Goal: Task Accomplishment & Management: Manage account settings

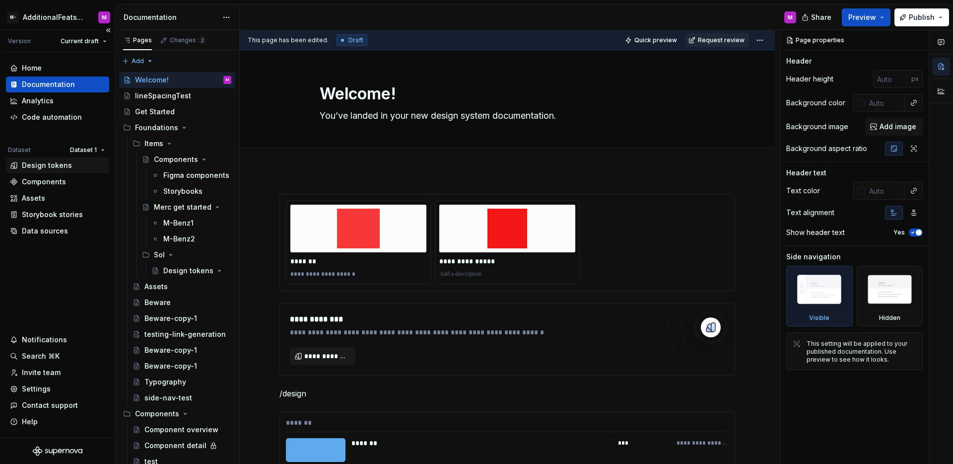
click at [51, 163] on div "Design tokens" at bounding box center [47, 165] width 50 height 10
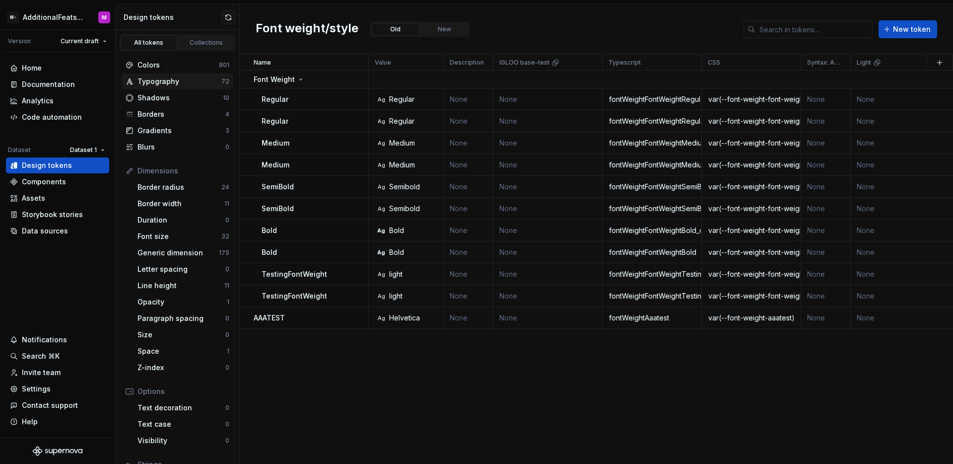
click at [159, 84] on div "Typography" at bounding box center [180, 81] width 84 height 10
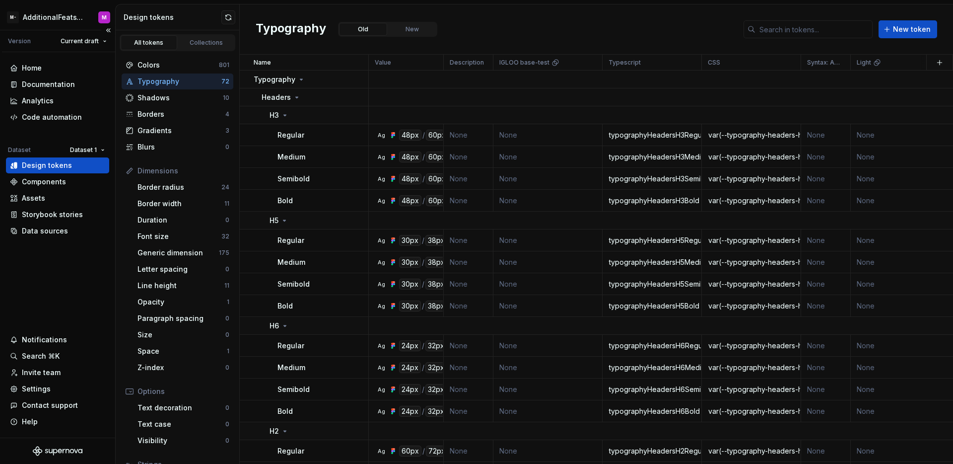
click at [73, 296] on div "Home Documentation Analytics Code automation Dataset Dataset 1 Design tokens Co…" at bounding box center [57, 244] width 115 height 385
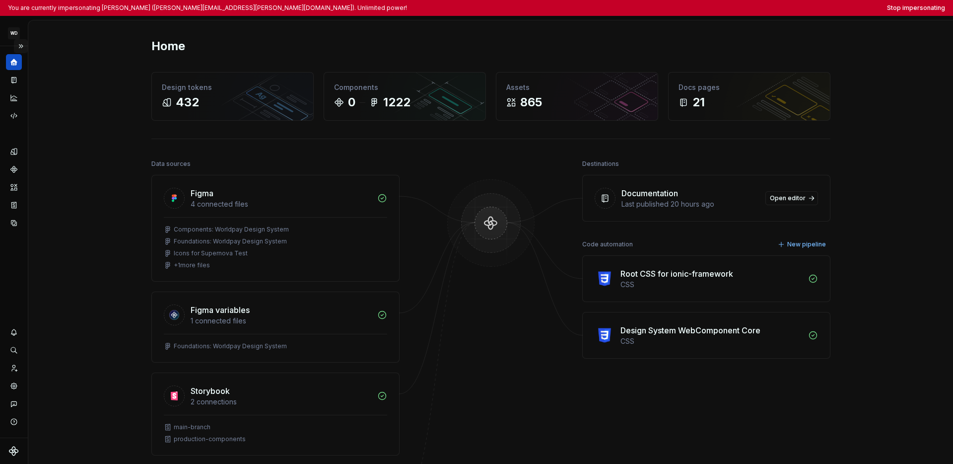
click at [19, 46] on button "Expand sidebar" at bounding box center [21, 46] width 14 height 14
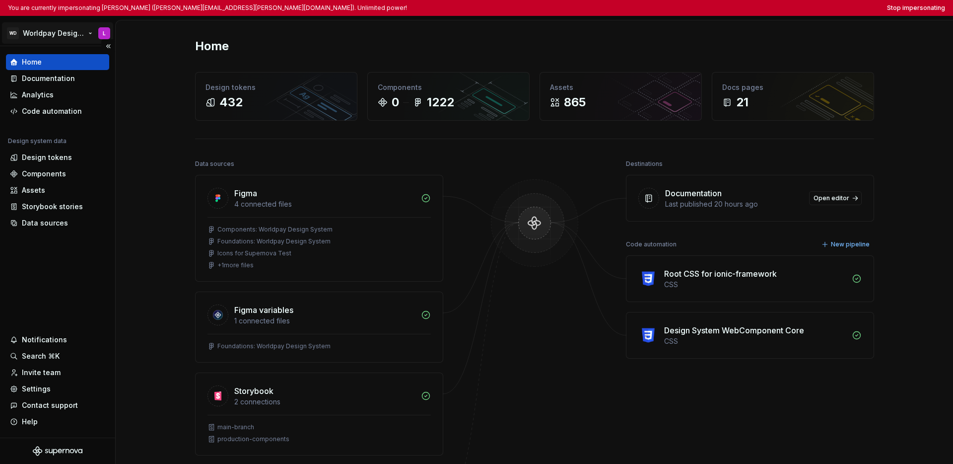
click at [51, 32] on html "You are currently impersonating Lucy (lucy.ormiston@worldpay.com). Unlimited po…" at bounding box center [476, 232] width 953 height 464
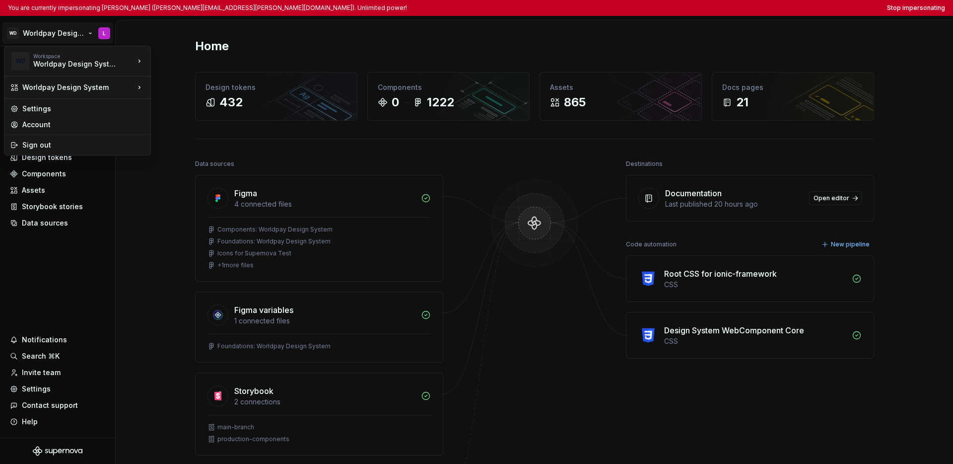
click at [58, 262] on html "You are currently impersonating Lucy (lucy.ormiston@worldpay.com). Unlimited po…" at bounding box center [476, 232] width 953 height 464
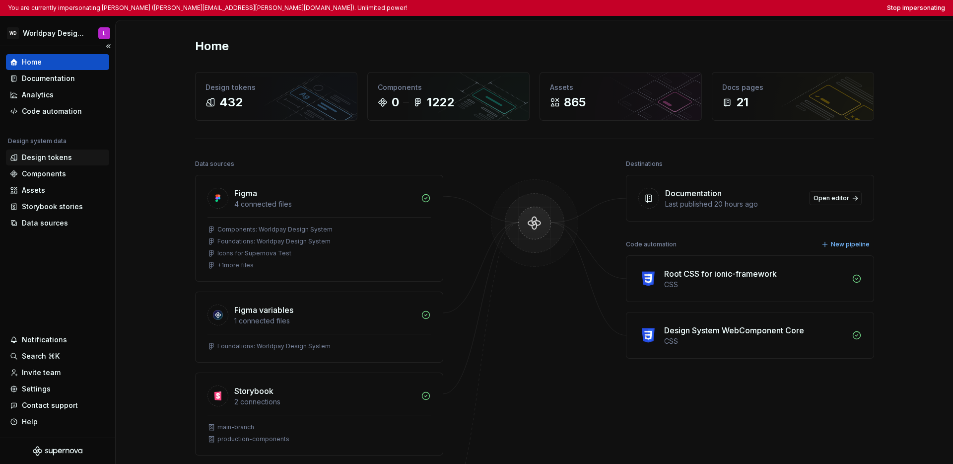
click at [57, 159] on div "Design tokens" at bounding box center [47, 157] width 50 height 10
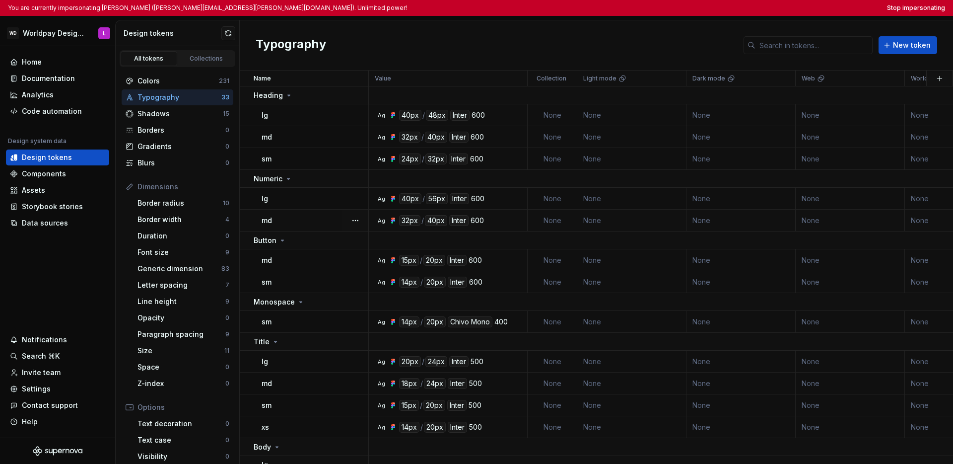
scroll to position [96, 0]
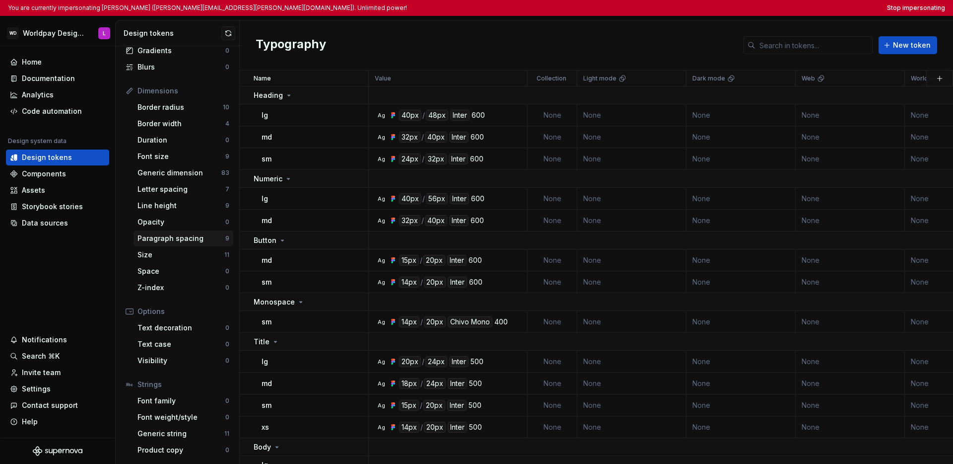
click at [184, 241] on div "Paragraph spacing" at bounding box center [182, 238] width 88 height 10
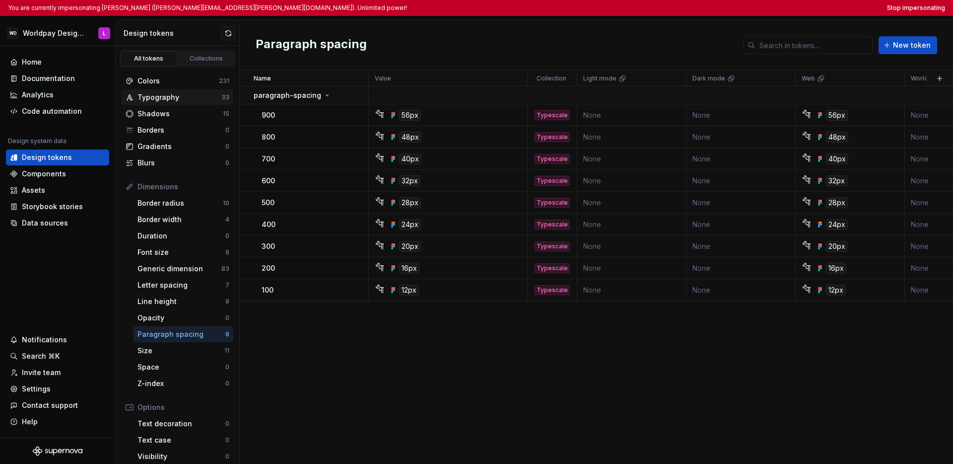
click at [170, 99] on div "Typography" at bounding box center [180, 97] width 84 height 10
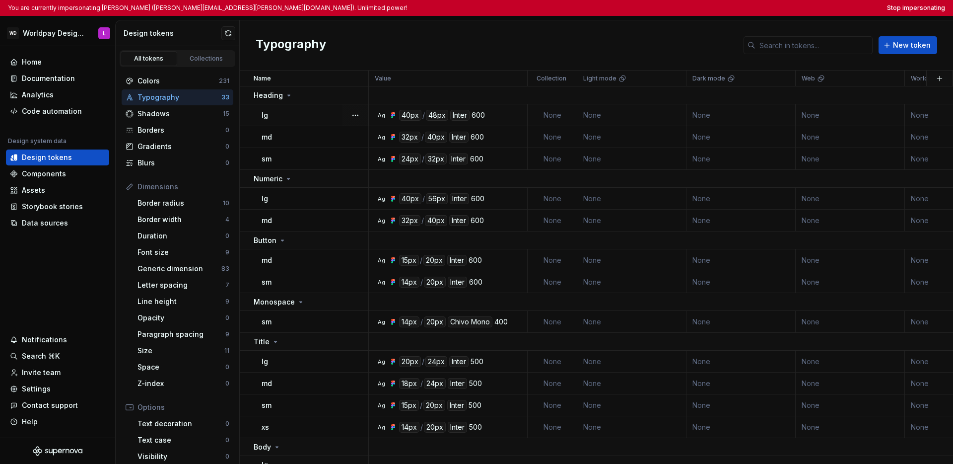
click at [320, 108] on td "lg" at bounding box center [304, 115] width 129 height 22
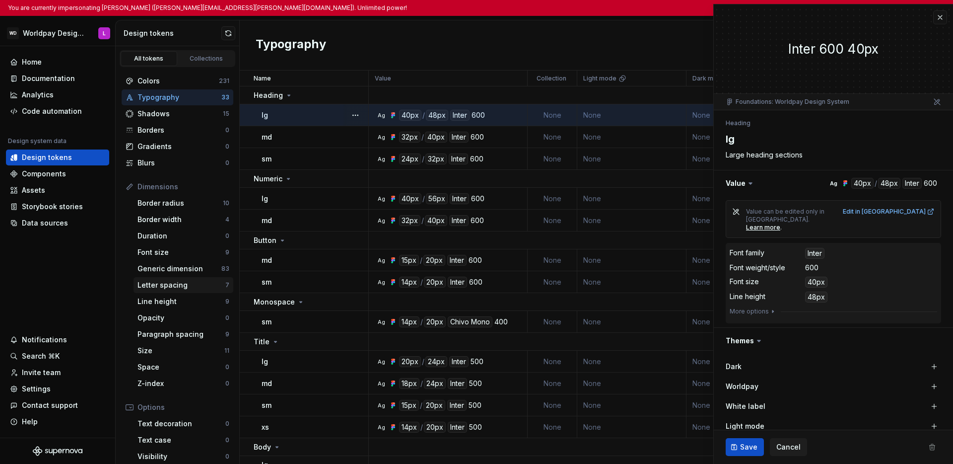
click at [176, 286] on div "Letter spacing" at bounding box center [182, 285] width 88 height 10
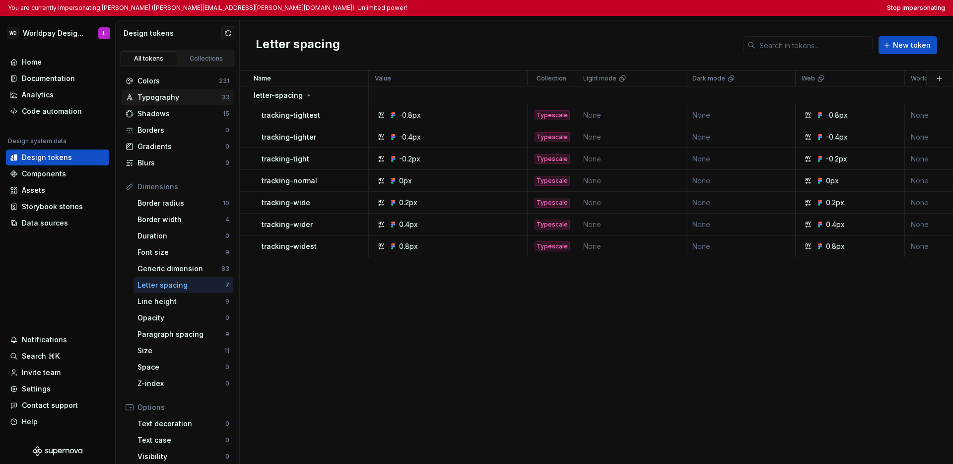
click at [167, 99] on div "Typography" at bounding box center [180, 97] width 84 height 10
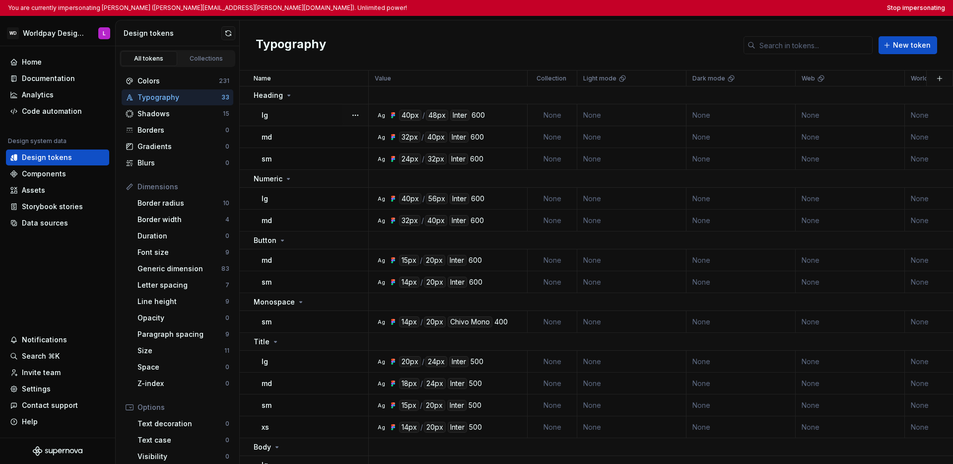
click at [310, 121] on td "lg" at bounding box center [304, 115] width 129 height 22
type textarea "*"
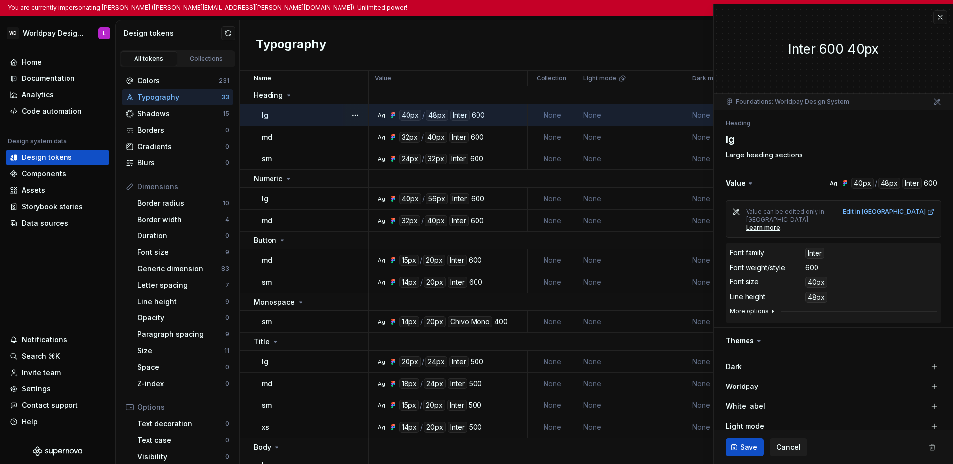
click at [723, 307] on button "More options" at bounding box center [753, 311] width 47 height 8
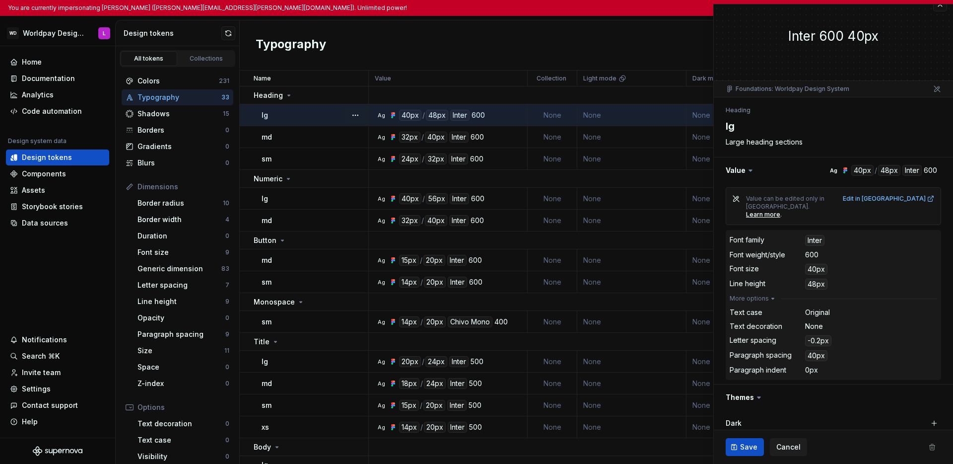
scroll to position [19, 0]
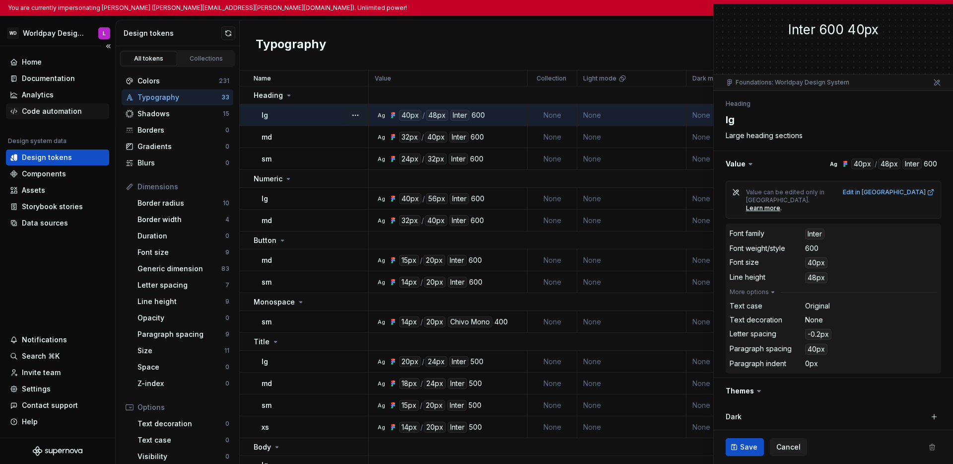
click at [24, 107] on div "Code automation" at bounding box center [52, 111] width 60 height 10
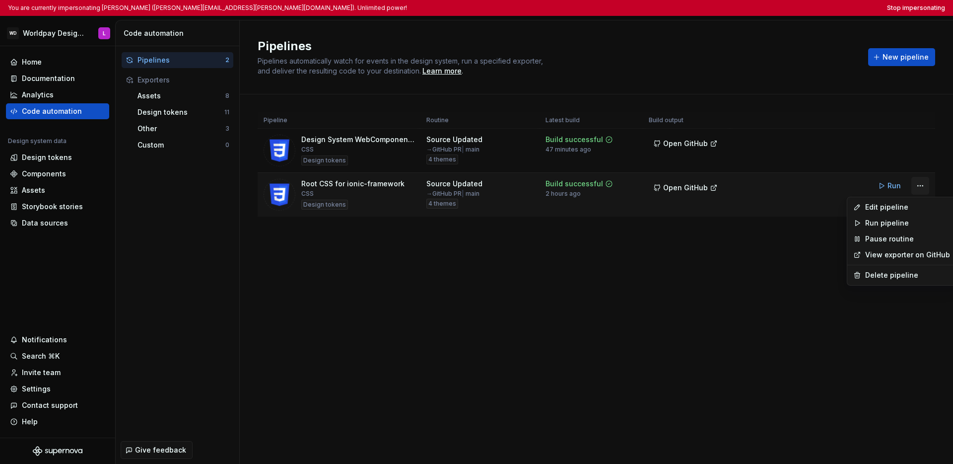
click at [723, 184] on html "You are currently impersonating Lucy (lucy.ormiston@worldpay.com). Unlimited po…" at bounding box center [476, 232] width 953 height 464
click at [723, 206] on div "Edit pipeline" at bounding box center [908, 207] width 85 height 10
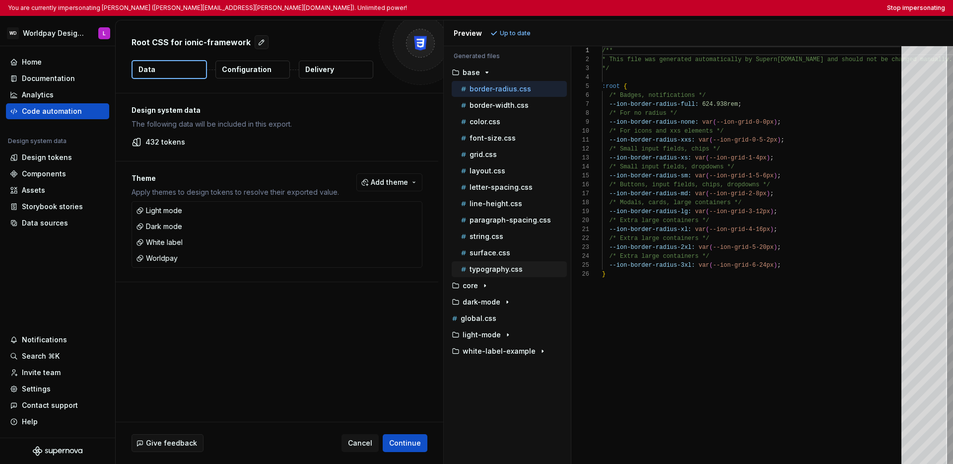
click at [500, 268] on p "typography.css" at bounding box center [496, 269] width 53 height 8
type textarea "**********"
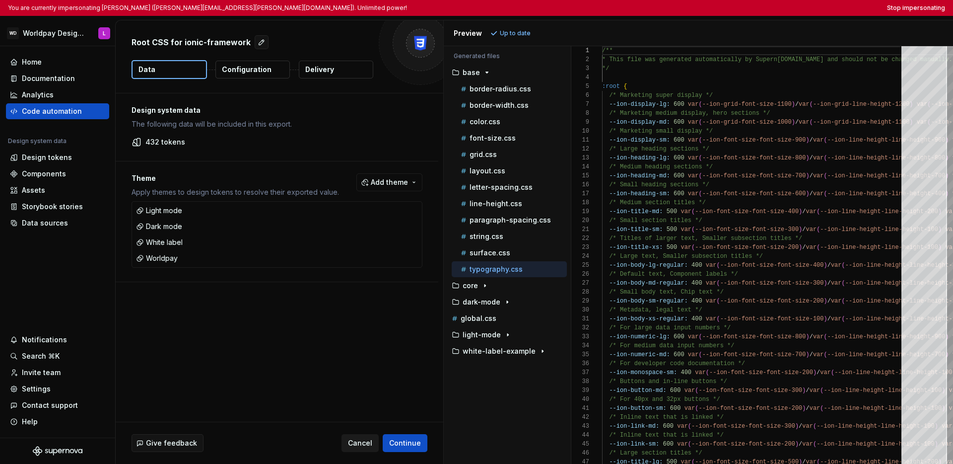
click at [359, 442] on span "Cancel" at bounding box center [360, 443] width 24 height 10
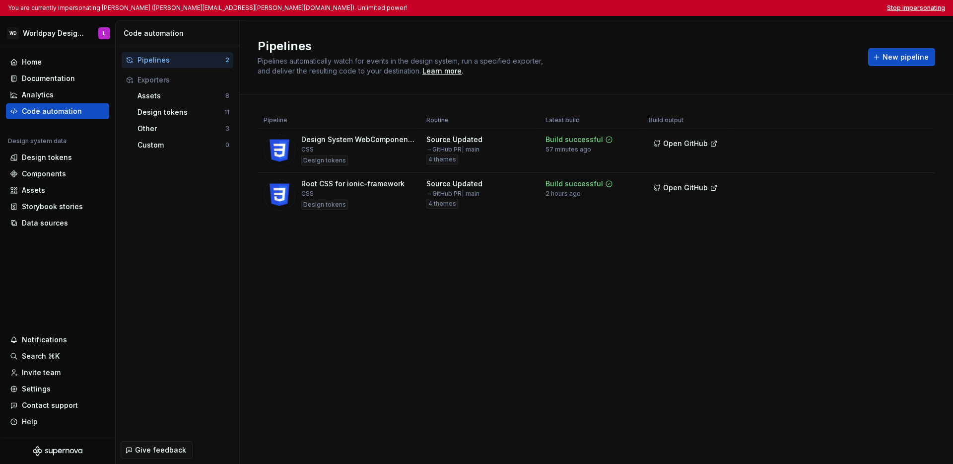
click at [723, 10] on button "Stop impersonating" at bounding box center [916, 8] width 58 height 8
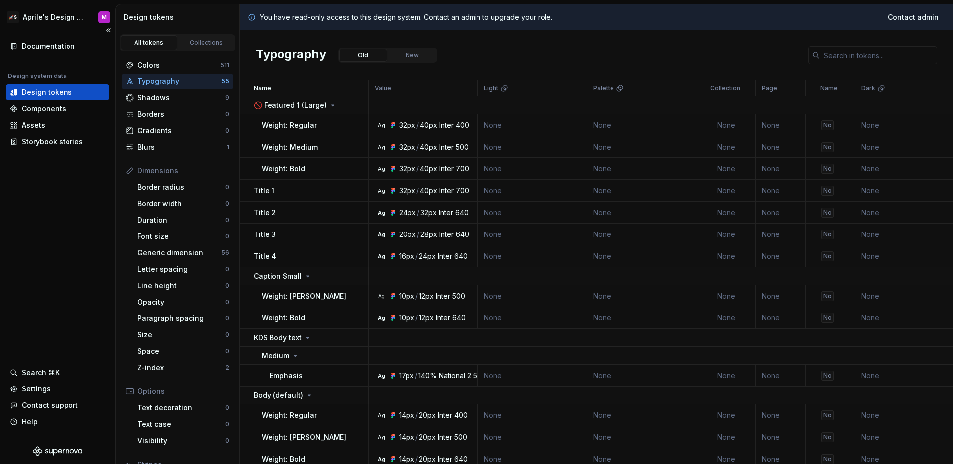
click at [92, 292] on div "Documentation Design system data Design tokens Components Assets Storybook stor…" at bounding box center [57, 233] width 115 height 407
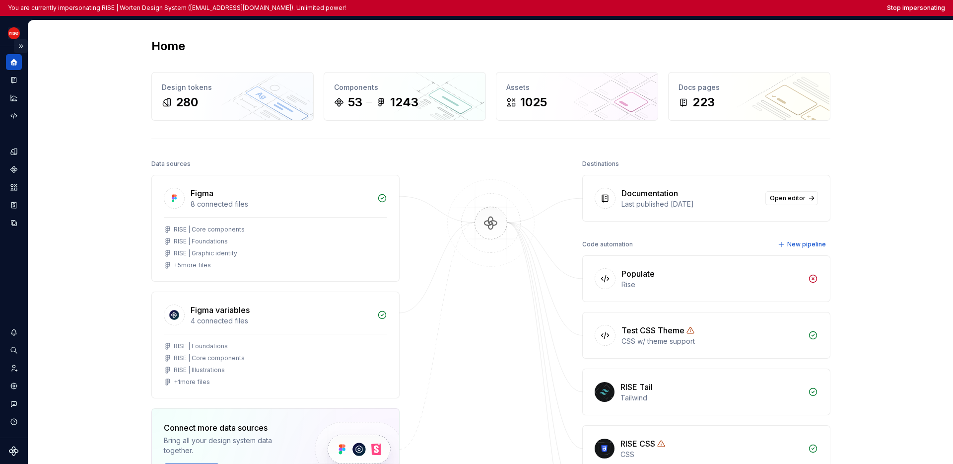
click at [23, 48] on button "Expand sidebar" at bounding box center [21, 46] width 14 height 14
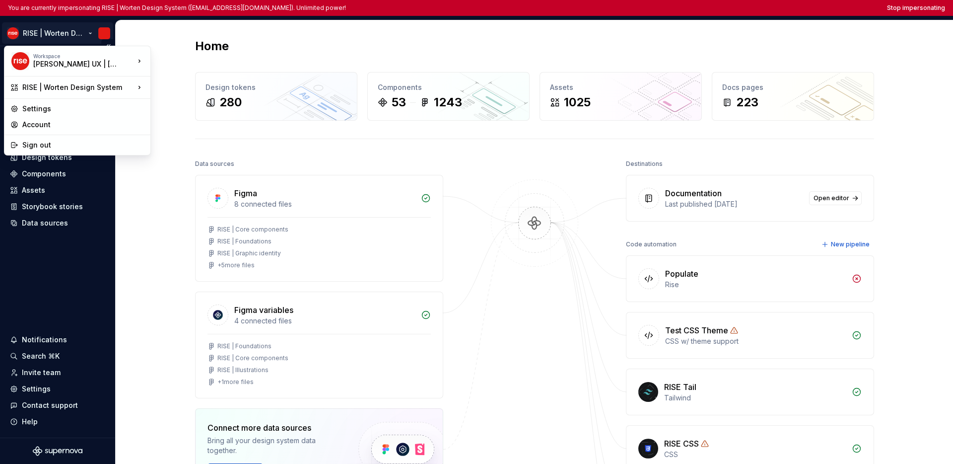
click at [37, 35] on html "You are currently impersonating RISE | Worten Design System (ux@worten.pt). Unl…" at bounding box center [476, 232] width 953 height 464
drag, startPoint x: 54, startPoint y: 265, endPoint x: 52, endPoint y: 283, distance: 18.0
click at [54, 265] on html "You are currently impersonating RISE | Worten Design System (ux@worten.pt). Unl…" at bounding box center [476, 232] width 953 height 464
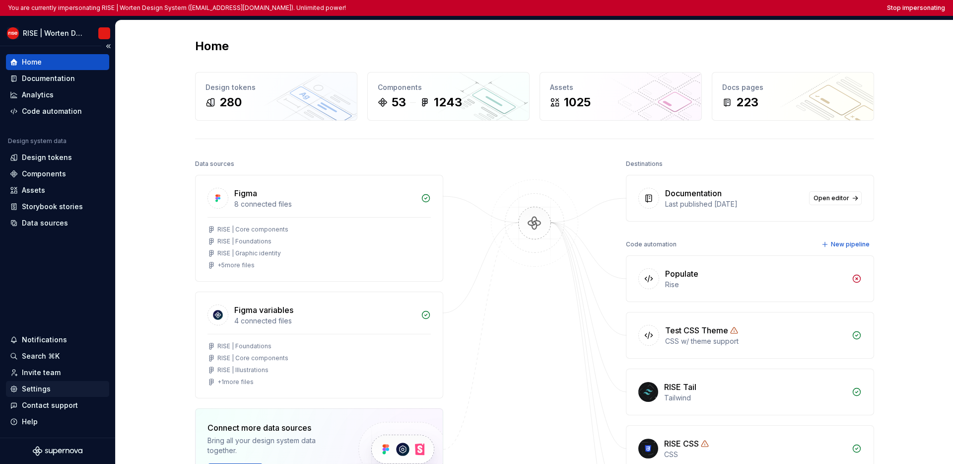
click at [40, 384] on div "Settings" at bounding box center [36, 389] width 29 height 10
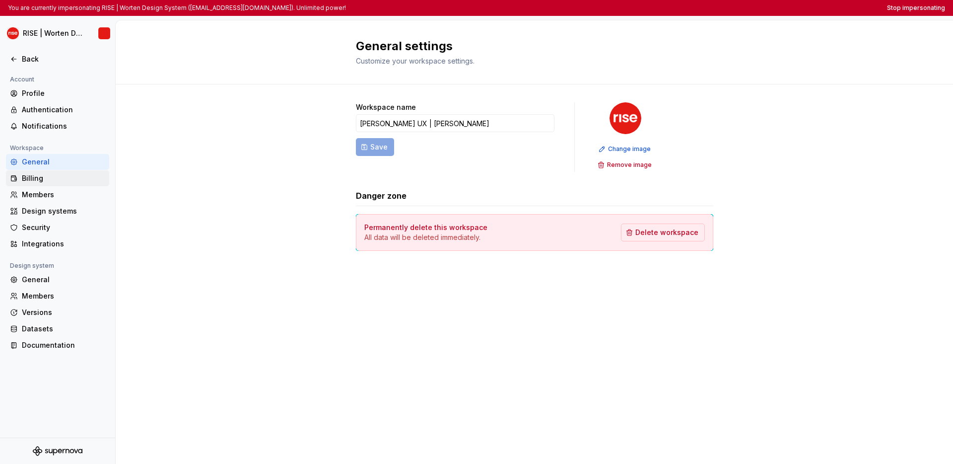
click at [46, 179] on div "Billing" at bounding box center [63, 178] width 83 height 10
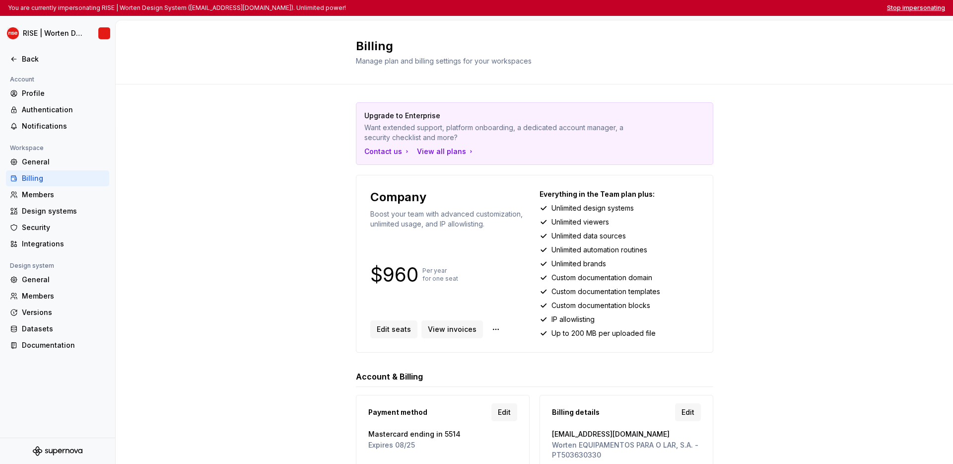
click at [723, 9] on button "Stop impersonating" at bounding box center [916, 8] width 58 height 8
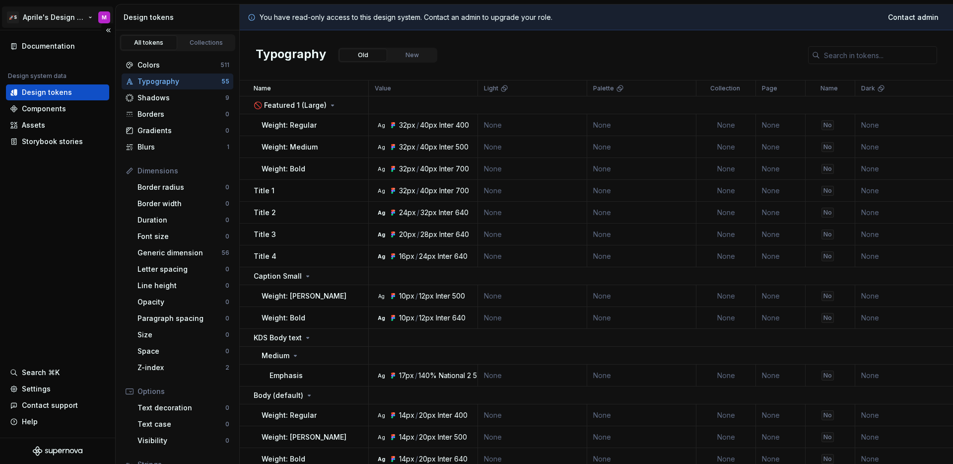
click at [56, 16] on html "🚀S Aprile's Design System M Documentation Design system data Design tokens Comp…" at bounding box center [476, 232] width 953 height 464
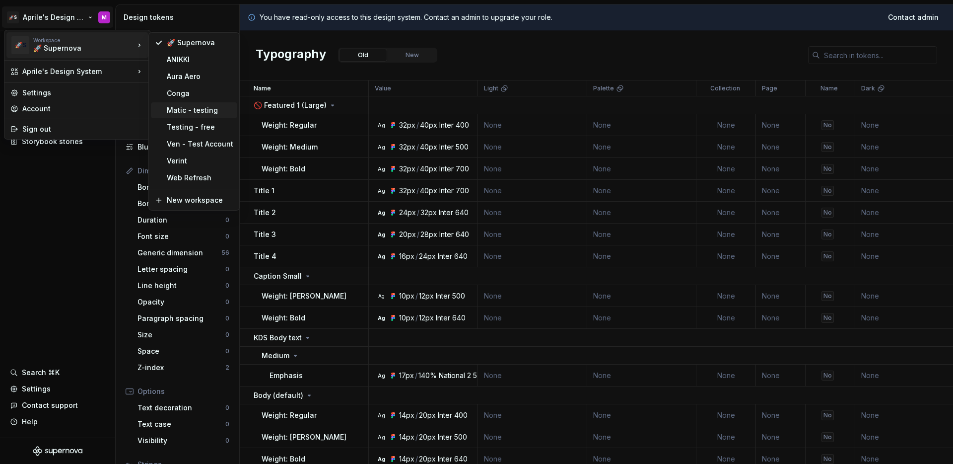
click at [211, 112] on div "Matic - testing" at bounding box center [200, 110] width 67 height 10
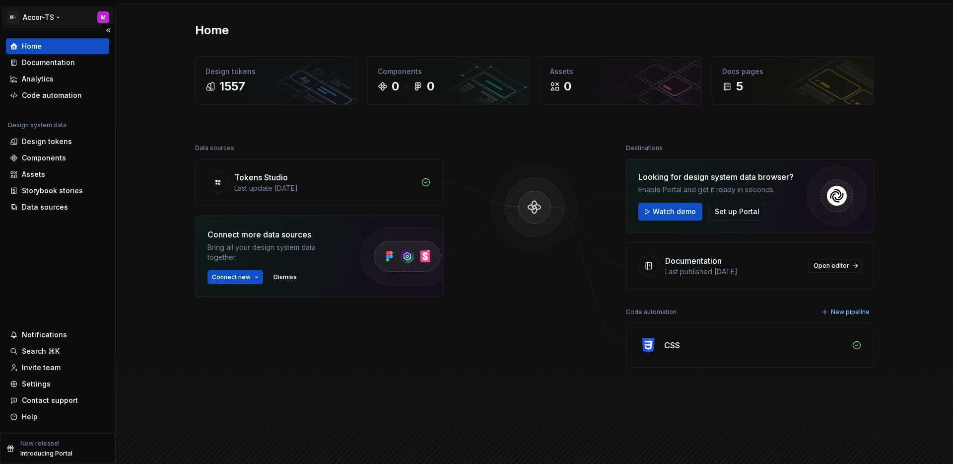
click at [50, 16] on html "M- Accor-TS M Home Documentation Analytics Code automation Design system data D…" at bounding box center [476, 232] width 953 height 464
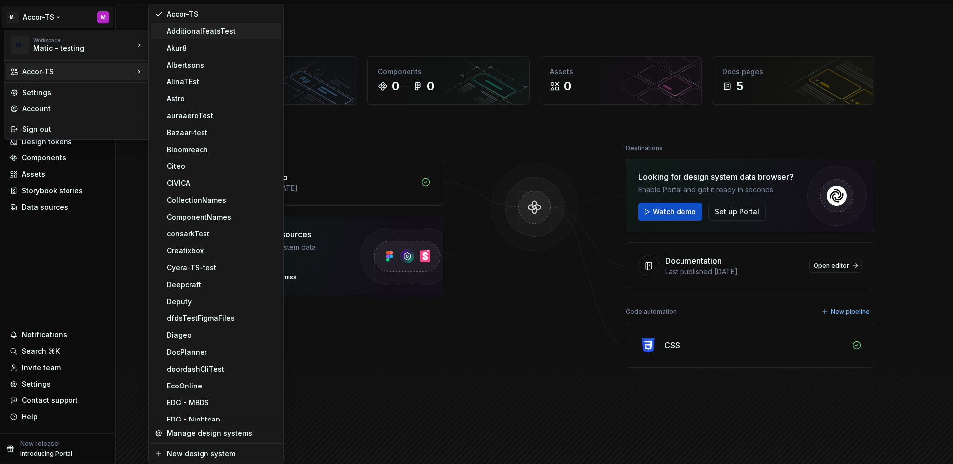
click at [218, 34] on div "AdditionalFeatsTest" at bounding box center [222, 31] width 111 height 10
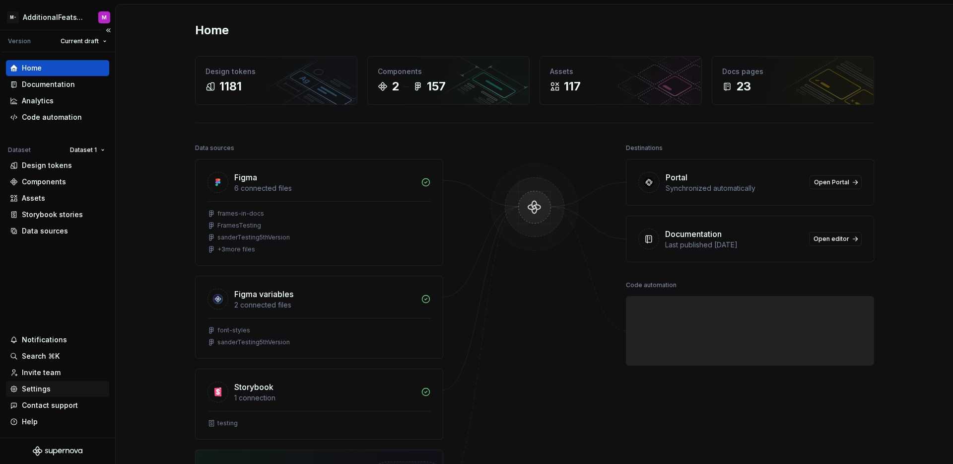
click at [39, 393] on div "Settings" at bounding box center [36, 389] width 29 height 10
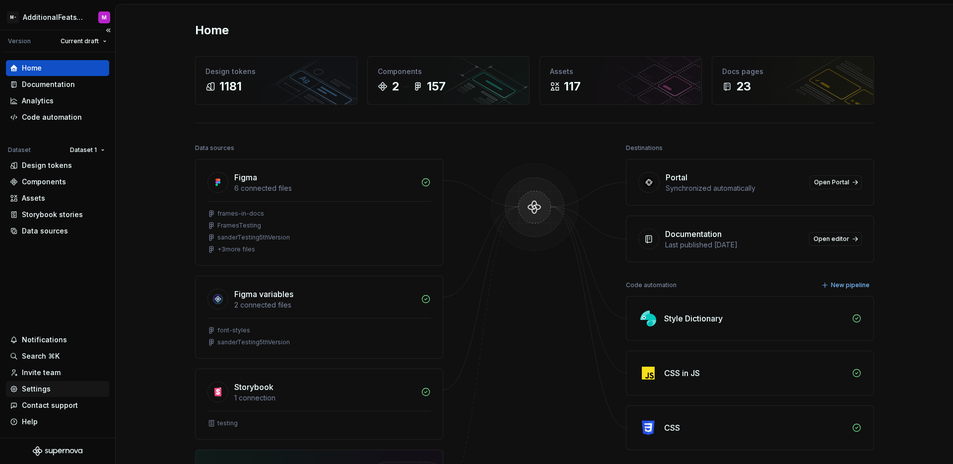
click at [39, 393] on div "Settings" at bounding box center [36, 389] width 29 height 10
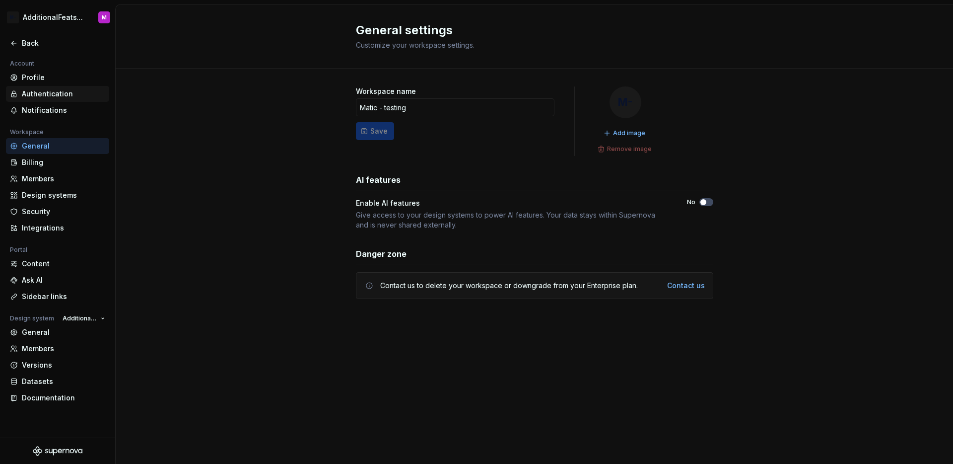
click at [63, 94] on div "Authentication" at bounding box center [63, 94] width 83 height 10
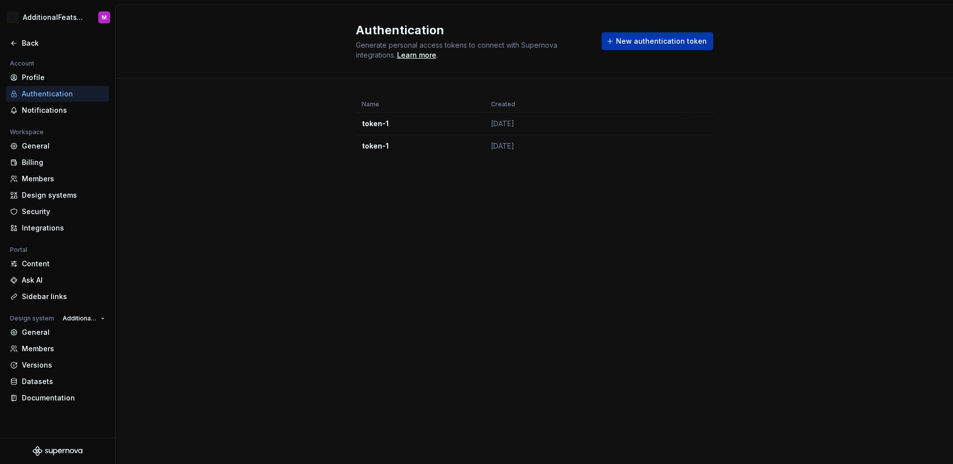
click at [647, 45] on span "New authentication token" at bounding box center [661, 41] width 91 height 10
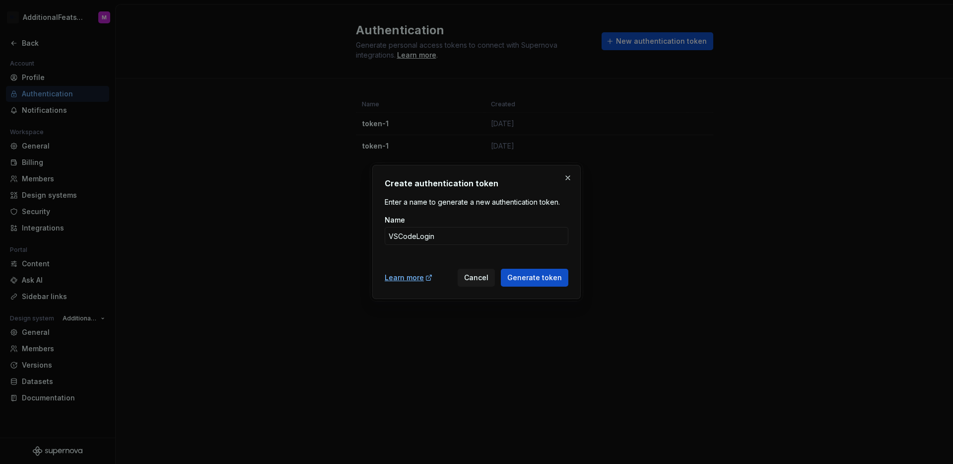
type input "VSCodeLogin"
click at [501, 269] on button "Generate token" at bounding box center [535, 278] width 68 height 18
click at [543, 281] on span "Generate token" at bounding box center [535, 278] width 55 height 10
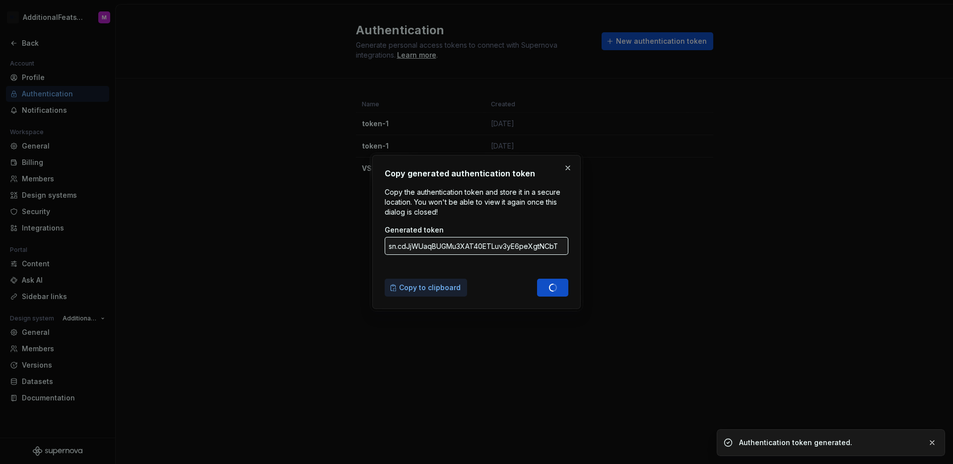
type input "sn.TMIBl87tXjXKZ8RKE7G3VSsSDBReAz2MD6FJjTqh1RStUOdK1iWJL68sk3ejMMQo1a1ZWgfB8Gcw…"
click at [393, 286] on button "Copy to clipboard" at bounding box center [426, 288] width 82 height 18
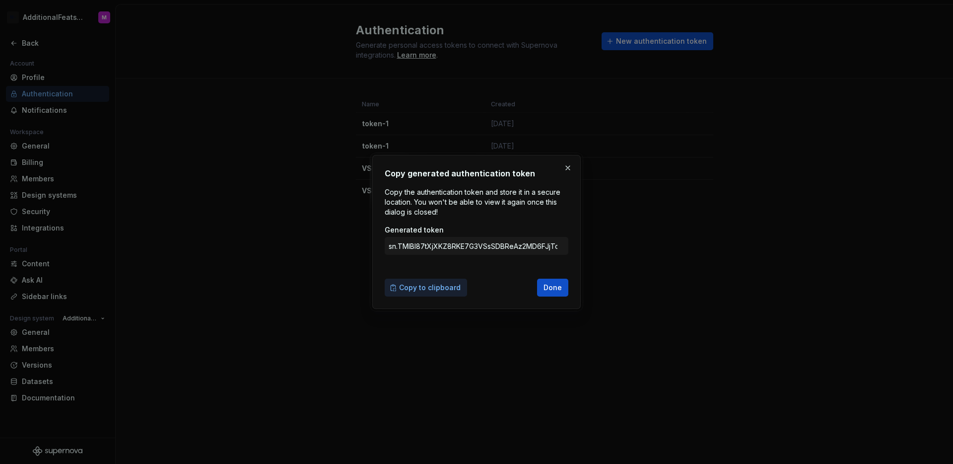
click at [421, 289] on span "Copy to clipboard" at bounding box center [430, 288] width 62 height 10
click at [569, 167] on button "button" at bounding box center [568, 168] width 14 height 14
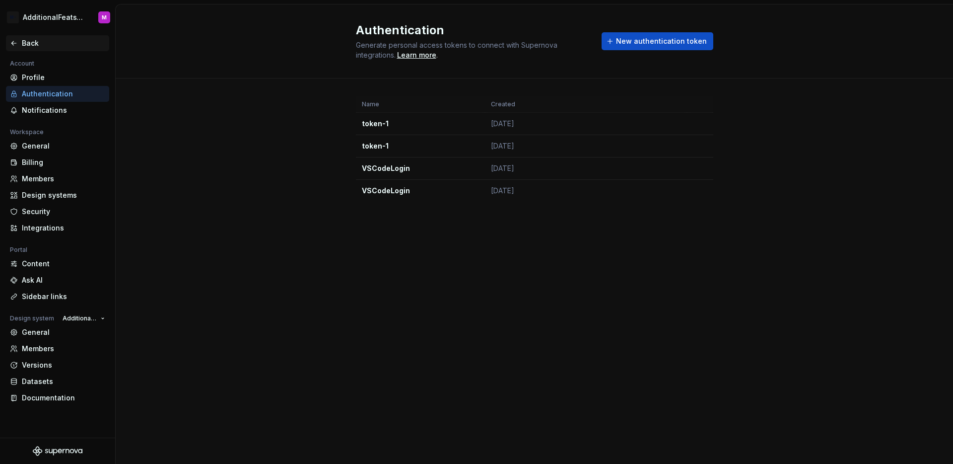
click at [22, 40] on div "Back" at bounding box center [63, 43] width 83 height 10
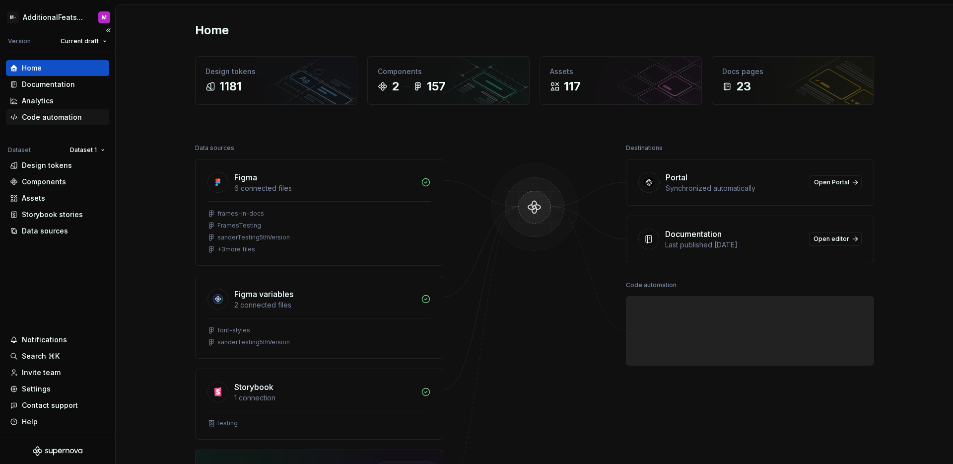
click at [62, 115] on div "Code automation" at bounding box center [52, 117] width 60 height 10
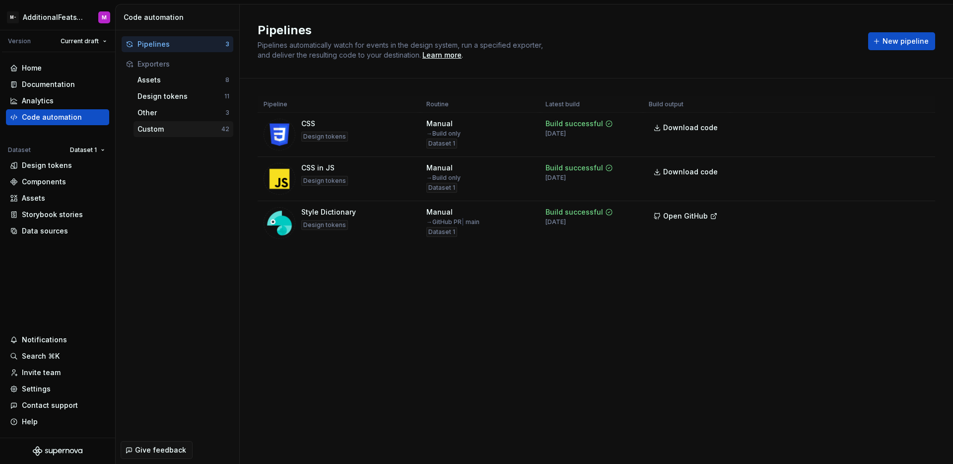
click at [169, 125] on div "Custom" at bounding box center [180, 129] width 84 height 10
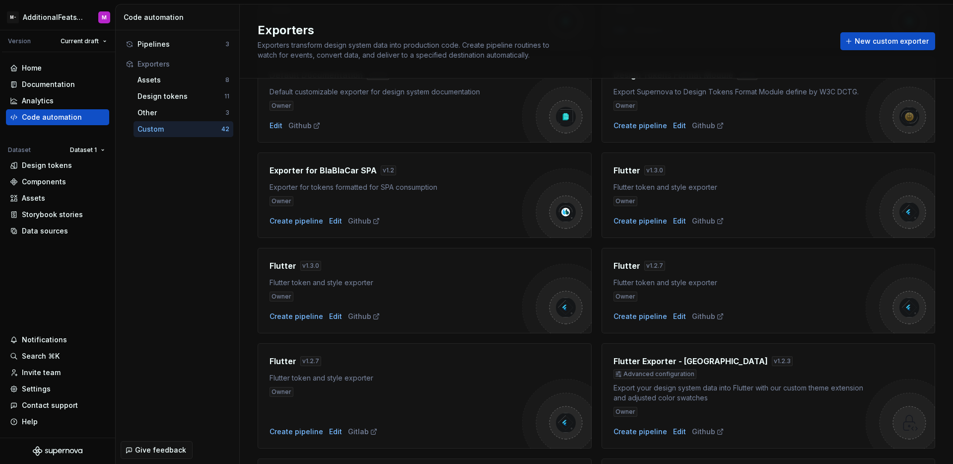
scroll to position [516, 0]
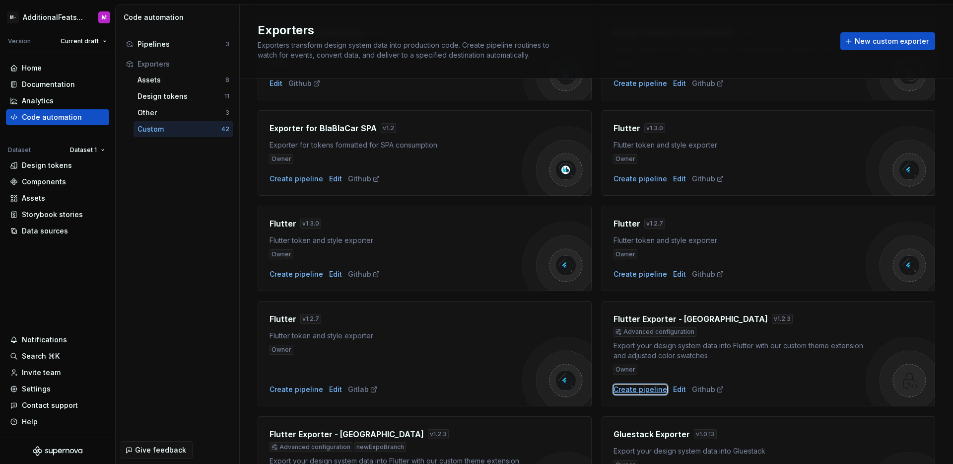
click at [648, 388] on div "Create pipeline" at bounding box center [641, 389] width 54 height 10
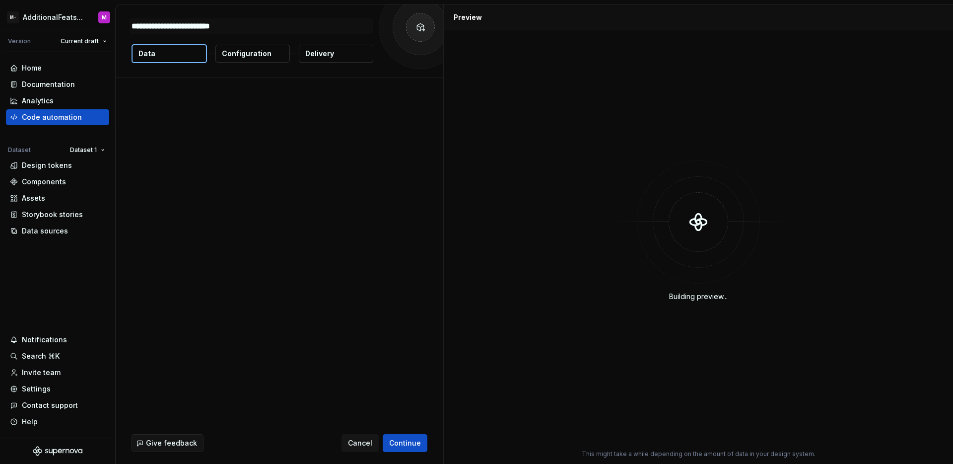
type textarea "*"
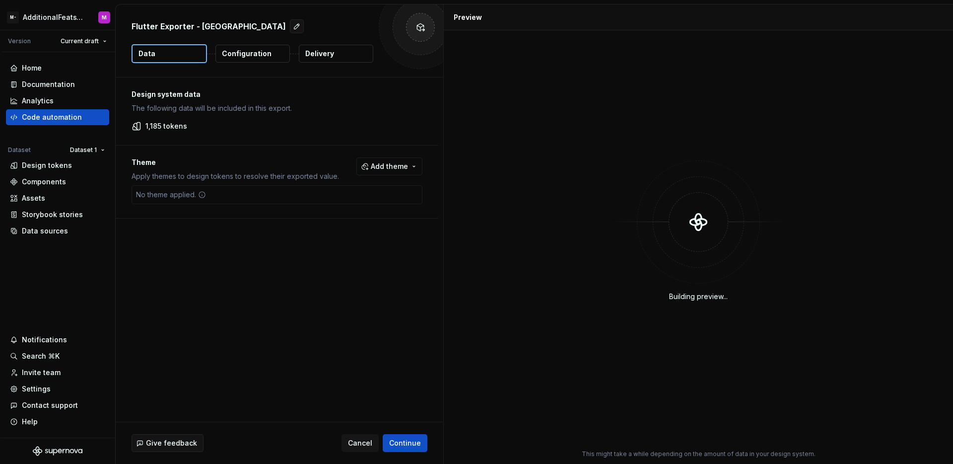
click at [264, 52] on p "Configuration" at bounding box center [247, 54] width 50 height 10
click at [276, 55] on button "Configuration" at bounding box center [253, 54] width 74 height 18
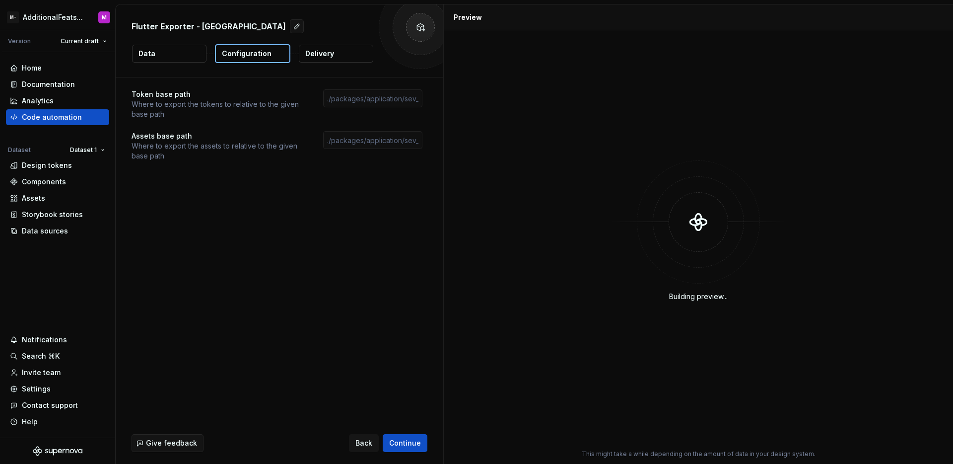
click at [322, 58] on p "Delivery" at bounding box center [319, 54] width 29 height 10
click at [261, 61] on button "Configuration" at bounding box center [252, 53] width 75 height 19
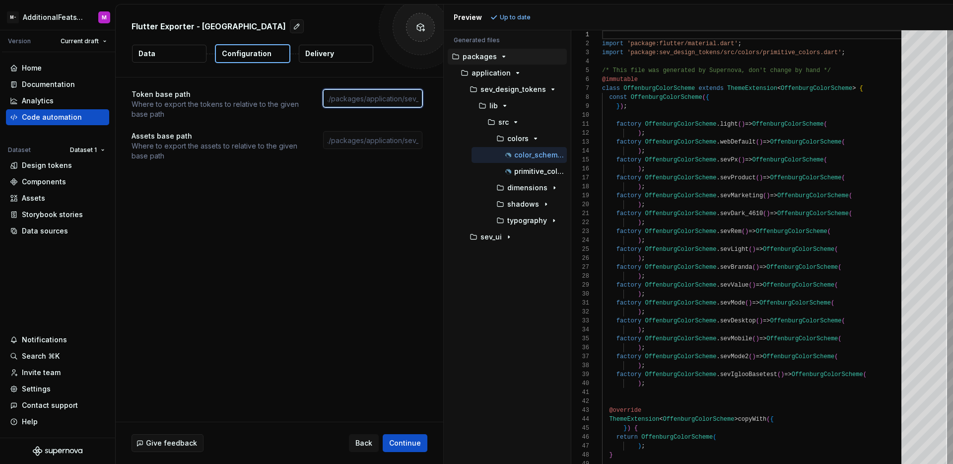
drag, startPoint x: 334, startPoint y: 101, endPoint x: 405, endPoint y: 101, distance: 71.0
click at [405, 101] on input "text" at bounding box center [372, 98] width 99 height 18
click at [343, 50] on button "Delivery" at bounding box center [336, 54] width 74 height 18
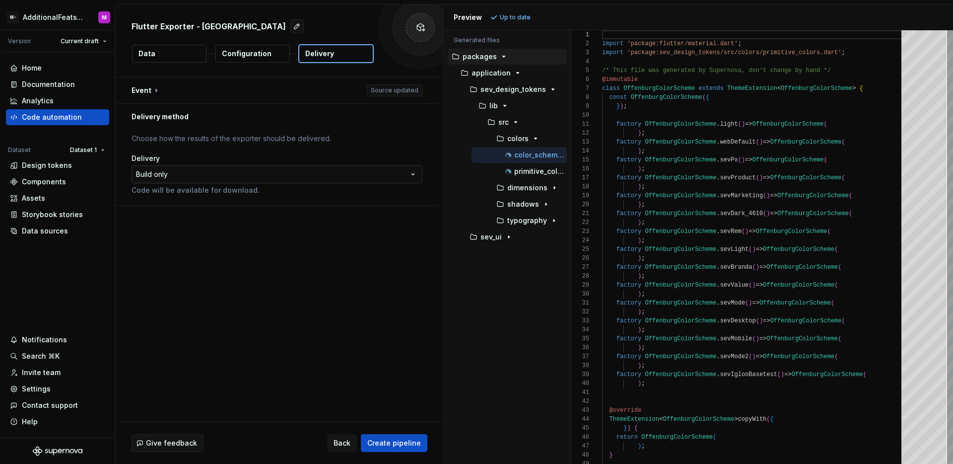
click at [195, 168] on html "**********" at bounding box center [476, 232] width 953 height 464
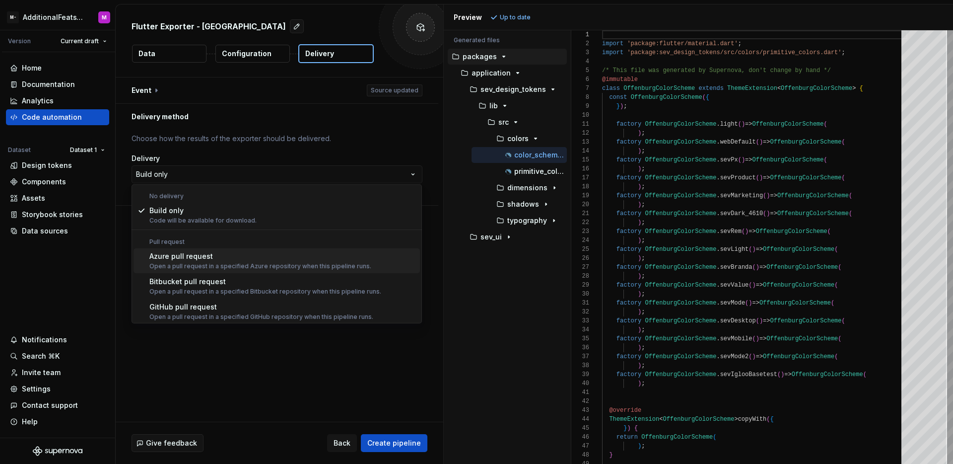
scroll to position [28, 0]
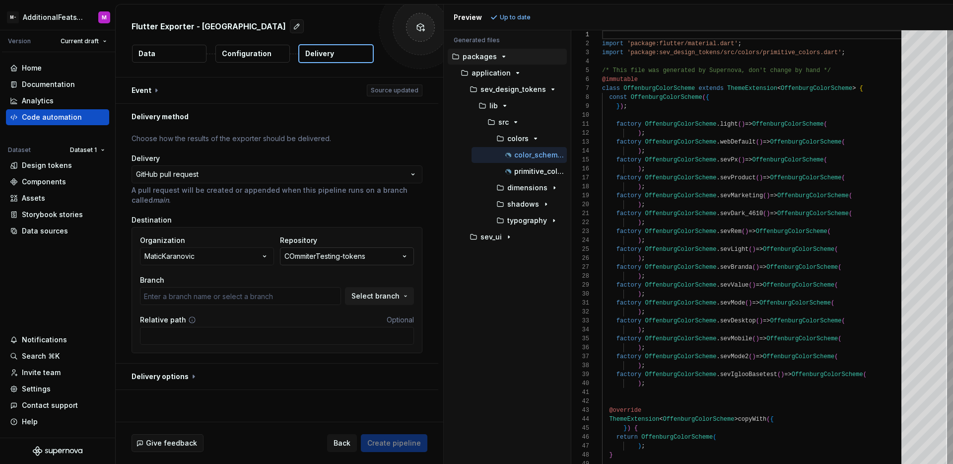
type input "main"
click at [345, 253] on div "COmmiterTesting-tokens" at bounding box center [325, 256] width 81 height 10
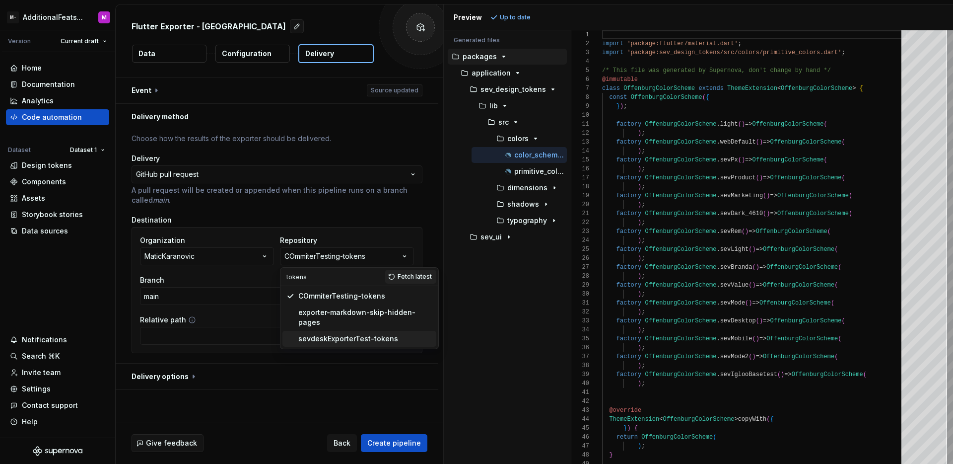
type input "tokens"
click at [377, 334] on div "sevdeskExporterTest-tokens" at bounding box center [348, 339] width 100 height 10
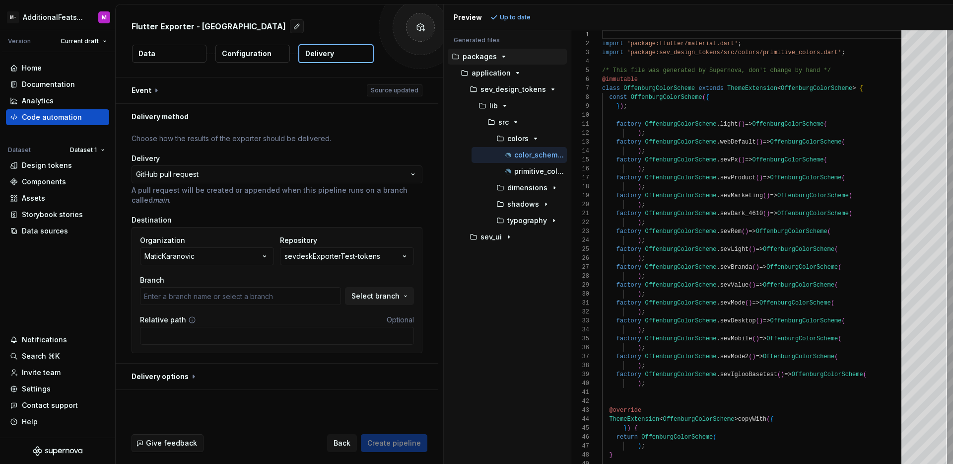
type input "main"
click at [171, 93] on button "button" at bounding box center [277, 90] width 323 height 26
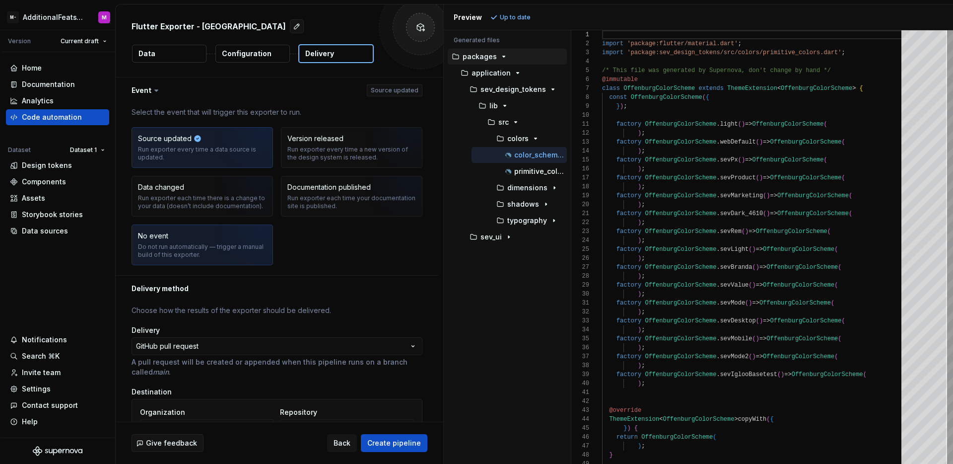
drag, startPoint x: 160, startPoint y: 247, endPoint x: 169, endPoint y: 252, distance: 10.2
click at [161, 247] on div "Do not run automatically — trigger a manual build of this exporter." at bounding box center [202, 251] width 129 height 16
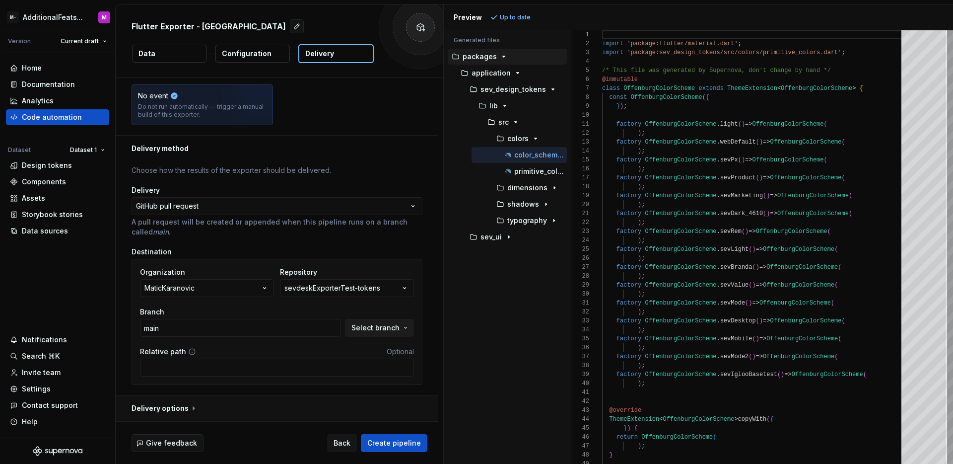
click at [374, 413] on button "button" at bounding box center [277, 408] width 323 height 26
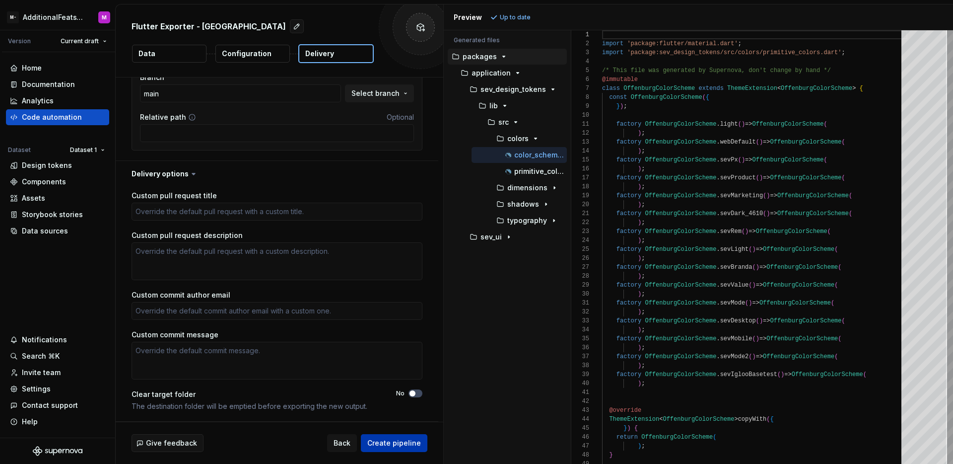
click at [402, 445] on span "Create pipeline" at bounding box center [394, 443] width 54 height 10
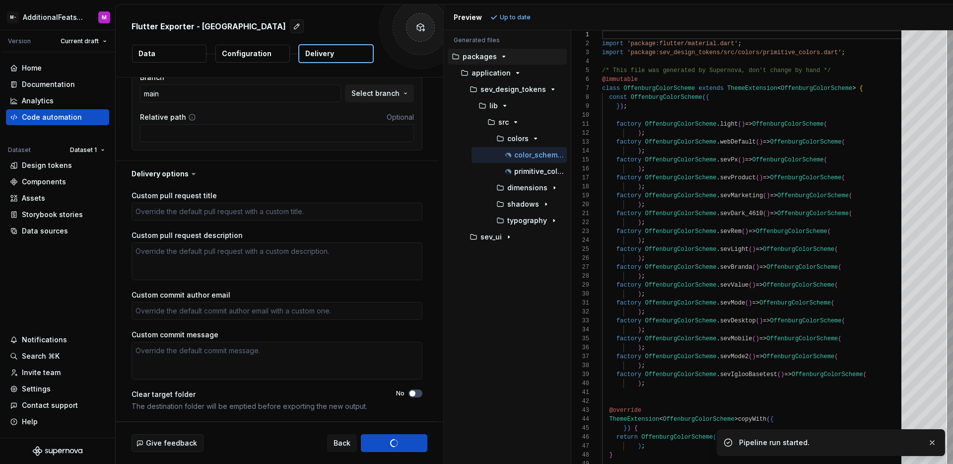
type textarea "*"
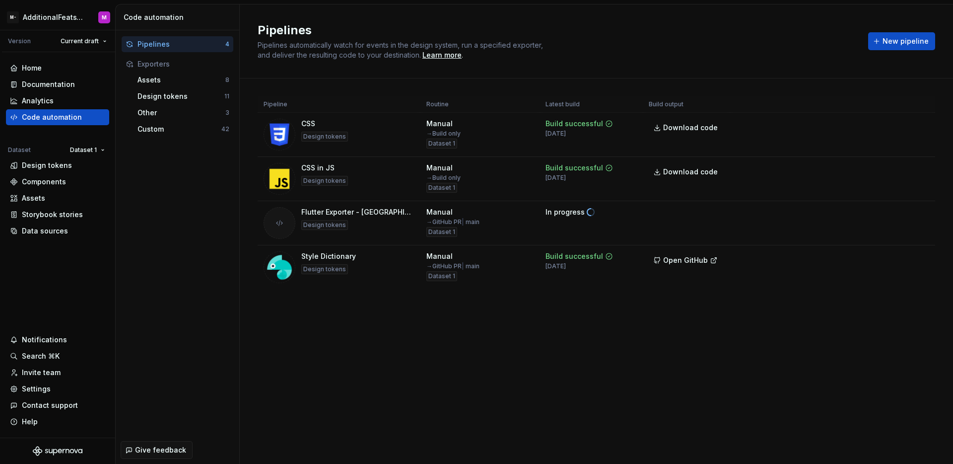
click at [451, 348] on div "Pipelines Pipelines automatically watch for events in the design system, run a …" at bounding box center [597, 233] width 714 height 459
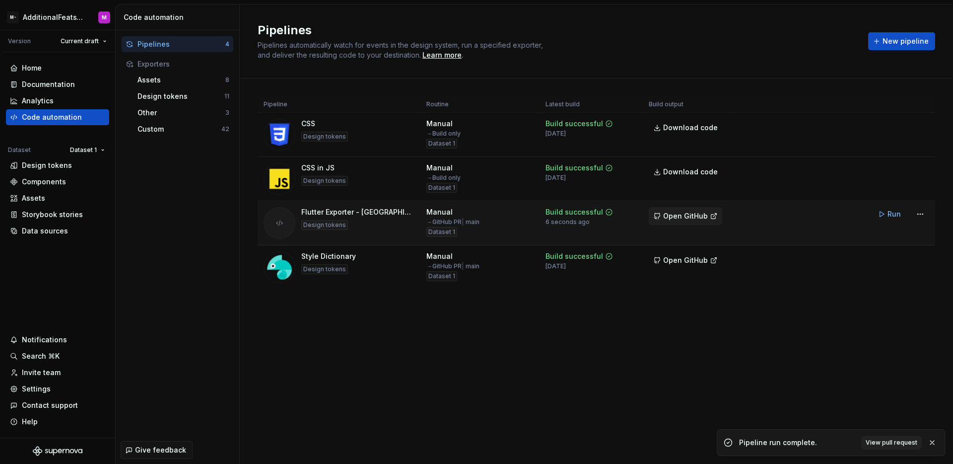
click at [681, 210] on button "Open GitHub" at bounding box center [685, 216] width 73 height 18
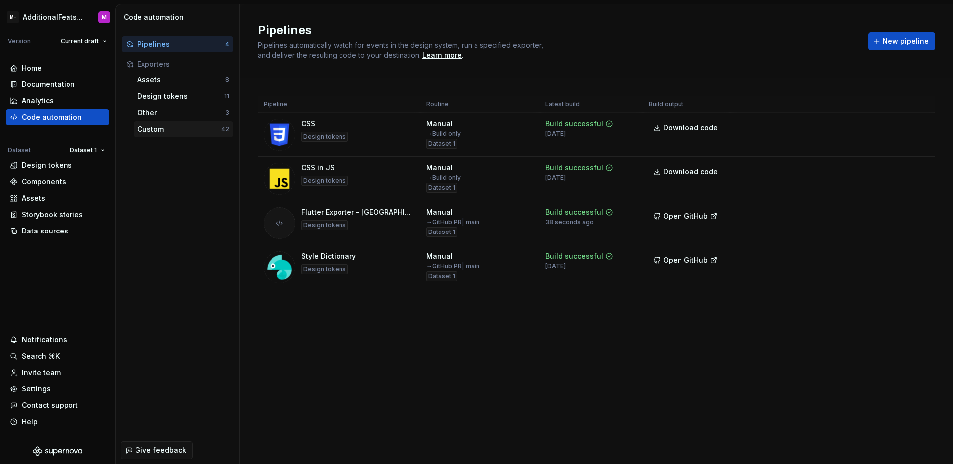
click at [164, 126] on div "Custom" at bounding box center [180, 129] width 84 height 10
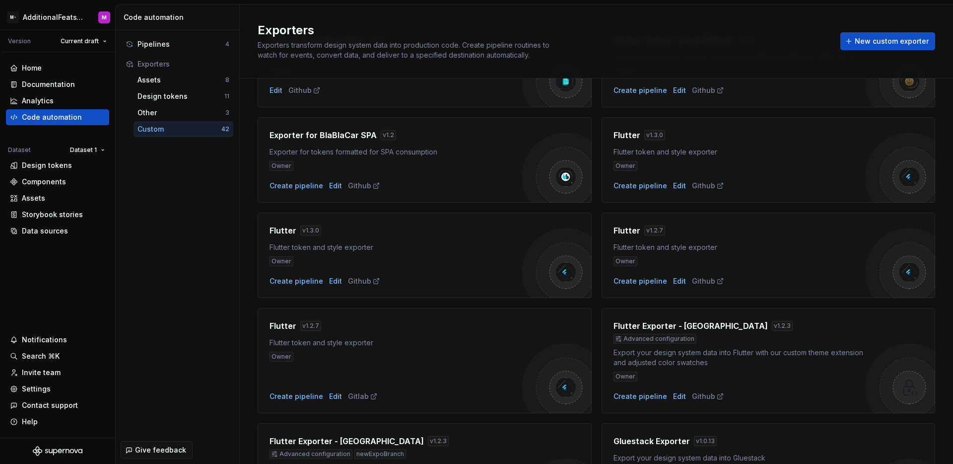
scroll to position [503, 0]
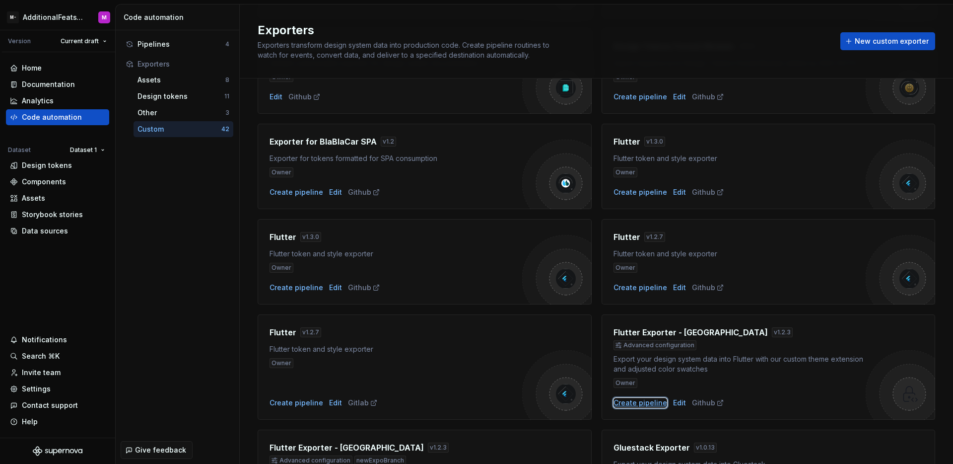
click at [641, 404] on div "Create pipeline" at bounding box center [641, 403] width 54 height 10
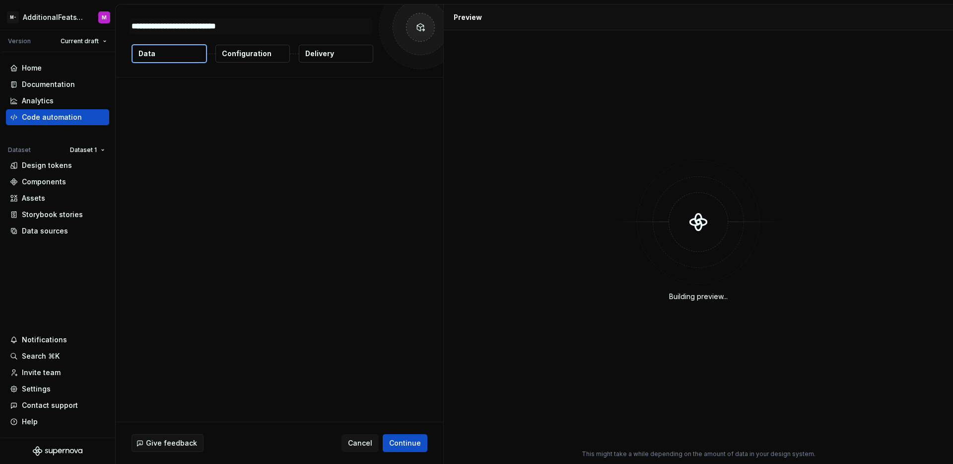
type textarea "*"
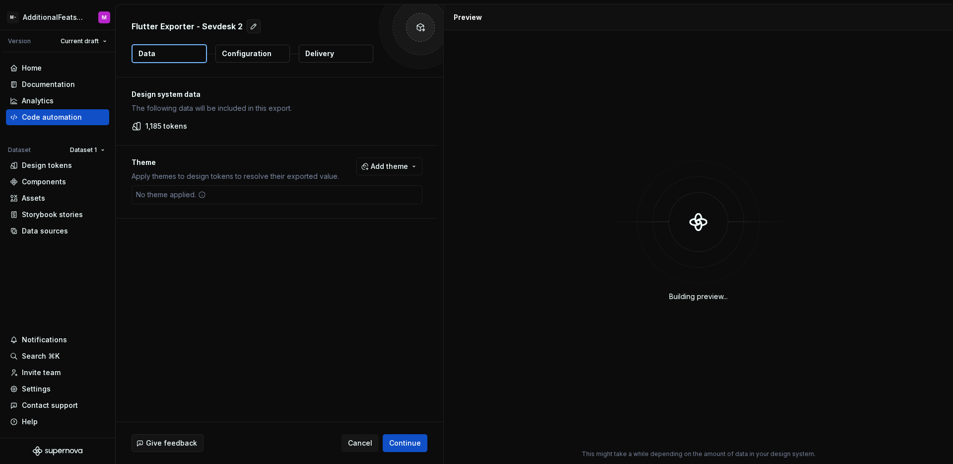
click at [276, 56] on button "Configuration" at bounding box center [253, 54] width 74 height 18
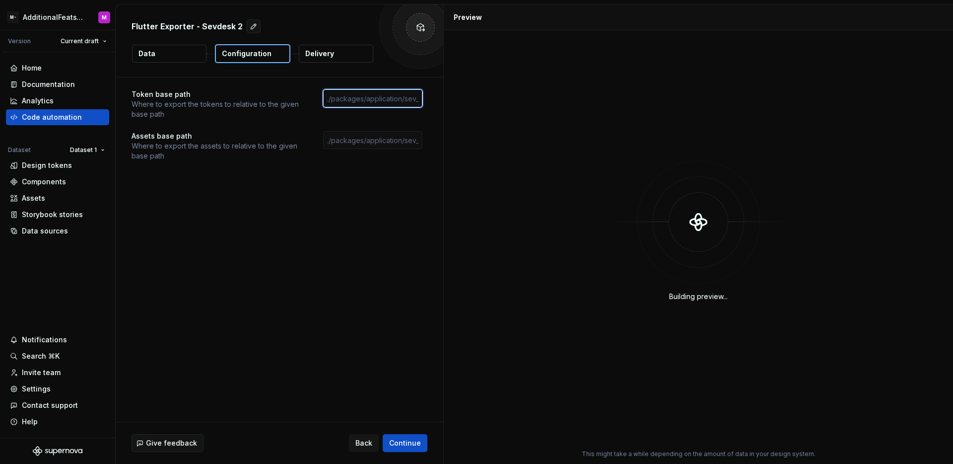
click at [350, 96] on input "text" at bounding box center [372, 98] width 99 height 18
paste input "./packages/application/sev_design_tokens/lib/src/"
type input "./packages/application/sev_design_tokens/lib/src/"
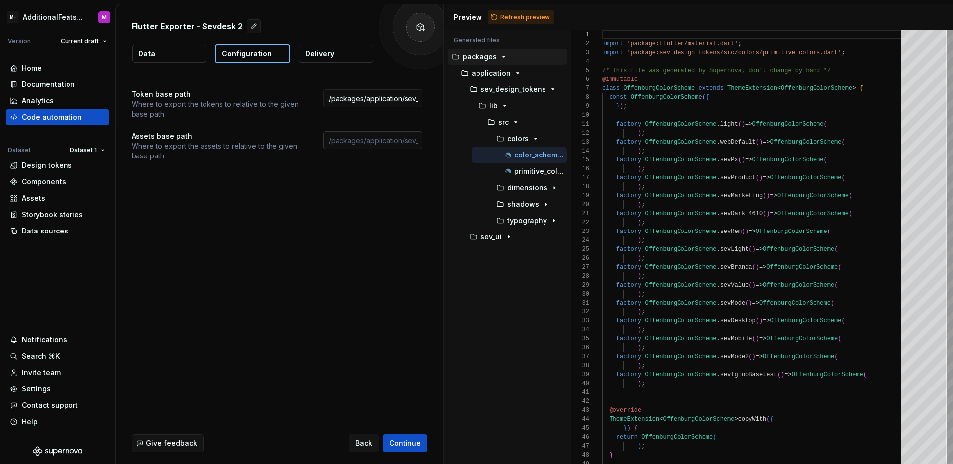
click at [378, 140] on input "text" at bounding box center [372, 140] width 99 height 18
paste input "./packages/application/sev_ui/assets/"
type input "./packages/application/sev_ui/assets/"
click at [397, 199] on div "Token base path Where to export the tokens to relative to the given base path .…" at bounding box center [280, 249] width 328 height 344
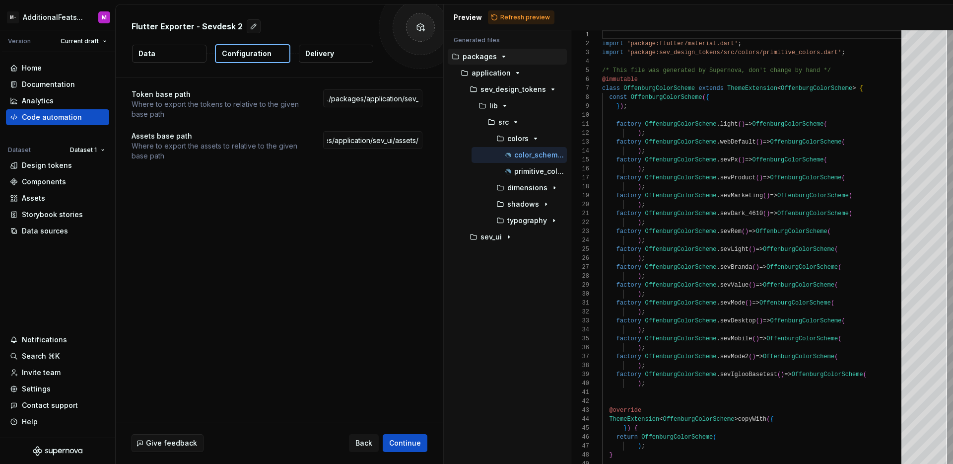
scroll to position [0, 0]
click at [319, 60] on button "Delivery" at bounding box center [336, 54] width 74 height 18
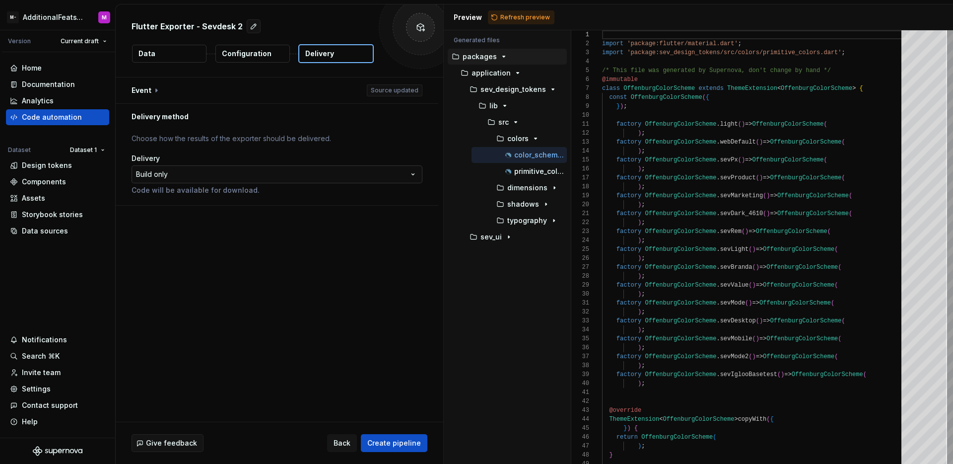
click at [308, 171] on html "**********" at bounding box center [476, 232] width 953 height 464
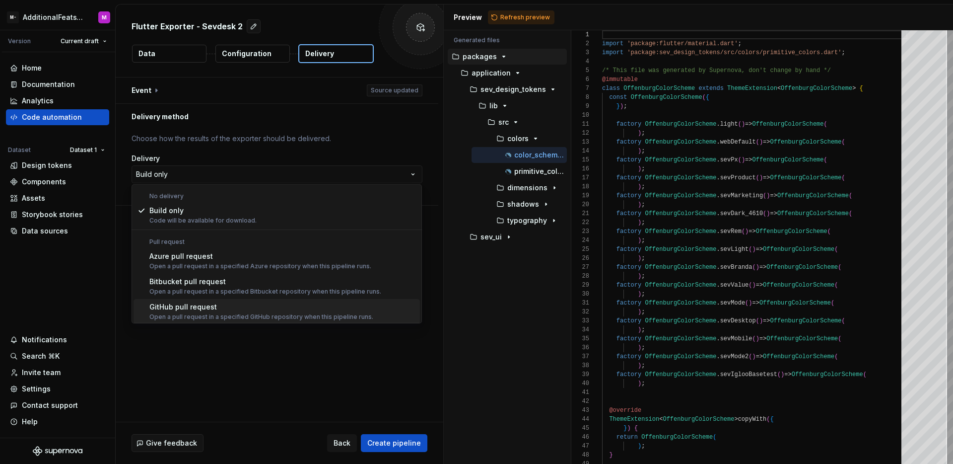
scroll to position [28, 0]
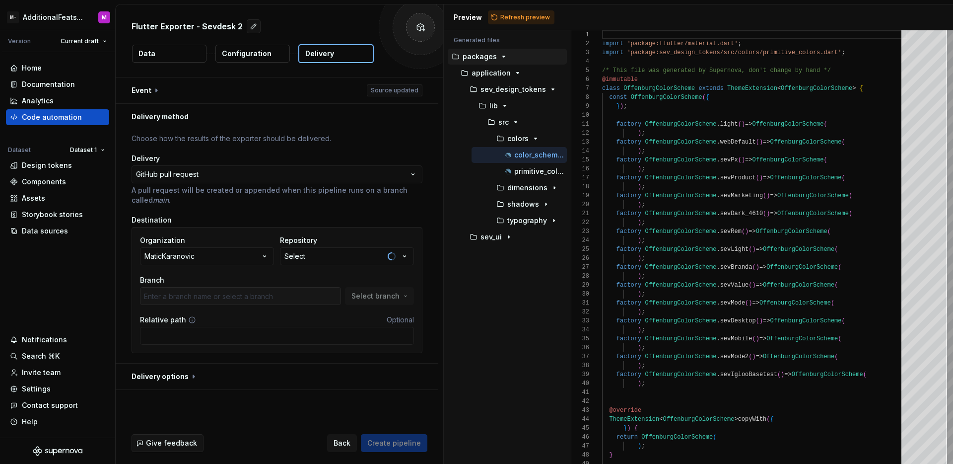
click at [361, 259] on button "Select" at bounding box center [347, 256] width 134 height 18
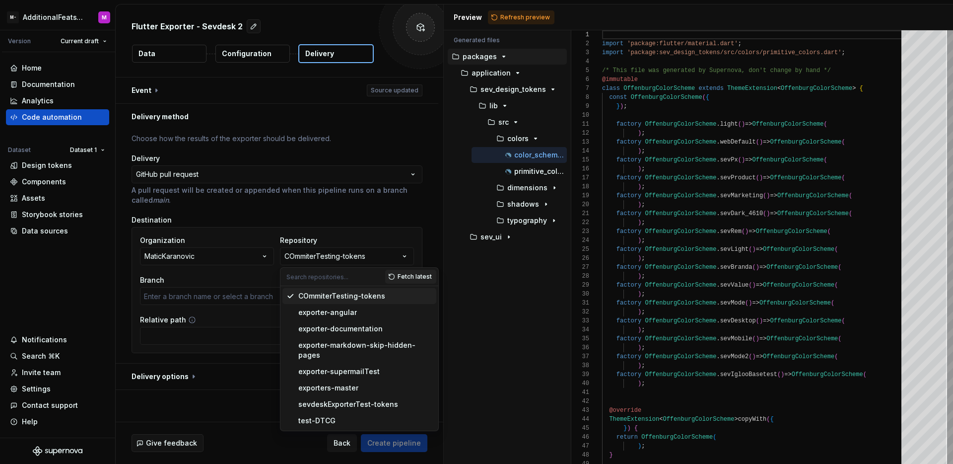
type input "main"
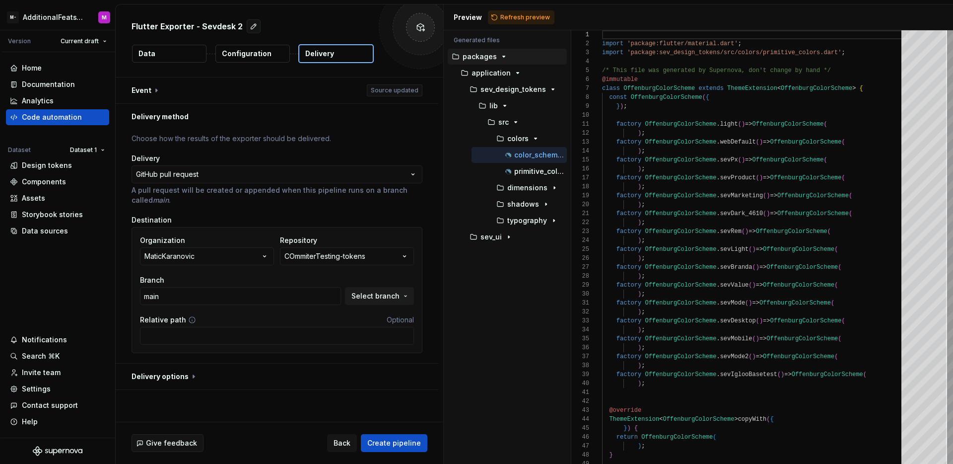
click at [432, 241] on div "**********" at bounding box center [277, 246] width 323 height 233
click at [151, 90] on button "button" at bounding box center [277, 90] width 323 height 26
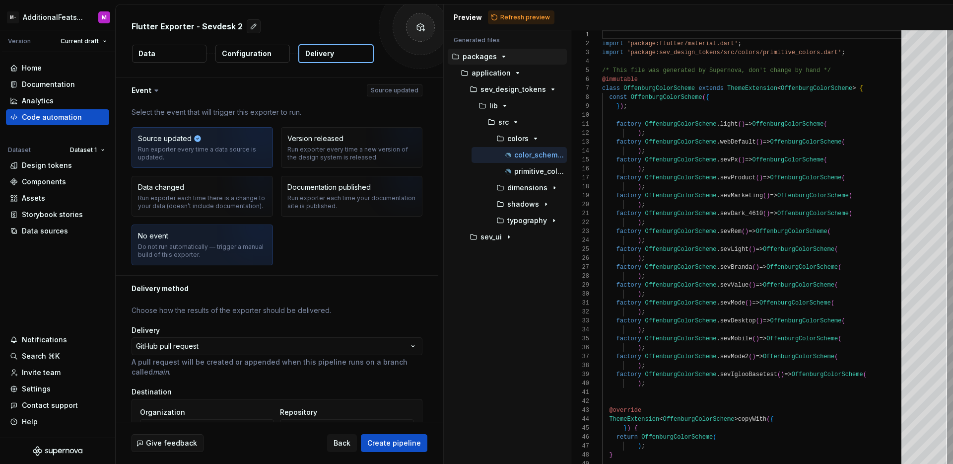
click at [173, 256] on div "Do not run automatically — trigger a manual build of this exporter." at bounding box center [202, 251] width 129 height 16
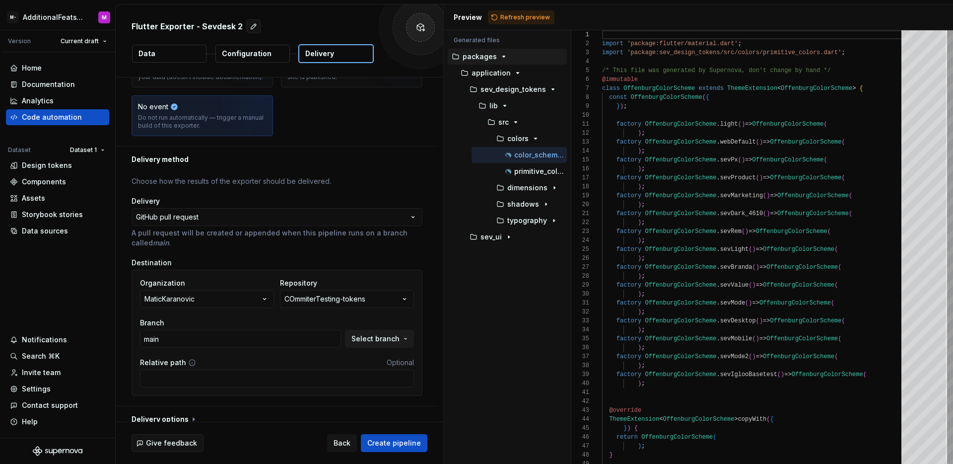
scroll to position [140, 0]
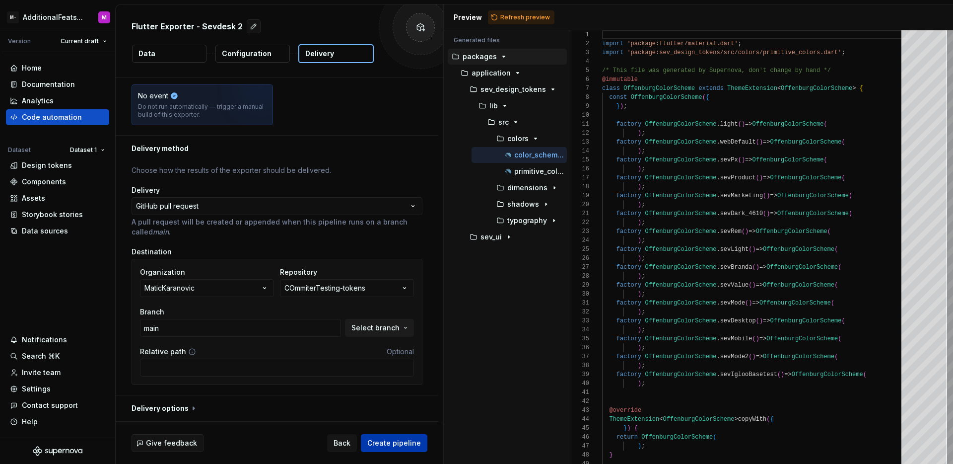
click at [398, 444] on span "Create pipeline" at bounding box center [394, 443] width 54 height 10
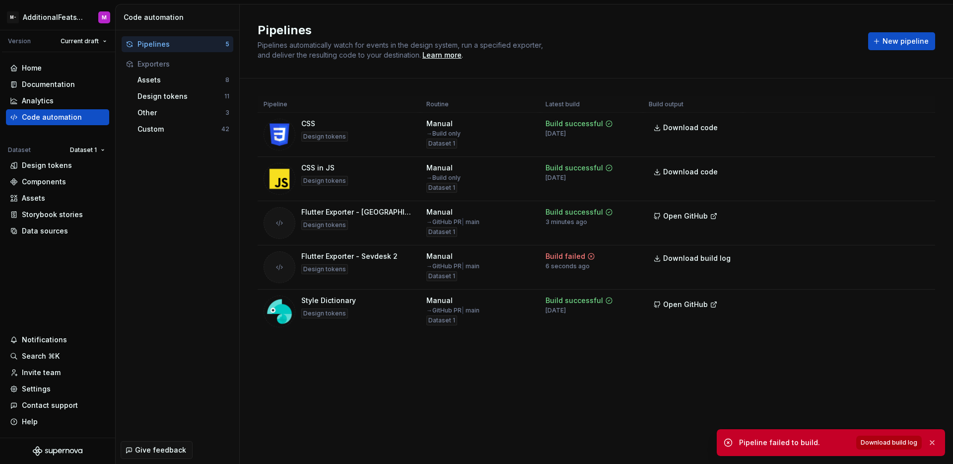
click at [887, 443] on span "Download build log" at bounding box center [889, 443] width 57 height 8
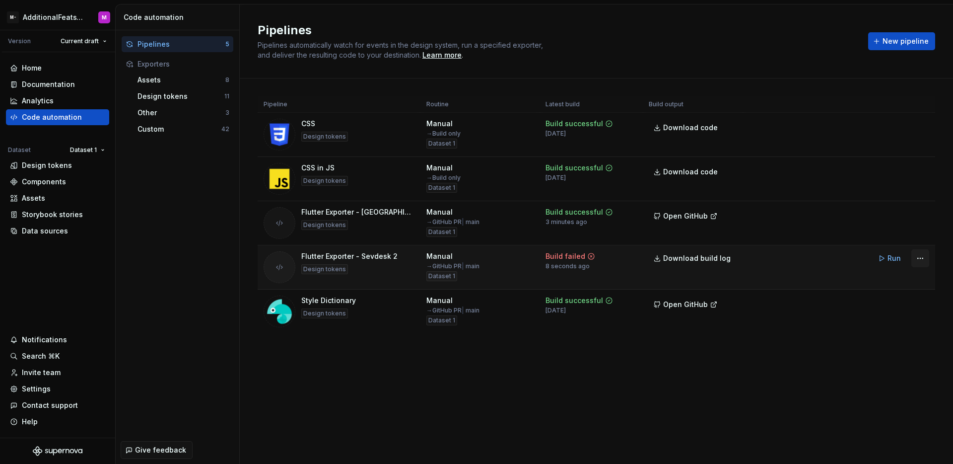
click at [922, 257] on html "M- AdditionalFeatsTest M Version Current draft Home Documentation Analytics Cod…" at bounding box center [476, 232] width 953 height 464
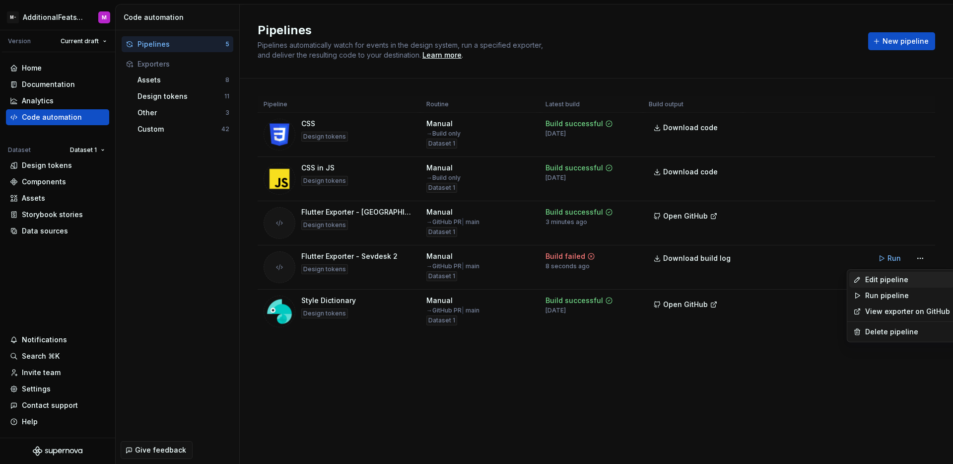
click at [891, 278] on div "Edit pipeline" at bounding box center [908, 280] width 85 height 10
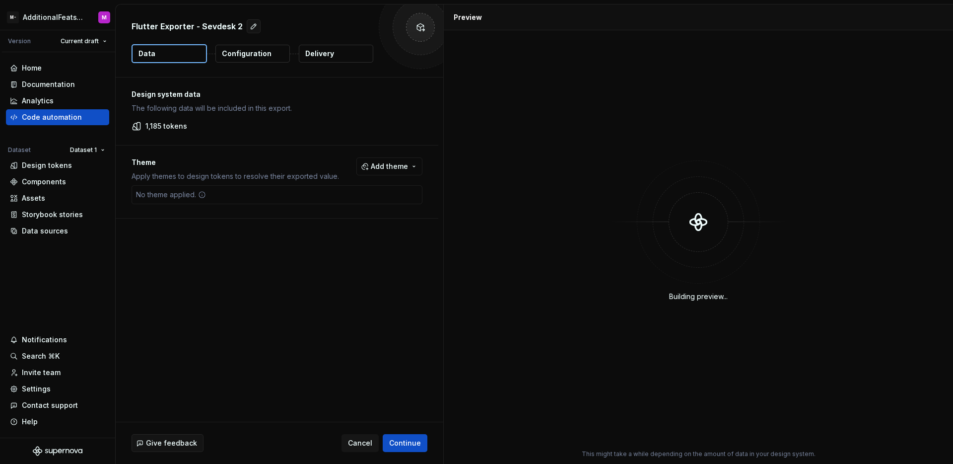
click at [312, 49] on p "Delivery" at bounding box center [319, 54] width 29 height 10
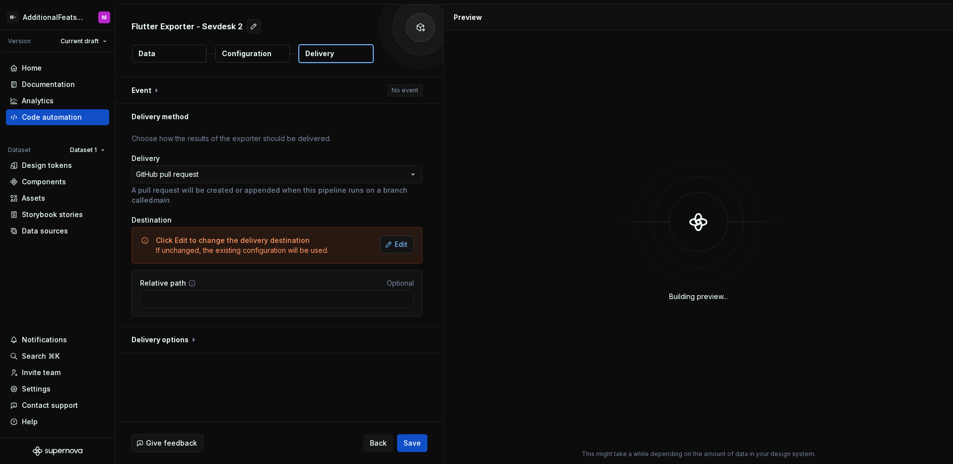
click at [403, 240] on span "Edit" at bounding box center [401, 244] width 13 height 10
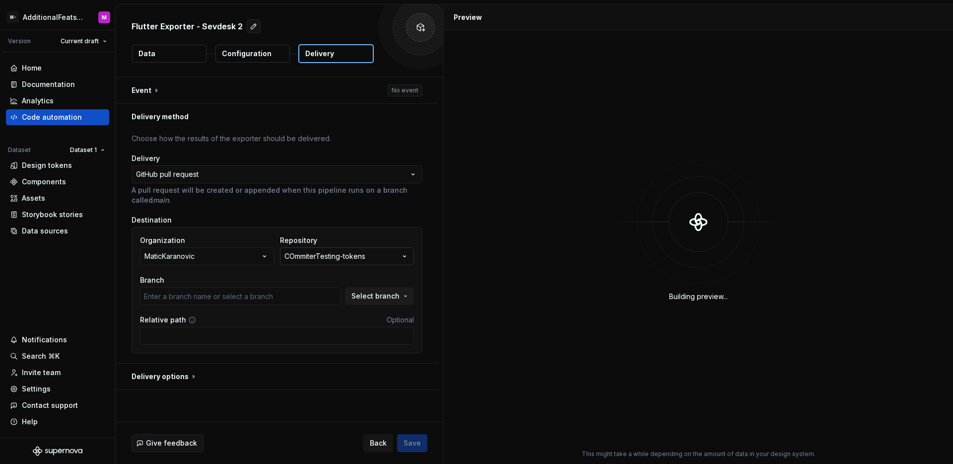
type input "main"
click at [386, 259] on button "COmmiterTesting-tokens" at bounding box center [347, 256] width 134 height 18
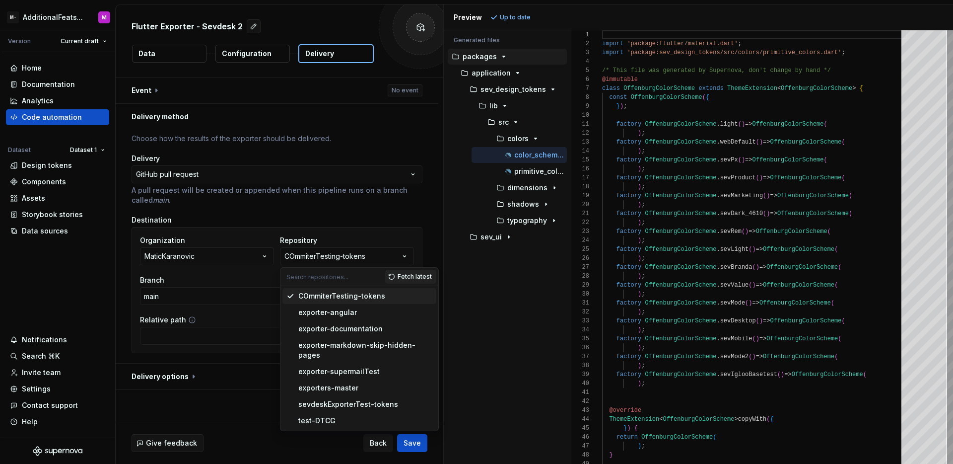
click at [353, 296] on div "COmmiterTesting-tokens" at bounding box center [341, 296] width 87 height 10
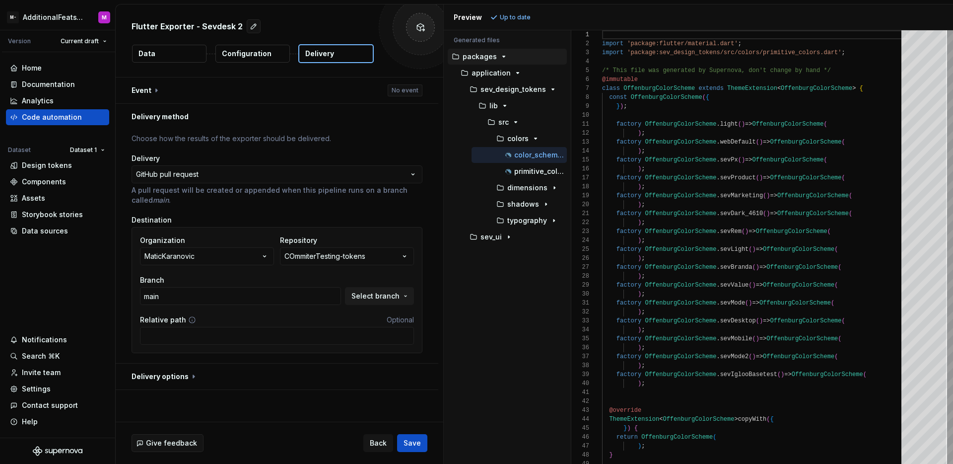
click at [265, 61] on button "Configuration" at bounding box center [253, 54] width 74 height 18
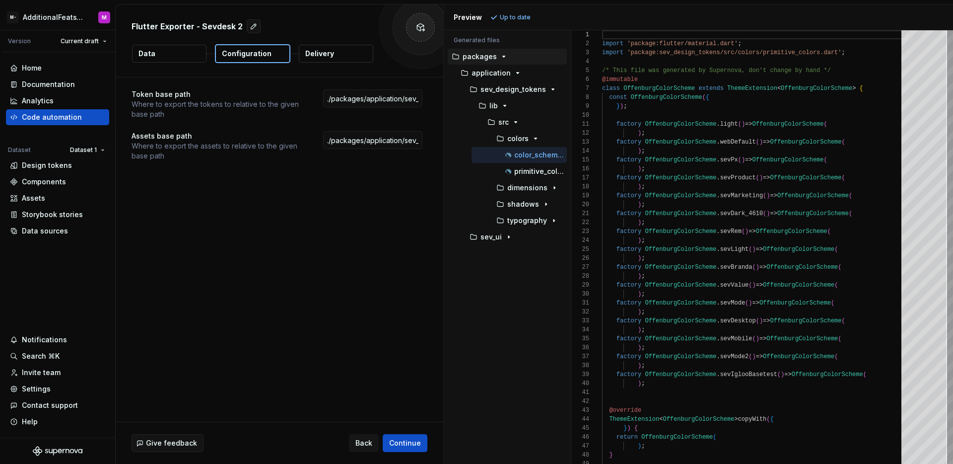
click at [328, 53] on p "Delivery" at bounding box center [319, 54] width 29 height 10
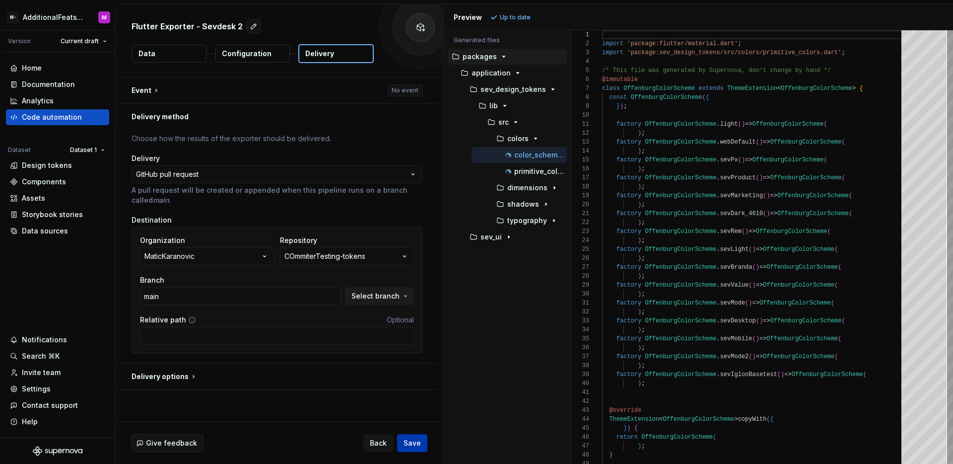
click at [412, 443] on span "Save" at bounding box center [412, 443] width 17 height 10
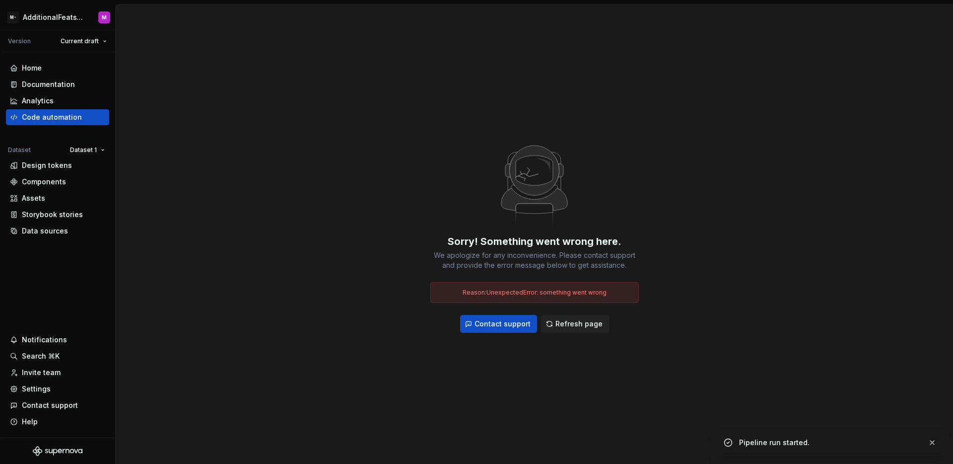
click at [320, 153] on div "Sorry! Something went wrong here. We apologize for any inconvenience. Please co…" at bounding box center [535, 233] width 838 height 459
click at [76, 120] on div "Code automation" at bounding box center [52, 117] width 60 height 10
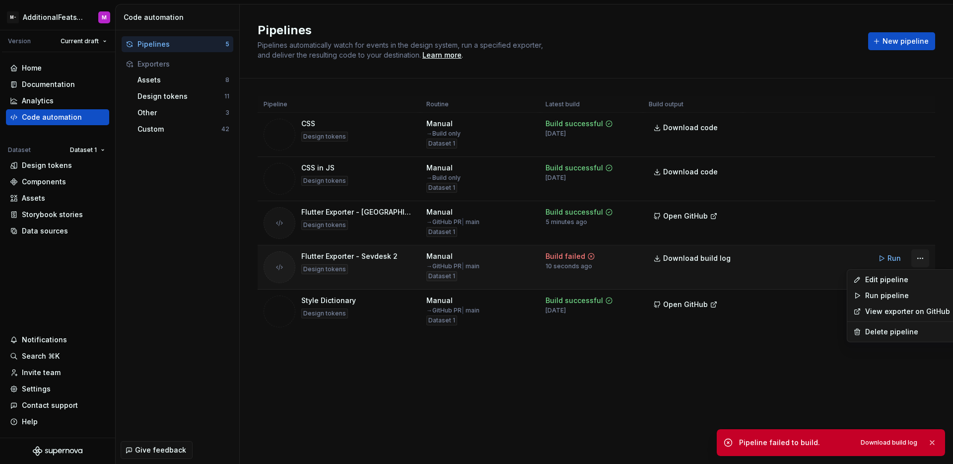
click at [923, 257] on html "M- AdditionalFeatsTest M Version Current draft Home Documentation Analytics Cod…" at bounding box center [476, 232] width 953 height 464
click at [876, 330] on div "Delete pipeline" at bounding box center [908, 332] width 85 height 10
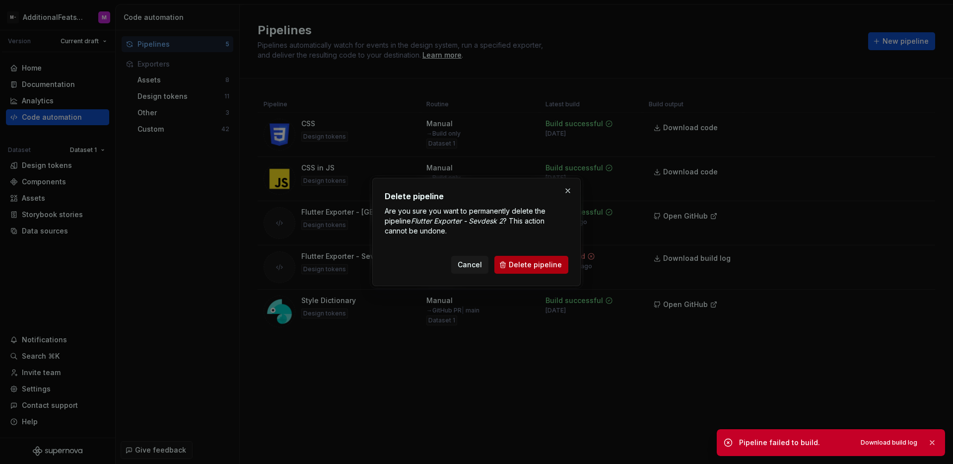
click at [513, 261] on span "Delete pipeline" at bounding box center [535, 265] width 53 height 10
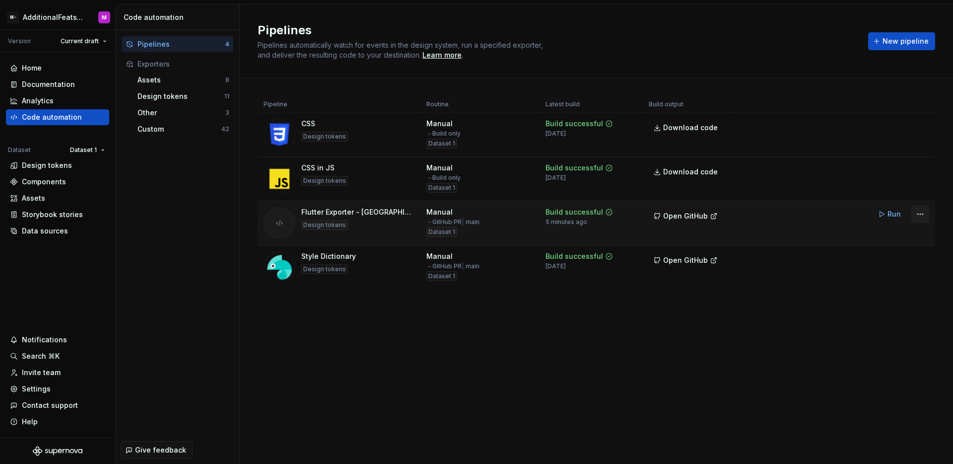
click at [915, 217] on html "M- AdditionalFeatsTest M Version Current draft Home Documentation Analytics Cod…" at bounding box center [476, 232] width 953 height 464
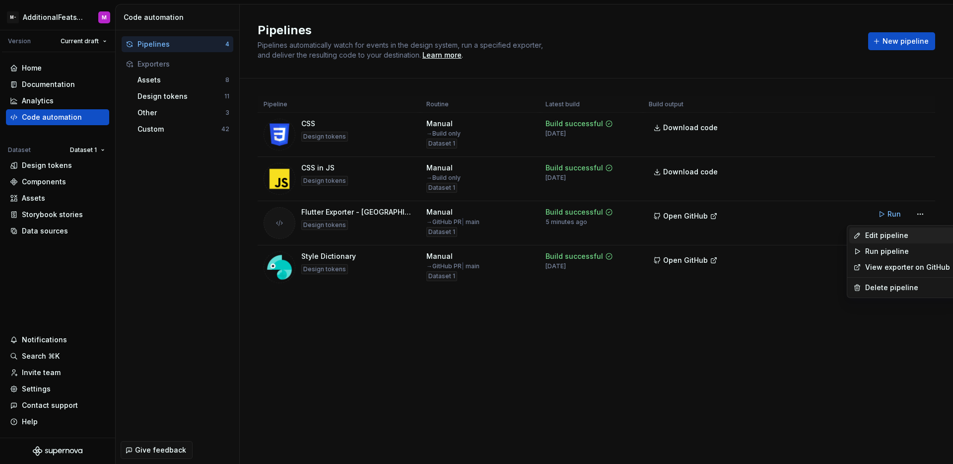
click at [889, 239] on div "Edit pipeline" at bounding box center [908, 235] width 85 height 10
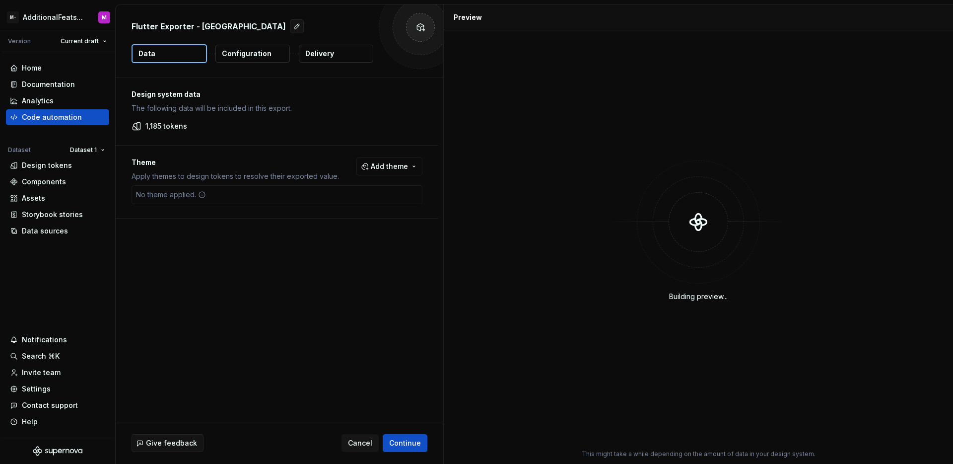
click at [235, 54] on p "Configuration" at bounding box center [247, 54] width 50 height 10
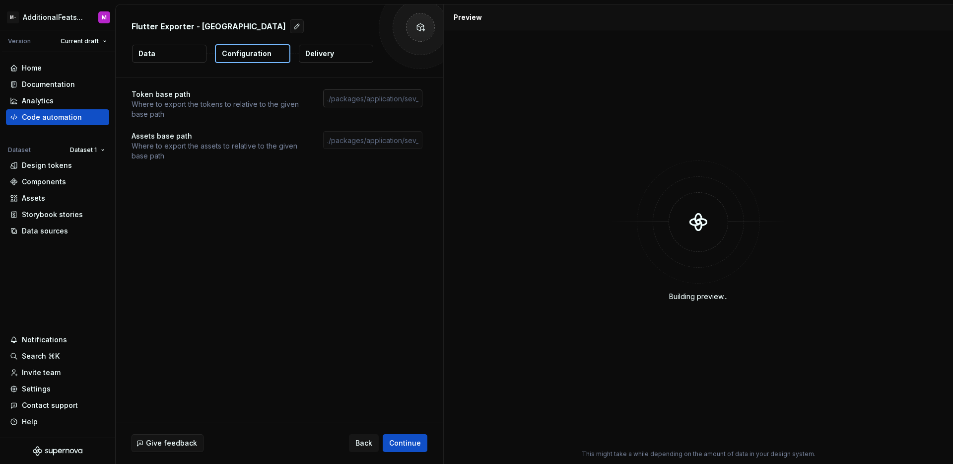
click at [354, 100] on input "text" at bounding box center [372, 98] width 99 height 18
paste input "./packages/application/sev_design_tokens/lib/src/"
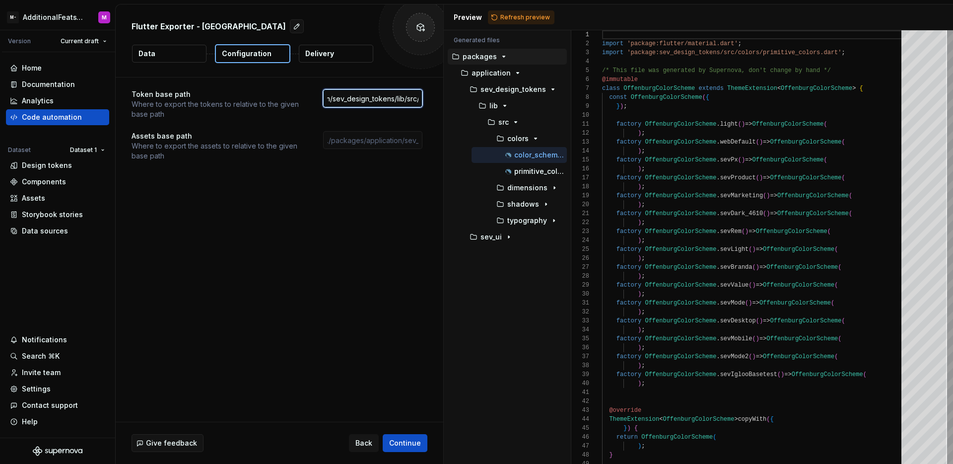
type input "./packages/application/sev_design_tokens/lib/src/"
click at [399, 143] on input "text" at bounding box center [372, 140] width 99 height 18
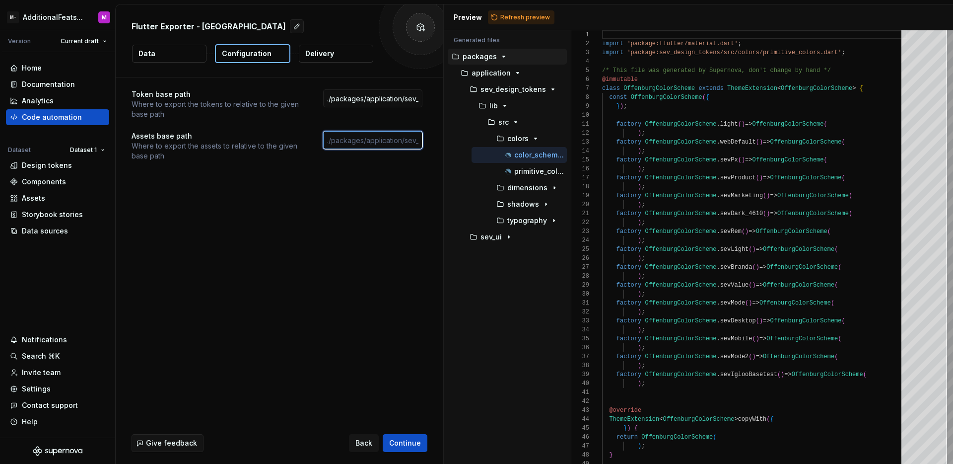
paste input "./packages/application/sev_ui/assets/"
type input "./packages/application/sev_ui/assets/"
click at [409, 437] on button "Continue" at bounding box center [405, 443] width 45 height 18
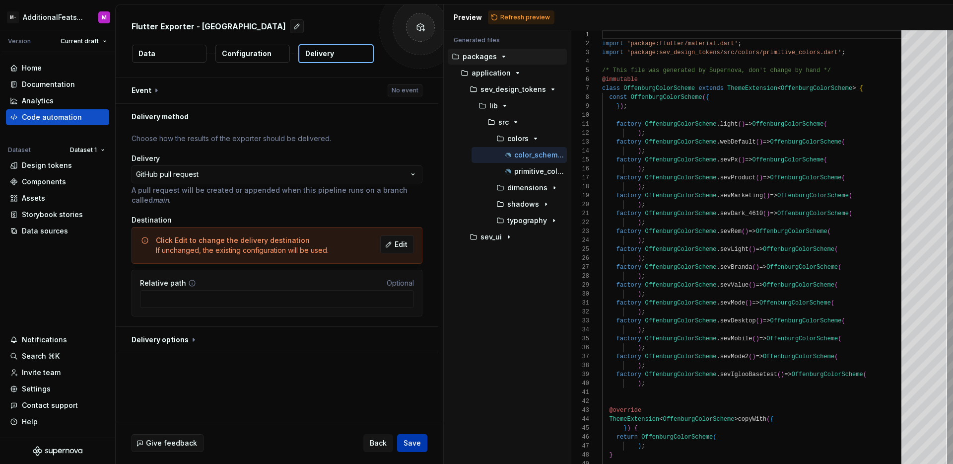
click at [420, 451] on button "Save" at bounding box center [412, 443] width 30 height 18
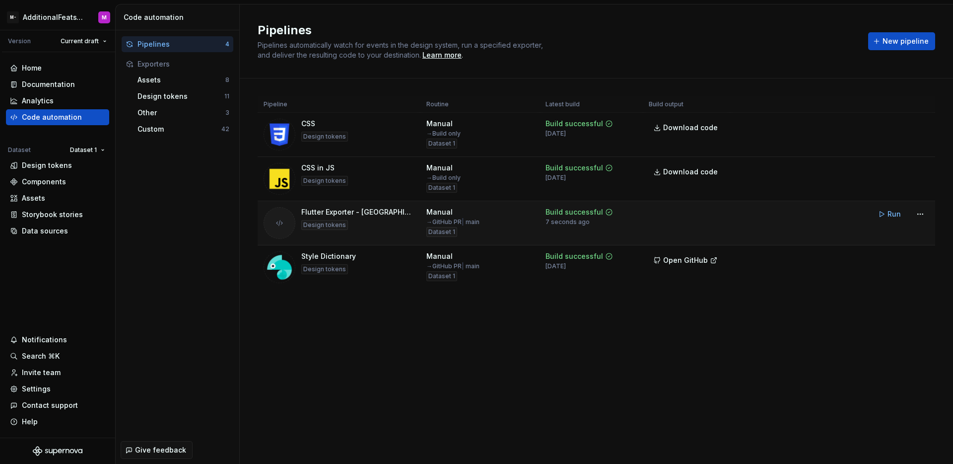
click at [627, 221] on div "Build successful 7 seconds ago" at bounding box center [591, 216] width 91 height 19
click at [666, 220] on td at bounding box center [686, 223] width 87 height 44
click at [916, 218] on html "M- AdditionalFeatsTest M Version Current draft Home Documentation Analytics Cod…" at bounding box center [476, 232] width 953 height 464
click at [892, 284] on div "Delete pipeline" at bounding box center [908, 288] width 85 height 10
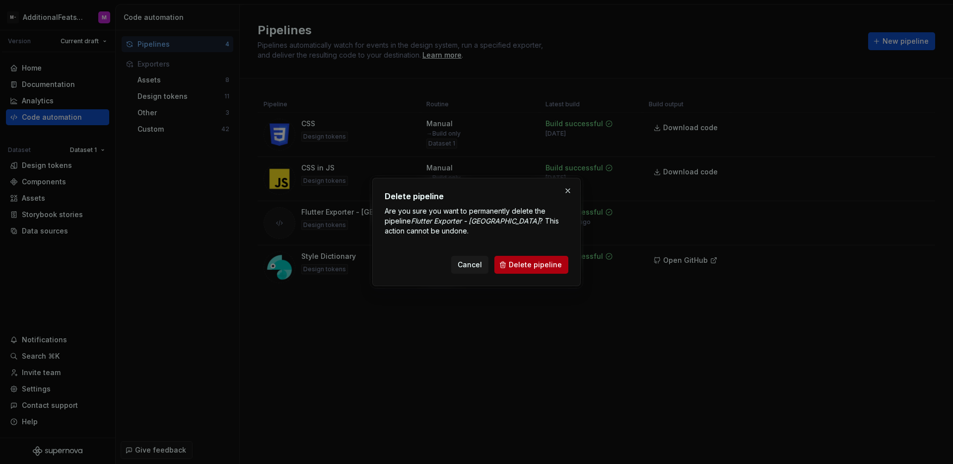
click at [543, 260] on span "Delete pipeline" at bounding box center [535, 265] width 53 height 10
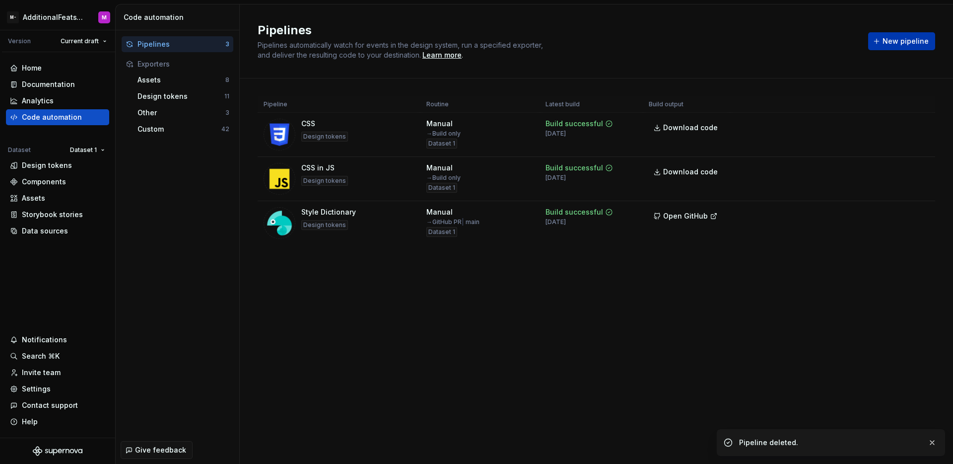
click at [910, 36] on span "New pipeline" at bounding box center [906, 41] width 46 height 10
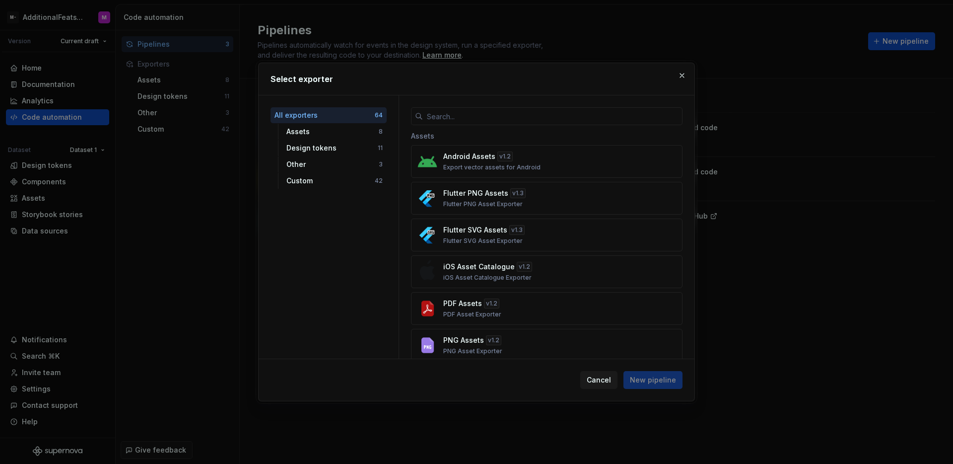
drag, startPoint x: 315, startPoint y: 185, endPoint x: 314, endPoint y: 197, distance: 12.5
click at [315, 185] on div "Custom" at bounding box center [331, 181] width 88 height 10
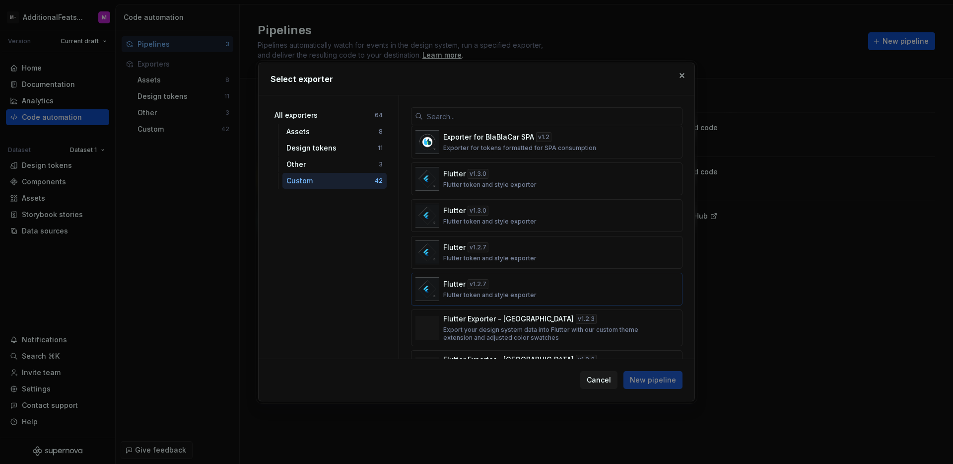
scroll to position [389, 0]
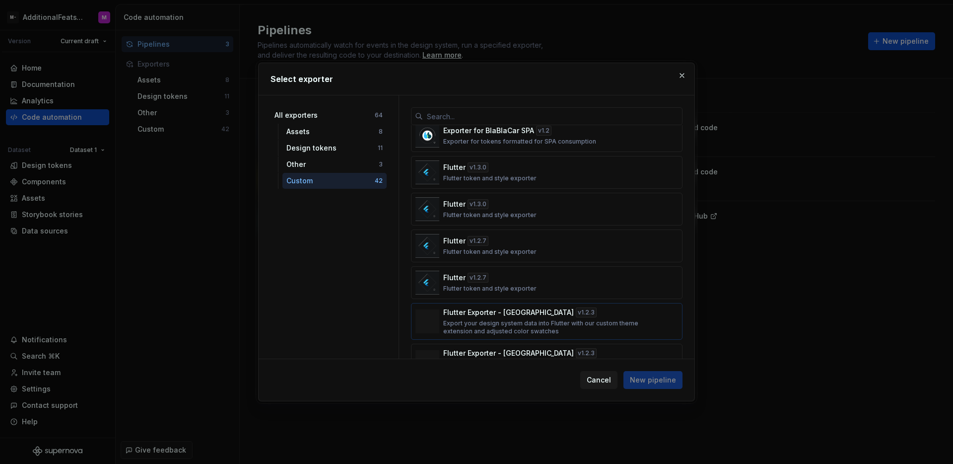
click at [503, 319] on p "Export your design system data into Flutter with our custom theme extension and…" at bounding box center [543, 327] width 201 height 16
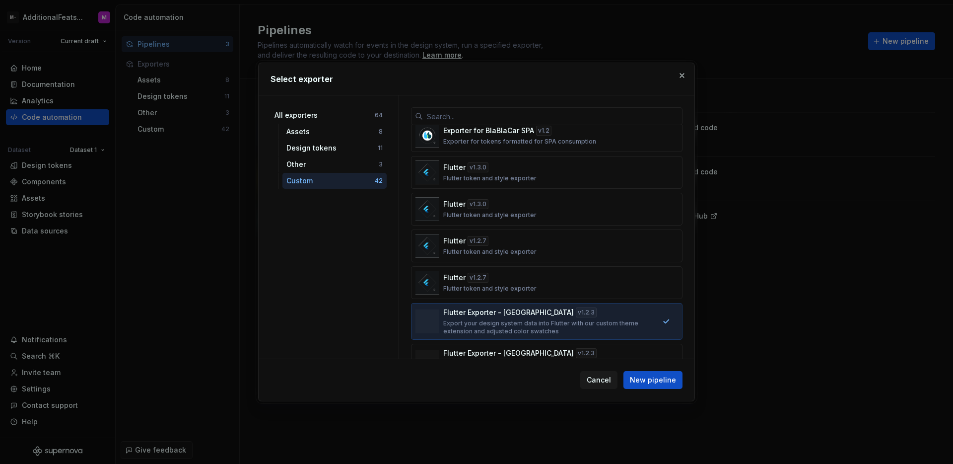
click at [648, 390] on div "Cancel New pipeline" at bounding box center [477, 380] width 436 height 42
click at [649, 389] on div "Cancel New pipeline" at bounding box center [477, 380] width 436 height 42
click at [650, 383] on span "New pipeline" at bounding box center [653, 380] width 46 height 10
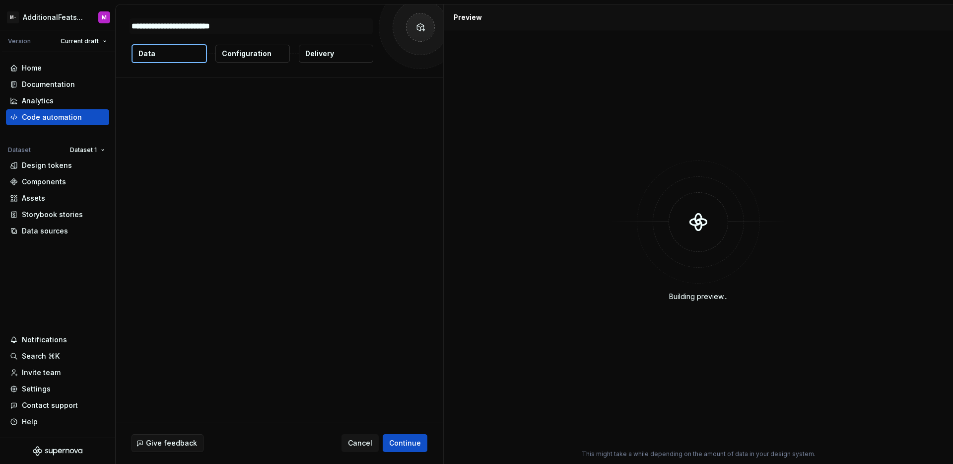
type textarea "*"
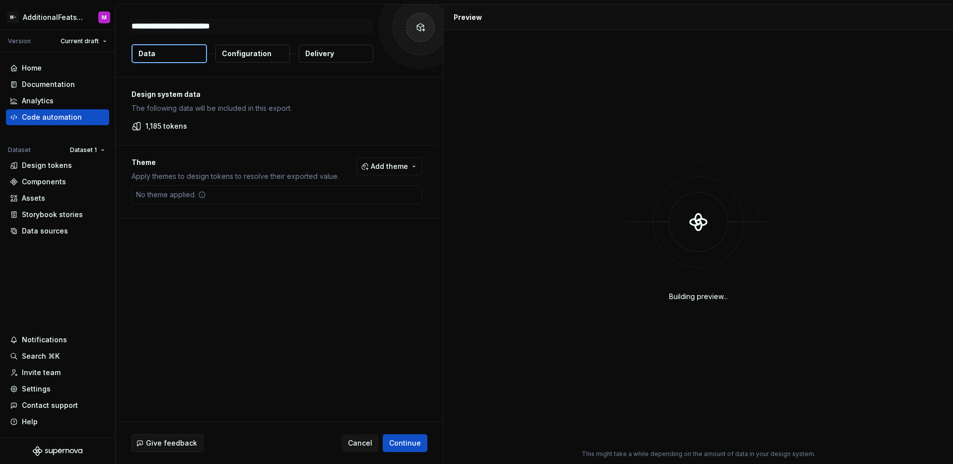
click at [251, 56] on p "Configuration" at bounding box center [247, 54] width 50 height 10
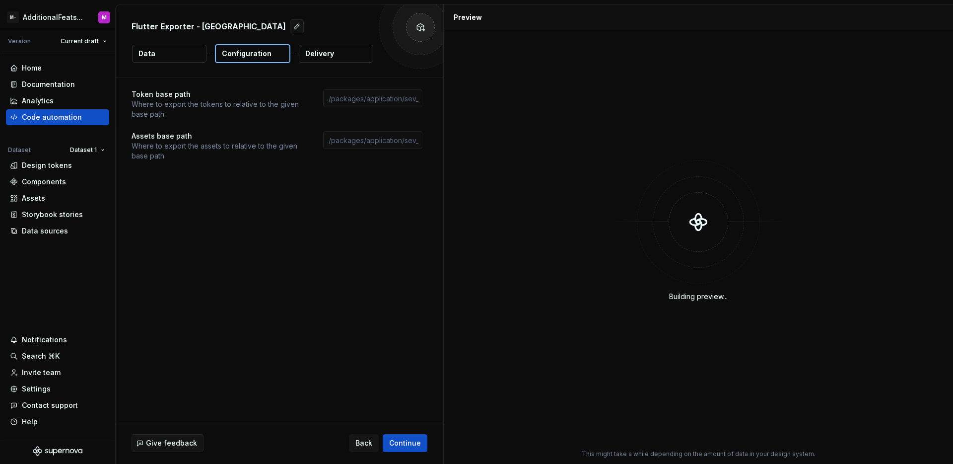
click at [248, 51] on p "Configuration" at bounding box center [247, 54] width 50 height 10
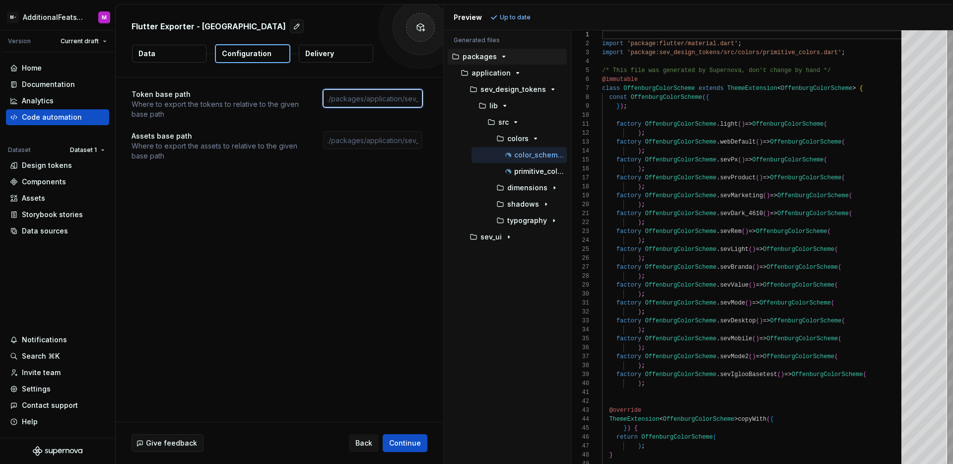
click at [347, 97] on input "text" at bounding box center [372, 98] width 99 height 18
paste input "/packages/application/sev_design_tokens/lib/src/"
paste input "/packages/application/sev_ui/assets/"
type input "/packages/application/sev_design_tokens/lib/src/"
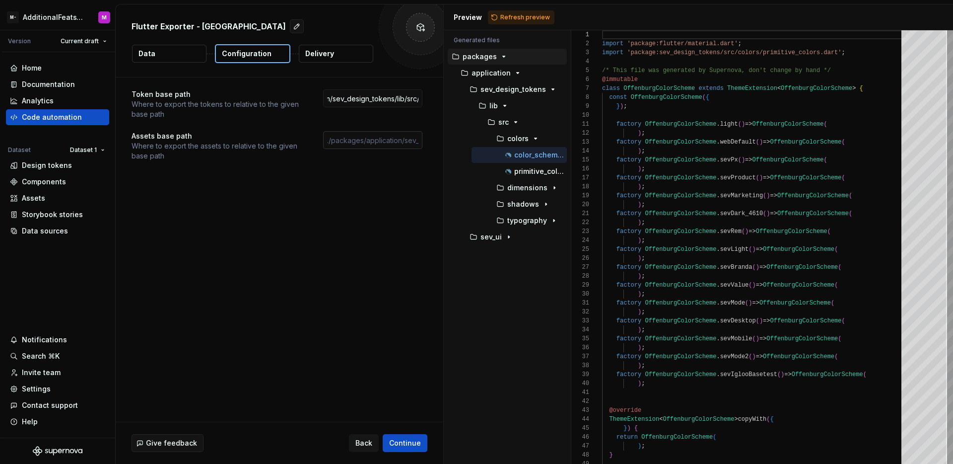
scroll to position [0, 0]
click at [374, 140] on input "text" at bounding box center [372, 140] width 99 height 18
paste input "/packages/application/sev_ui/assets/"
type input "/packages/application/sev_ui/assets/"
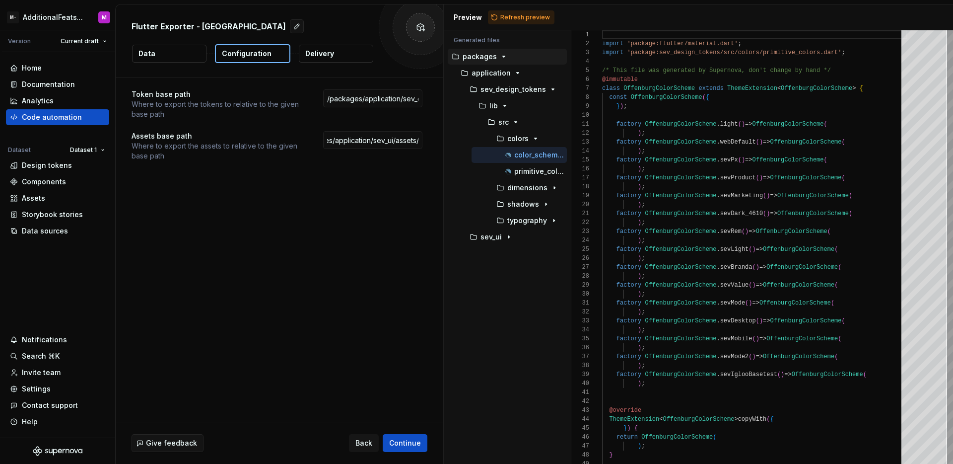
click at [382, 187] on div "Token base path Where to export the tokens to relative to the given base path /…" at bounding box center [280, 249] width 328 height 344
click at [345, 47] on button "Delivery" at bounding box center [336, 54] width 74 height 18
click at [337, 52] on button "Delivery" at bounding box center [336, 54] width 74 height 18
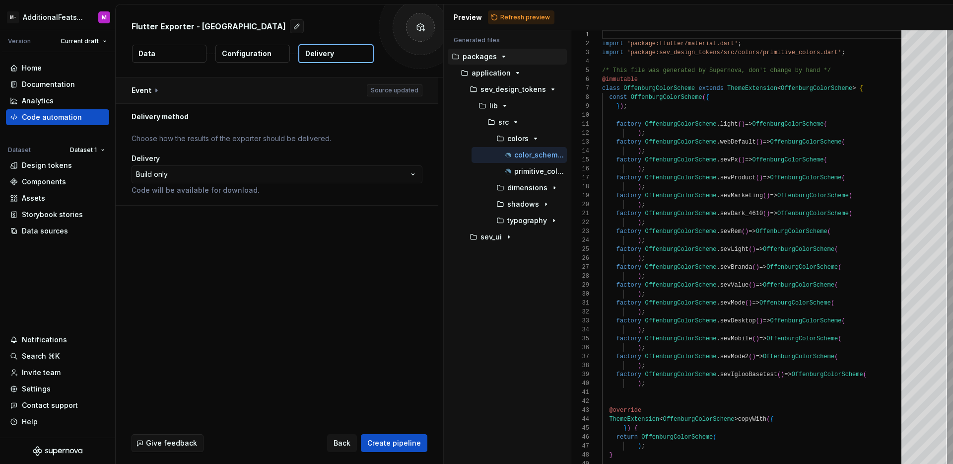
click at [255, 91] on button "button" at bounding box center [277, 90] width 323 height 26
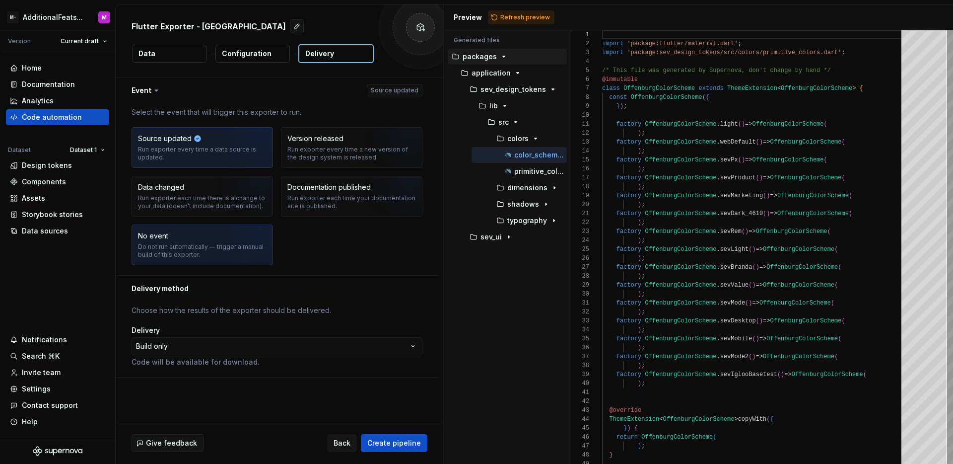
drag, startPoint x: 158, startPoint y: 240, endPoint x: 177, endPoint y: 242, distance: 19.0
click at [158, 240] on div "No event" at bounding box center [153, 236] width 30 height 10
click at [185, 341] on html "**********" at bounding box center [476, 232] width 953 height 464
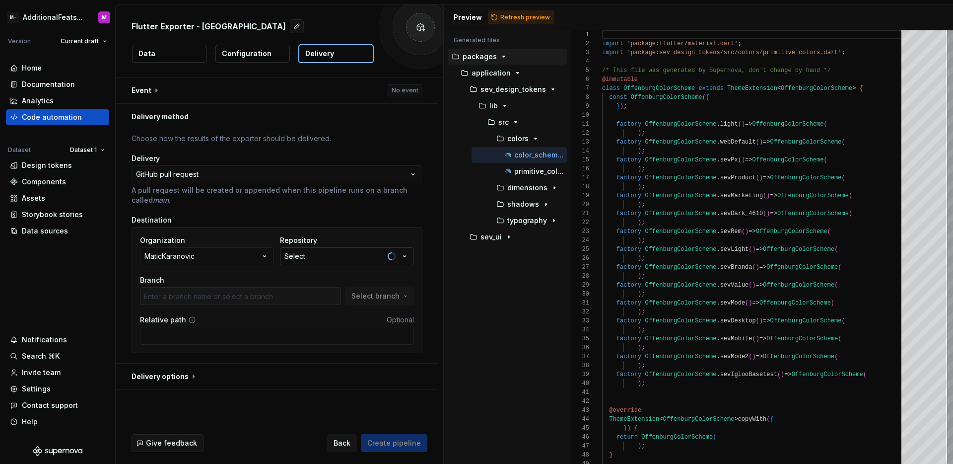
click at [376, 258] on button "Select" at bounding box center [347, 256] width 134 height 18
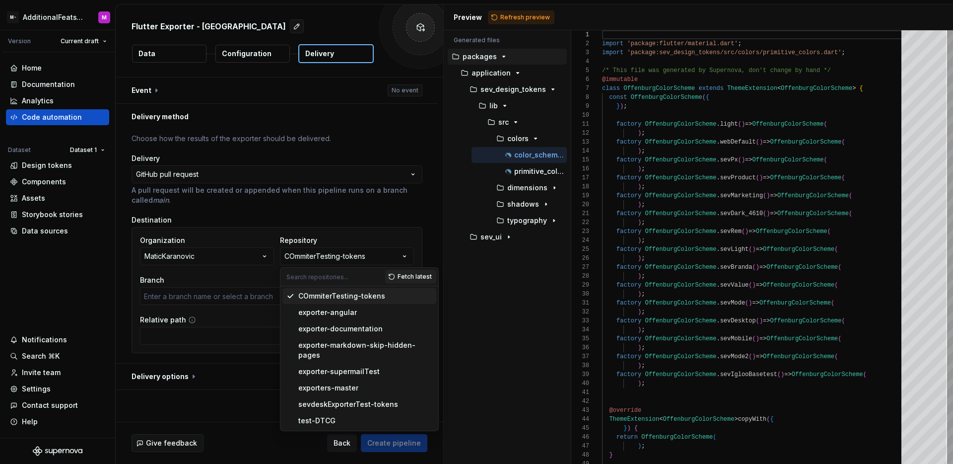
type input "main"
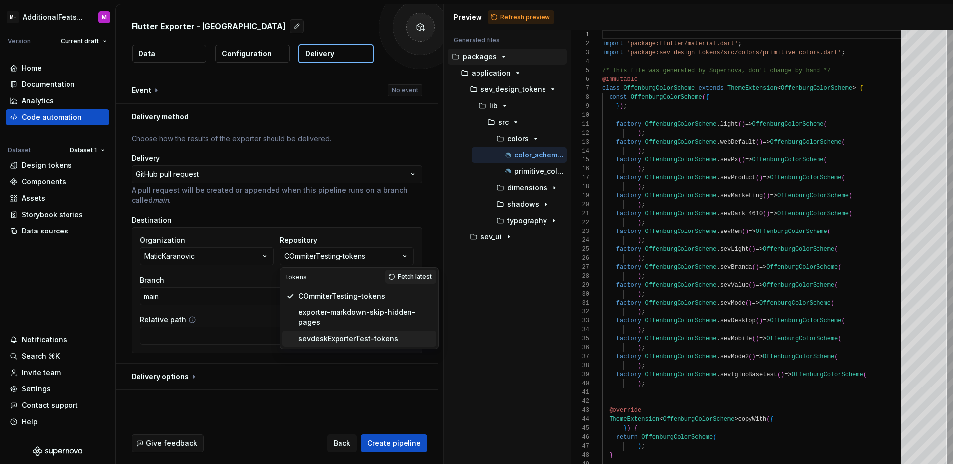
type input "tokens"
click at [366, 334] on span "sevdeskExporterTest-tokens" at bounding box center [360, 339] width 154 height 16
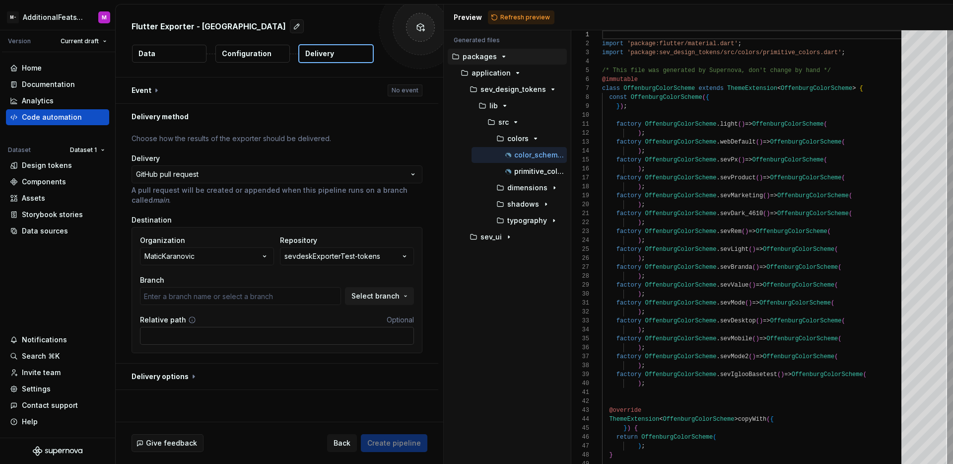
type input "main"
click at [390, 439] on span "Create pipeline" at bounding box center [394, 443] width 54 height 10
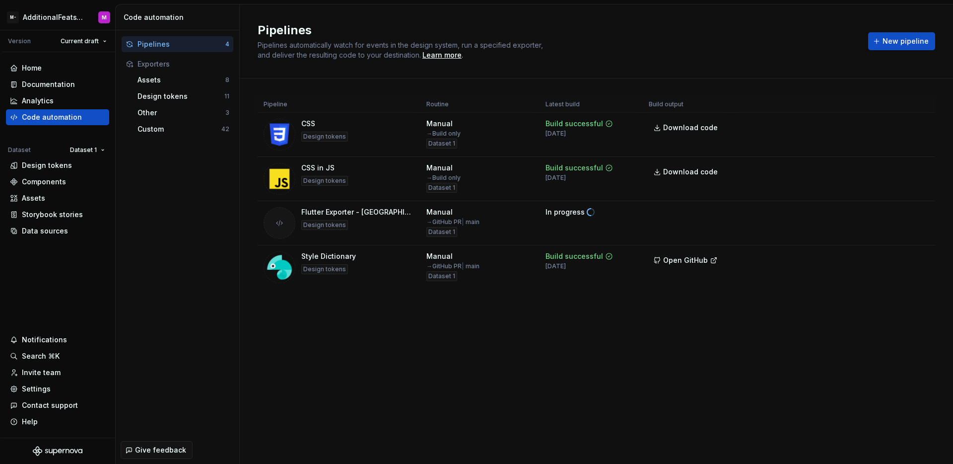
click at [469, 345] on div "Pipelines Pipelines automatically watch for events in the design system, run a …" at bounding box center [597, 233] width 714 height 459
click at [515, 355] on div "Pipelines Pipelines automatically watch for events in the design system, run a …" at bounding box center [597, 233] width 714 height 459
click at [55, 168] on div "Design tokens" at bounding box center [47, 165] width 50 height 10
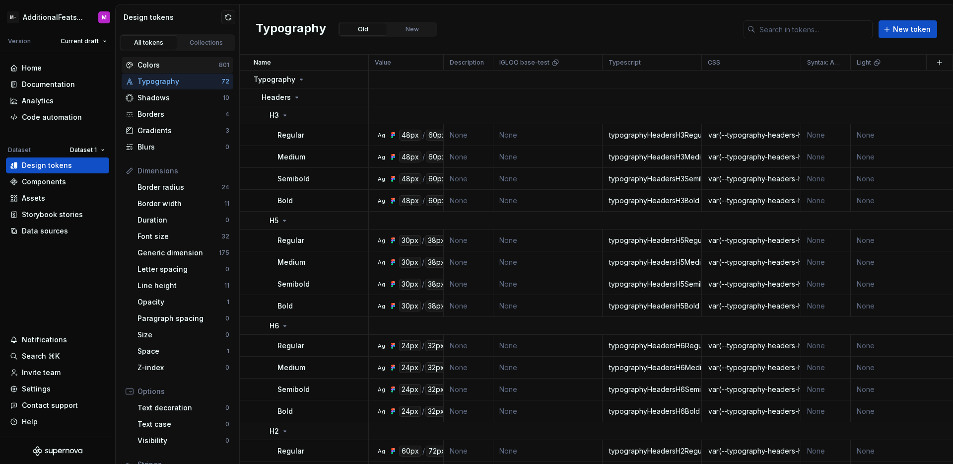
click at [197, 68] on div "Colors" at bounding box center [178, 65] width 81 height 10
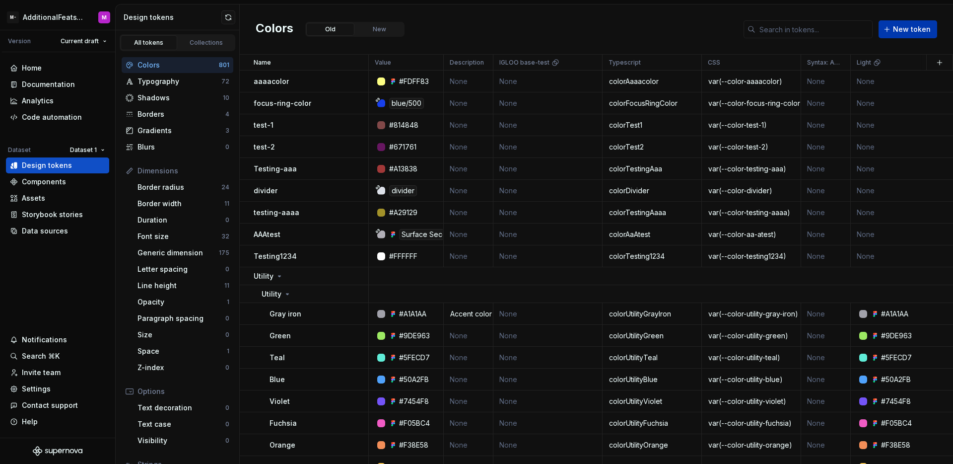
click at [909, 34] on button "New token" at bounding box center [908, 29] width 59 height 18
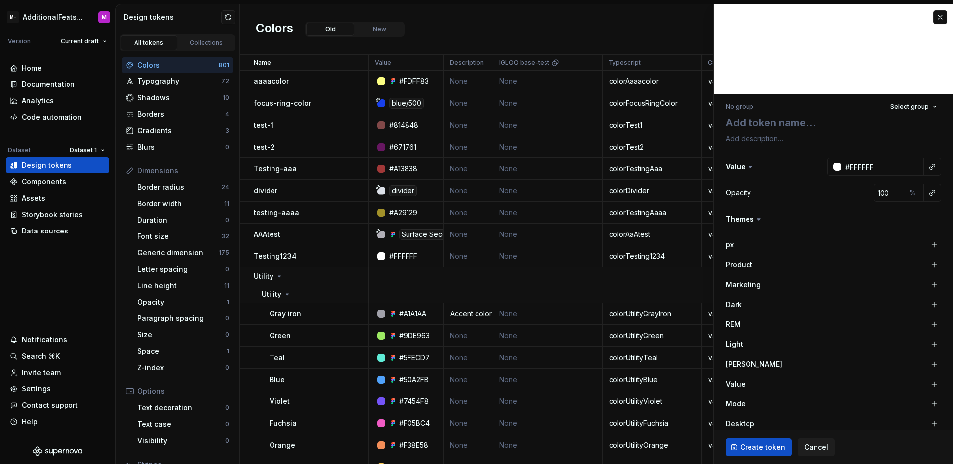
type textarea "*"
click at [782, 125] on textarea at bounding box center [832, 123] width 216 height 18
type textarea "t"
type textarea "*"
type textarea "te"
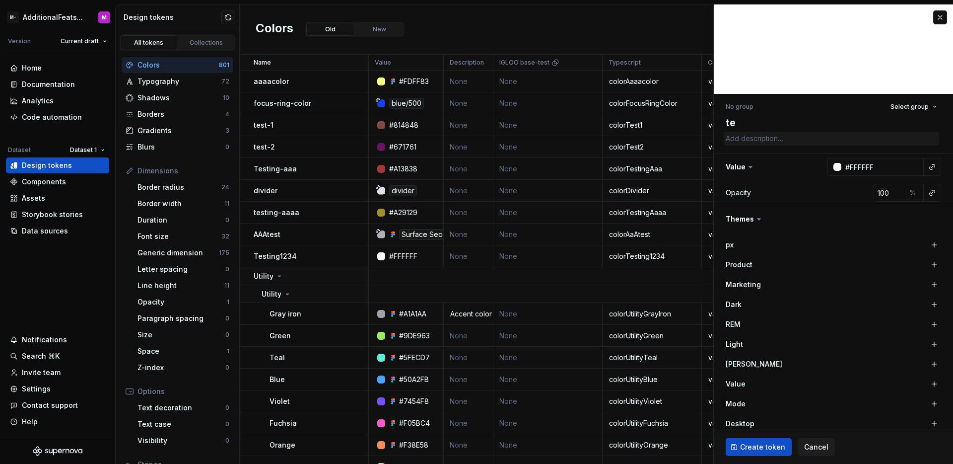
type textarea "*"
type textarea "tes"
type textarea "*"
type textarea "test"
type textarea "*"
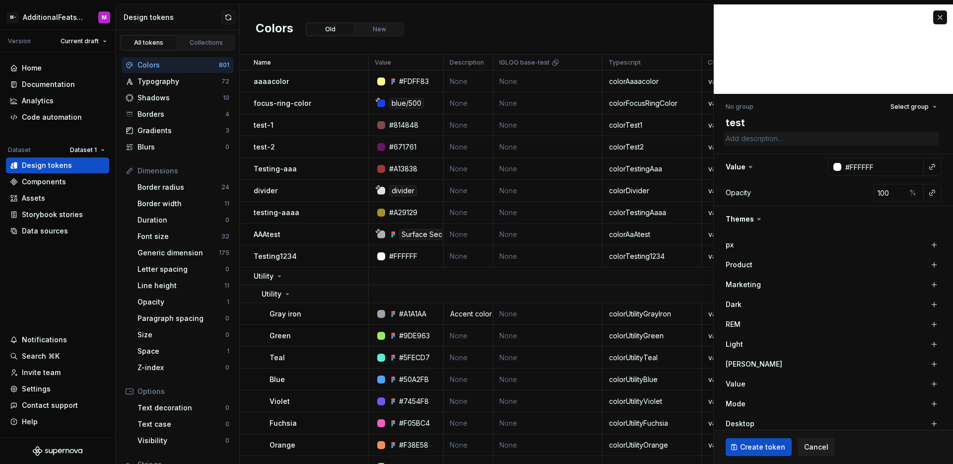
type textarea "test-"
type textarea "*"
type textarea "test-p"
type textarea "*"
type textarea "test-pp"
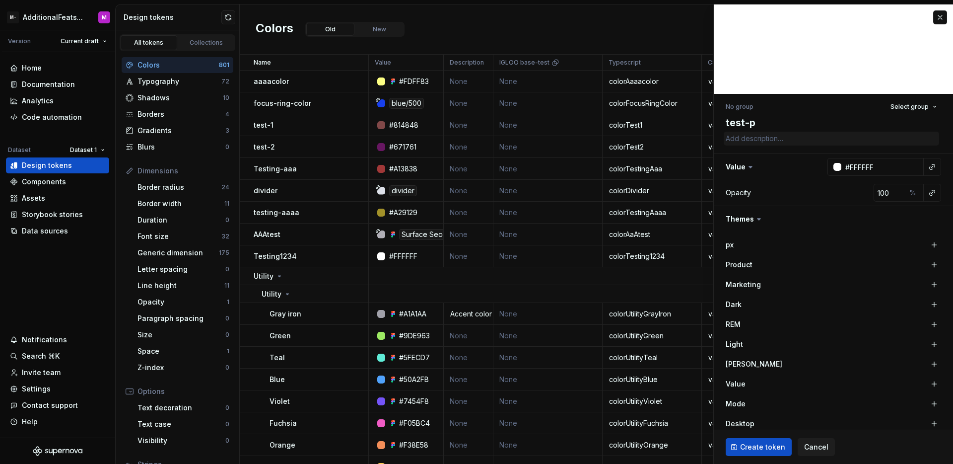
type textarea "*"
type textarea "test-p"
type textarea "*"
type textarea "test-pi"
type textarea "*"
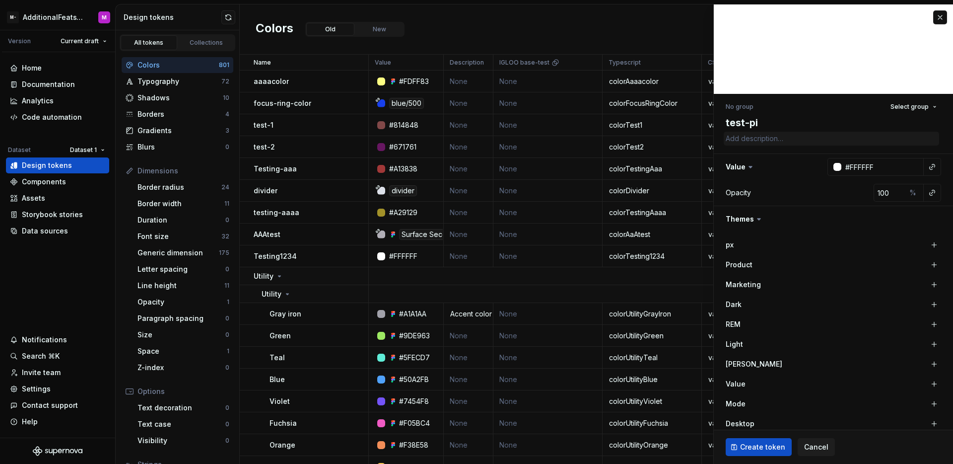
type textarea "test-pip"
type textarea "*"
type textarea "test-pipe"
type textarea "*"
type textarea "test-pipel"
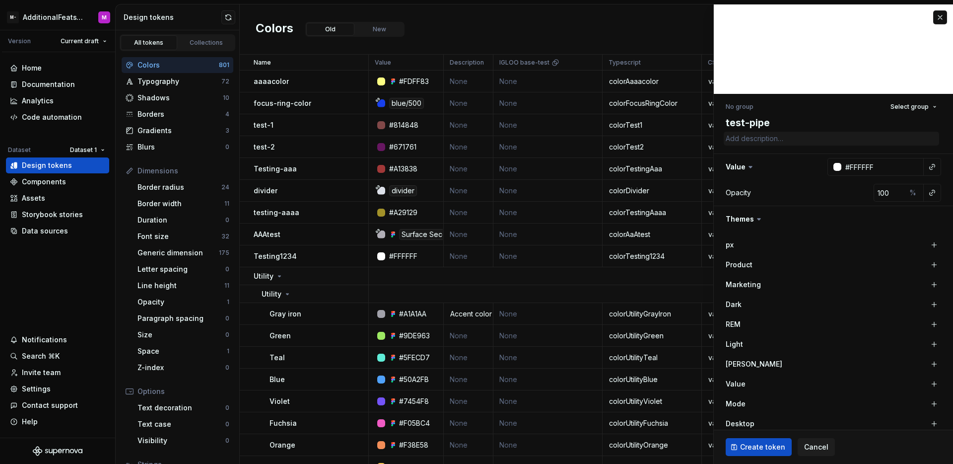
type textarea "*"
type textarea "test-pipeli"
type textarea "*"
type textarea "test-pipelin"
type textarea "*"
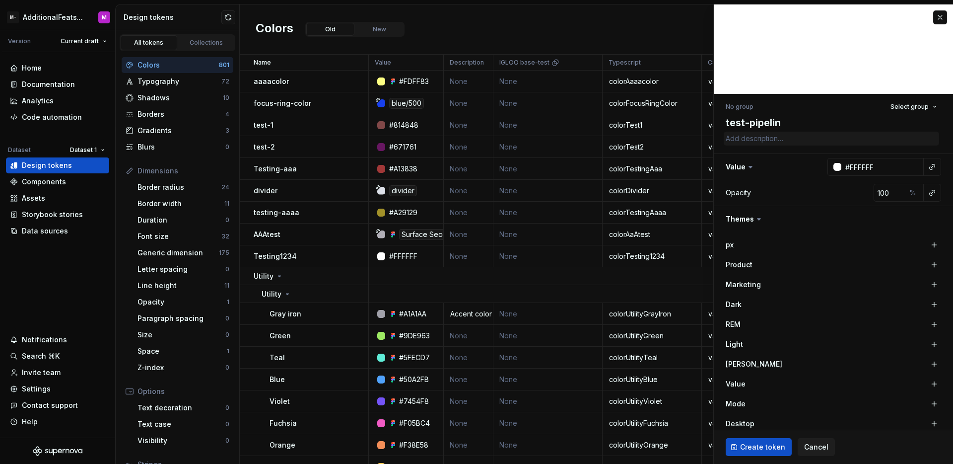
type textarea "test-pipeline"
type textarea "*"
type textarea "test-pipeline"
click at [758, 442] on span "Create token" at bounding box center [762, 447] width 45 height 10
type textarea "*"
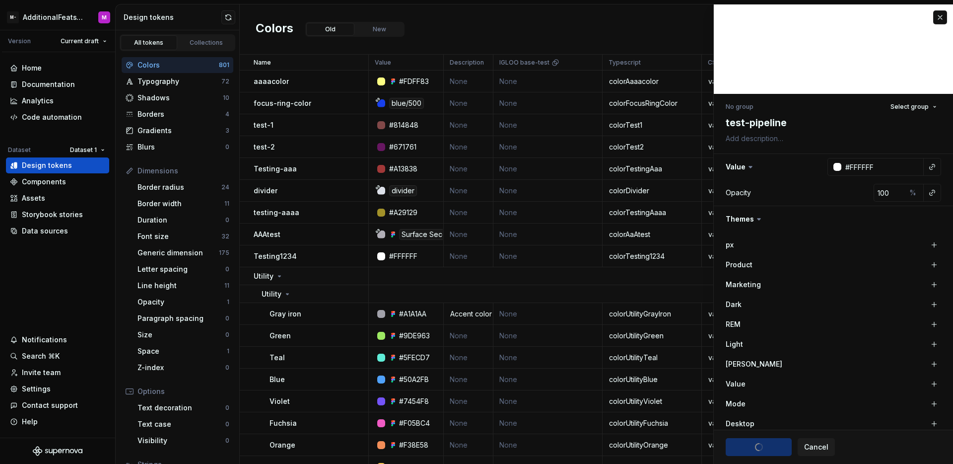
type textarea "*"
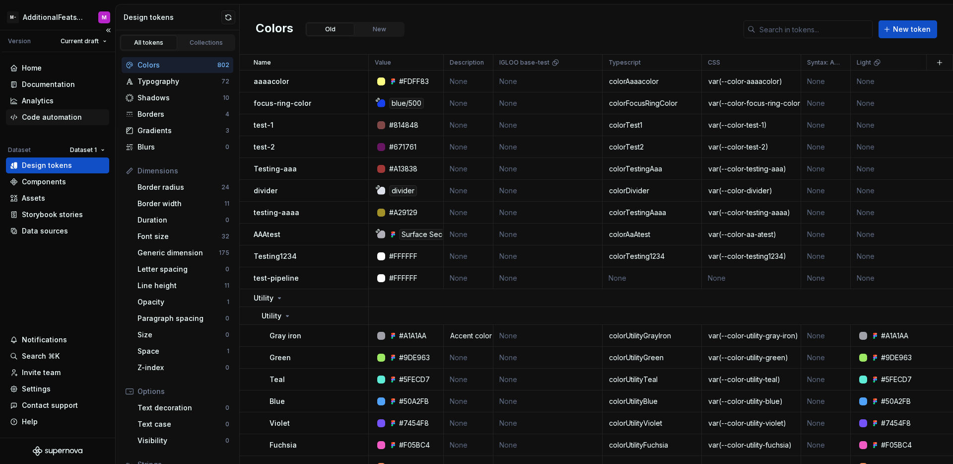
click at [64, 111] on div "Code automation" at bounding box center [57, 117] width 103 height 16
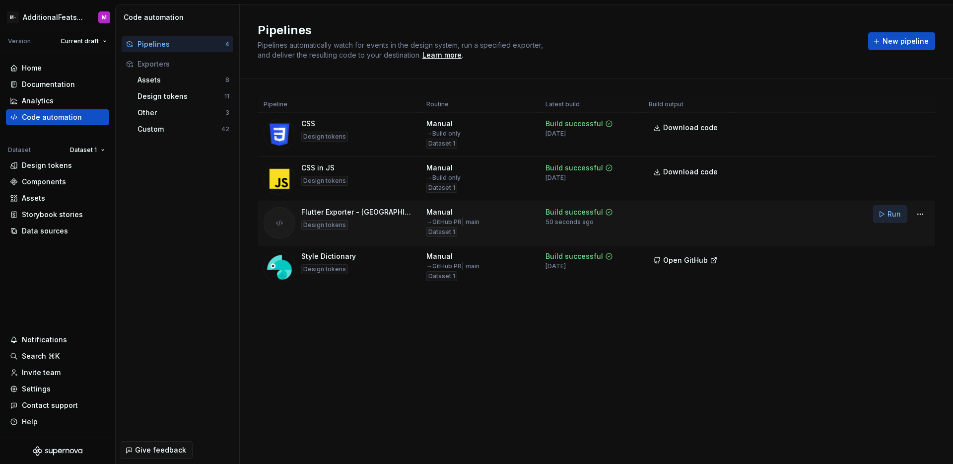
click at [896, 218] on span "Run" at bounding box center [894, 214] width 13 height 10
click at [743, 233] on tr "Flutter Exporter - Sevdesk Design tokens Manual → GitHub PR | main Dataset 1 In…" at bounding box center [597, 223] width 678 height 44
click at [674, 220] on span "Open GitHub" at bounding box center [685, 216] width 45 height 10
click at [161, 237] on div "Pipelines 4 Exporters Assets 8 Design tokens 11 Other 3 Custom 42" at bounding box center [178, 233] width 124 height 406
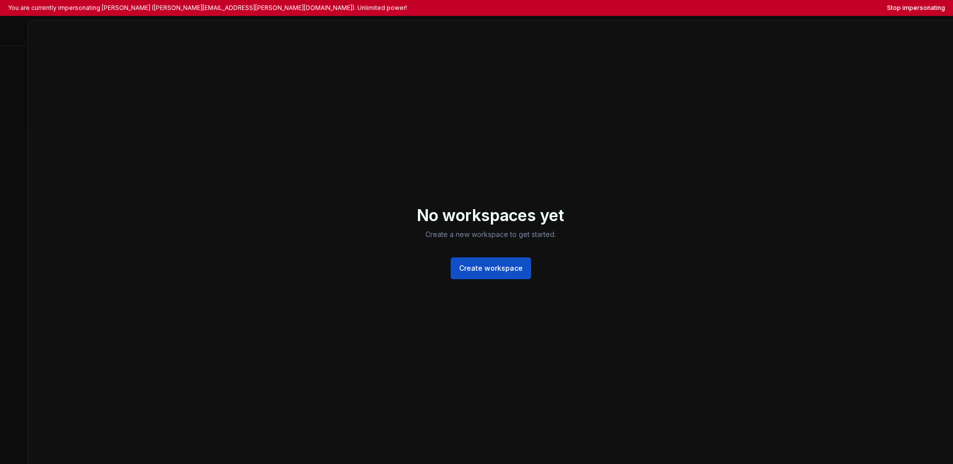
click at [668, 141] on div "No workspaces yet Create a new workspace to get started. Create workspace" at bounding box center [490, 241] width 925 height 443
click at [498, 172] on div "No workspaces yet Create a new workspace to get started. Create workspace" at bounding box center [490, 241] width 925 height 443
click at [15, 32] on div at bounding box center [14, 33] width 28 height 26
click at [9, 33] on div at bounding box center [14, 33] width 28 height 26
click at [16, 23] on div at bounding box center [14, 33] width 28 height 26
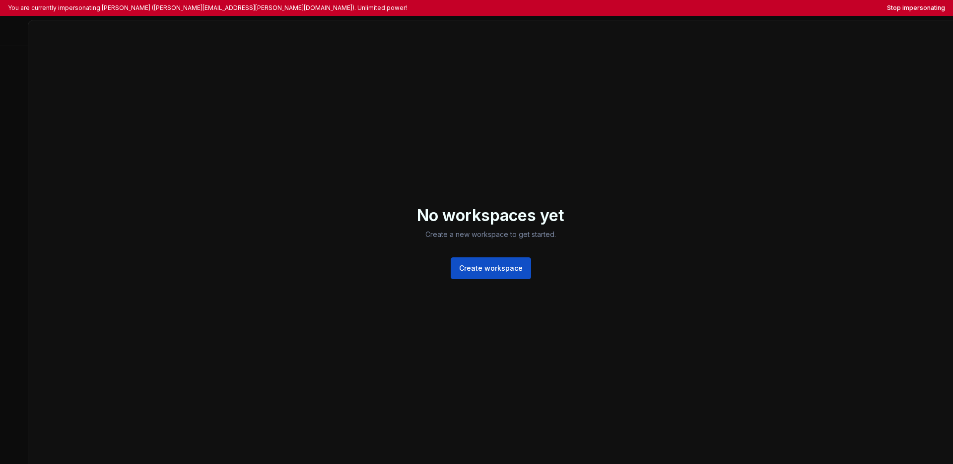
drag, startPoint x: 2, startPoint y: 24, endPoint x: 14, endPoint y: 39, distance: 18.8
click at [14, 39] on div at bounding box center [14, 33] width 28 height 26
drag, startPoint x: 18, startPoint y: 52, endPoint x: 23, endPoint y: 65, distance: 13.8
click at [23, 65] on div at bounding box center [14, 242] width 28 height 444
drag, startPoint x: 12, startPoint y: 54, endPoint x: 12, endPoint y: 39, distance: 14.4
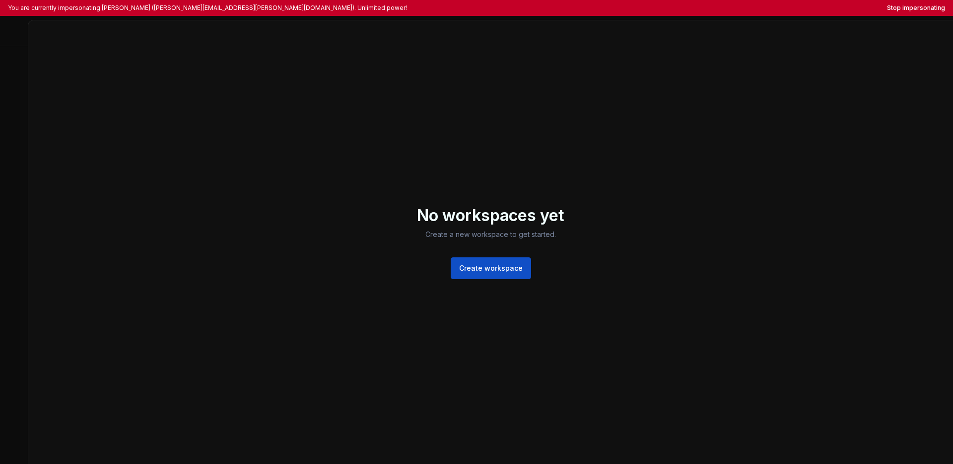
click at [12, 39] on div at bounding box center [14, 242] width 28 height 444
click at [11, 31] on div at bounding box center [14, 33] width 28 height 26
click at [11, 28] on div at bounding box center [14, 33] width 28 height 26
click at [5, 34] on div at bounding box center [14, 33] width 28 height 26
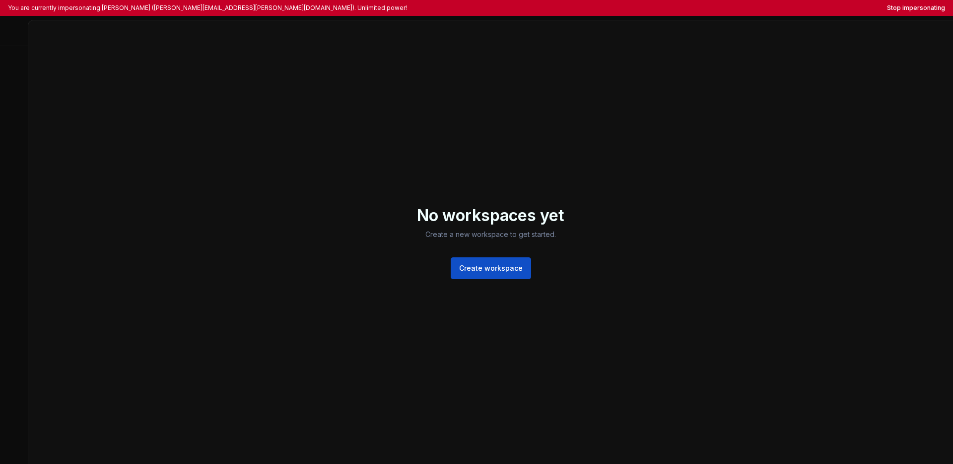
click at [1, 29] on div at bounding box center [14, 33] width 28 height 26
click at [3, 23] on div at bounding box center [14, 33] width 28 height 26
drag, startPoint x: 17, startPoint y: 21, endPoint x: 16, endPoint y: 34, distance: 12.5
click at [18, 21] on div at bounding box center [14, 33] width 28 height 26
drag, startPoint x: 16, startPoint y: 34, endPoint x: 10, endPoint y: 36, distance: 6.9
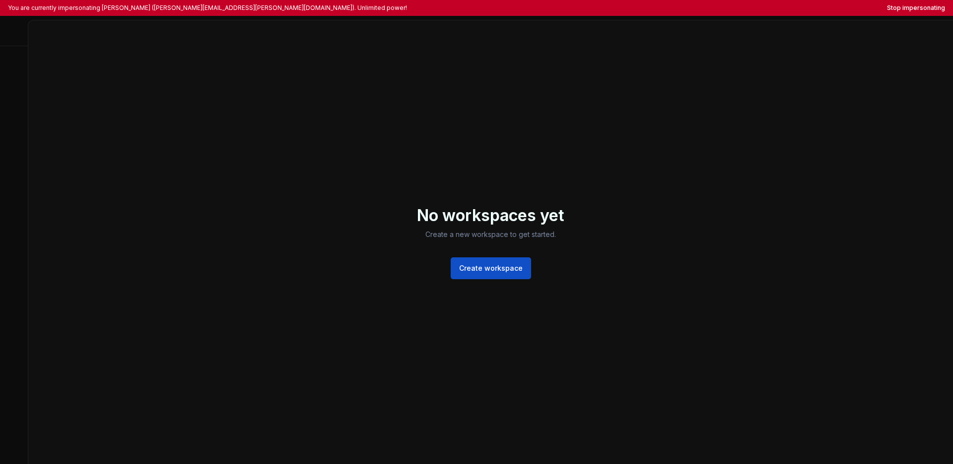
click at [15, 35] on div at bounding box center [14, 33] width 28 height 26
click at [6, 40] on div at bounding box center [14, 33] width 28 height 26
drag, startPoint x: 6, startPoint y: 40, endPoint x: 16, endPoint y: 49, distance: 13.4
click at [16, 48] on div at bounding box center [14, 242] width 28 height 444
click at [17, 51] on div at bounding box center [14, 242] width 28 height 444
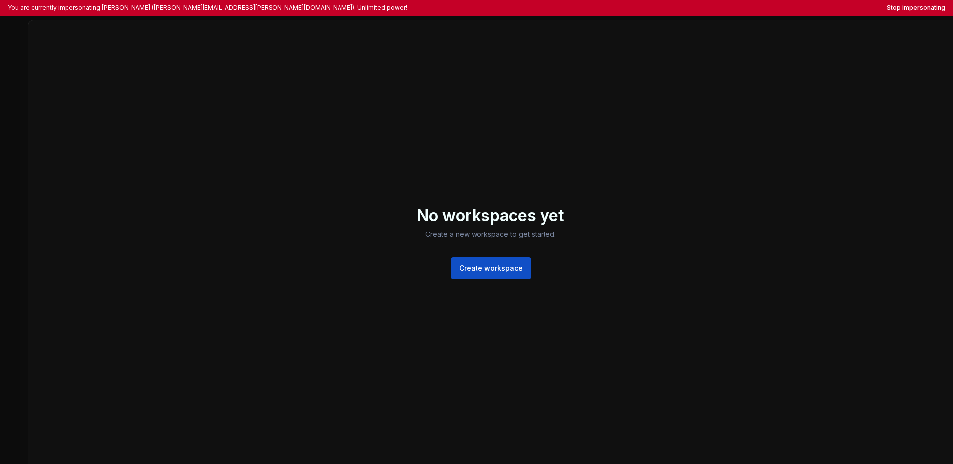
drag, startPoint x: 17, startPoint y: 38, endPoint x: 8, endPoint y: 21, distance: 19.1
click at [8, 21] on div at bounding box center [14, 33] width 28 height 26
drag, startPoint x: 5, startPoint y: 21, endPoint x: 22, endPoint y: 37, distance: 23.2
click at [22, 37] on div at bounding box center [14, 33] width 28 height 26
click at [22, 42] on div at bounding box center [14, 33] width 28 height 26
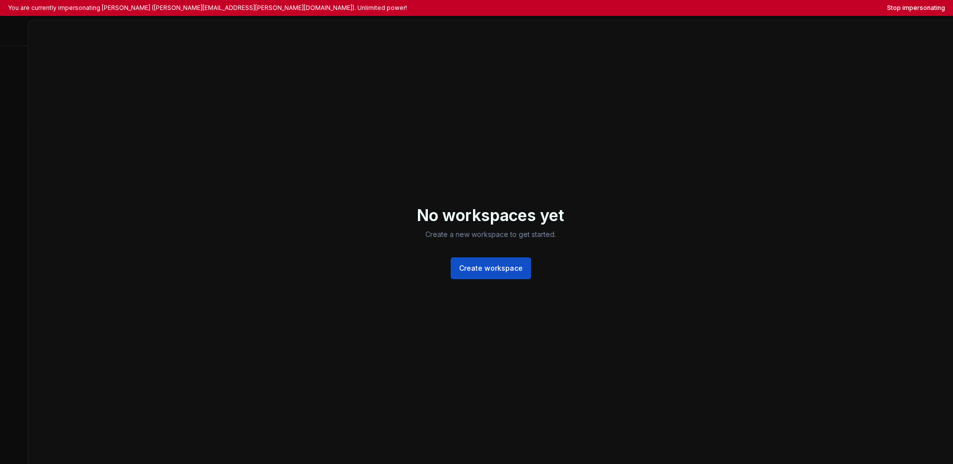
click at [16, 35] on div at bounding box center [14, 33] width 28 height 26
click at [7, 52] on div at bounding box center [14, 242] width 28 height 444
click at [11, 38] on div at bounding box center [14, 33] width 28 height 26
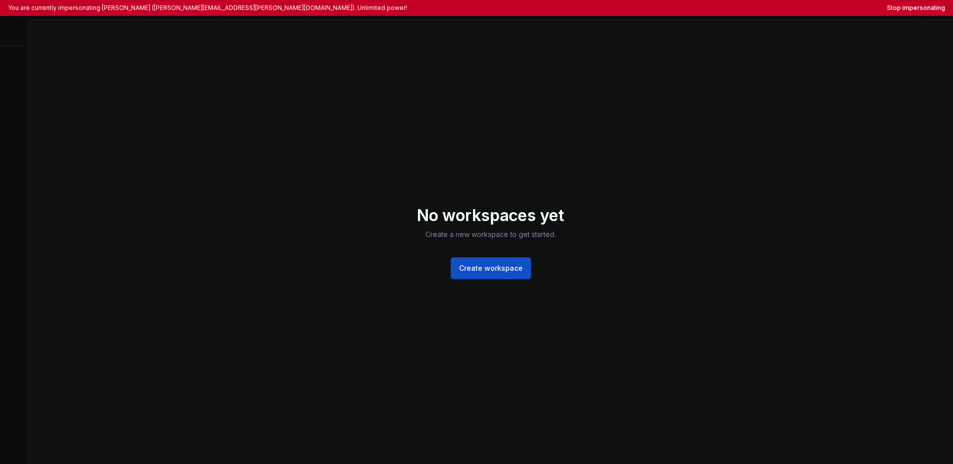
click at [11, 38] on div at bounding box center [14, 33] width 28 height 26
click at [14, 73] on div at bounding box center [14, 242] width 28 height 444
click at [20, 43] on div at bounding box center [14, 33] width 28 height 26
click at [20, 42] on div at bounding box center [14, 33] width 28 height 26
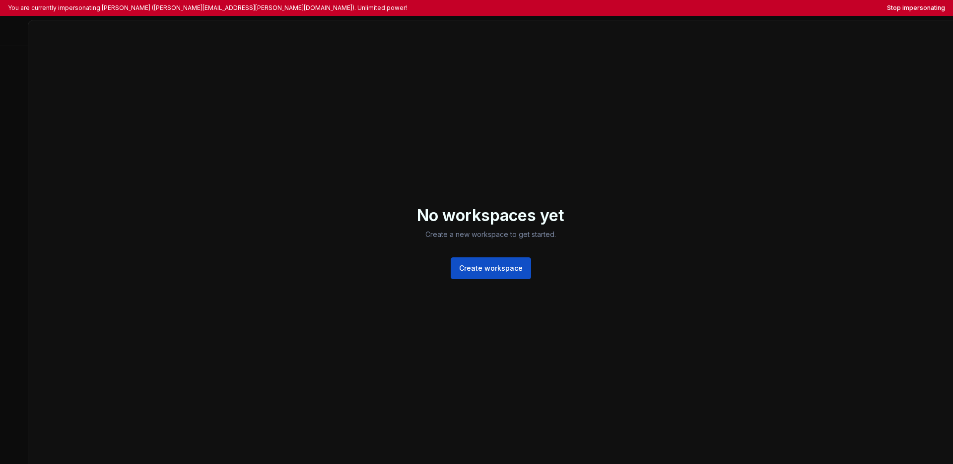
click at [21, 86] on div at bounding box center [14, 242] width 28 height 444
click at [14, 34] on div at bounding box center [14, 33] width 28 height 26
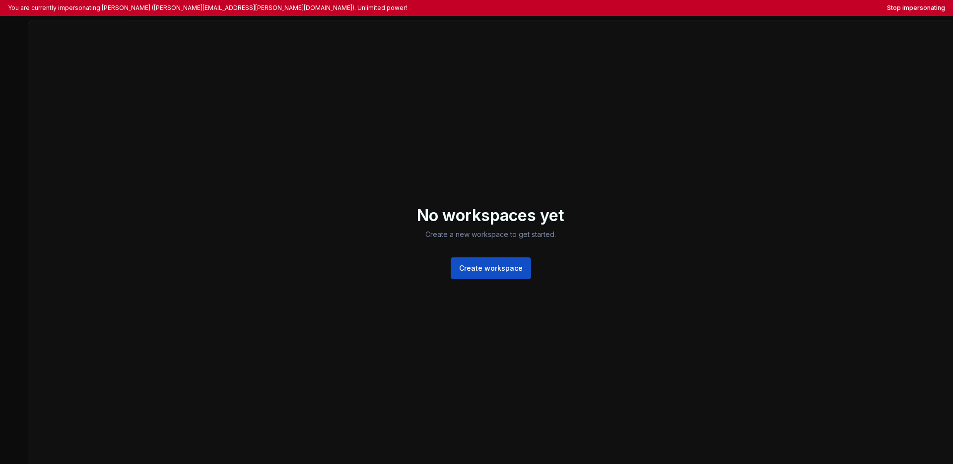
drag, startPoint x: 15, startPoint y: 35, endPoint x: 14, endPoint y: 44, distance: 9.0
click at [15, 38] on div at bounding box center [14, 33] width 28 height 26
click at [12, 57] on div at bounding box center [14, 242] width 28 height 444
click at [13, 40] on div at bounding box center [14, 33] width 28 height 26
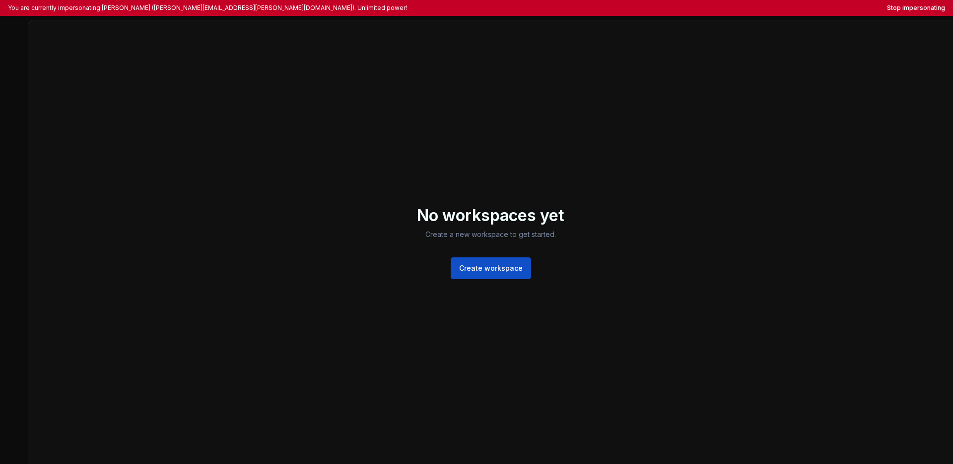
click at [15, 69] on div at bounding box center [14, 242] width 28 height 444
click at [723, 7] on button "Stop impersonating" at bounding box center [916, 8] width 58 height 8
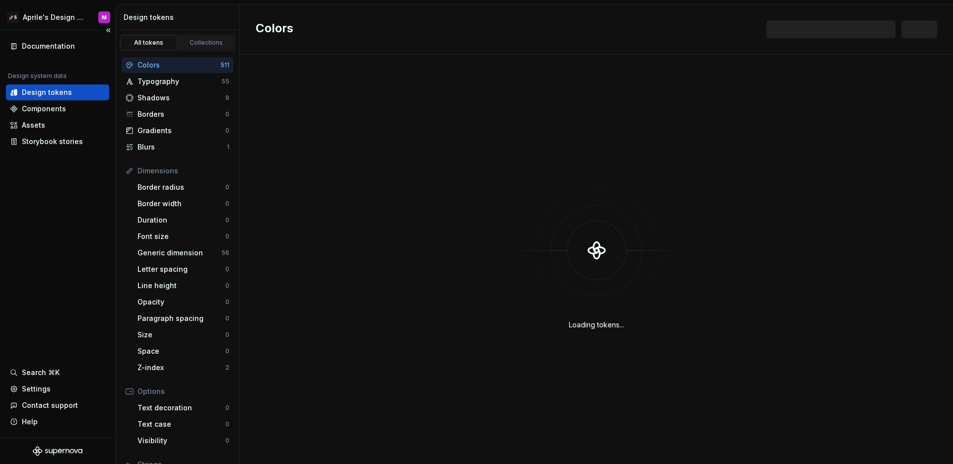
click at [100, 226] on div "Documentation Design system data Design tokens Components Assets Storybook stor…" at bounding box center [57, 233] width 115 height 407
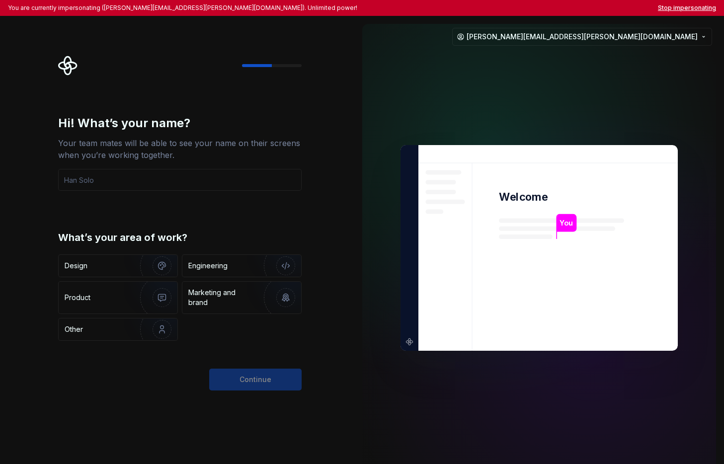
click at [678, 10] on button "Stop impersonating" at bounding box center [687, 8] width 58 height 8
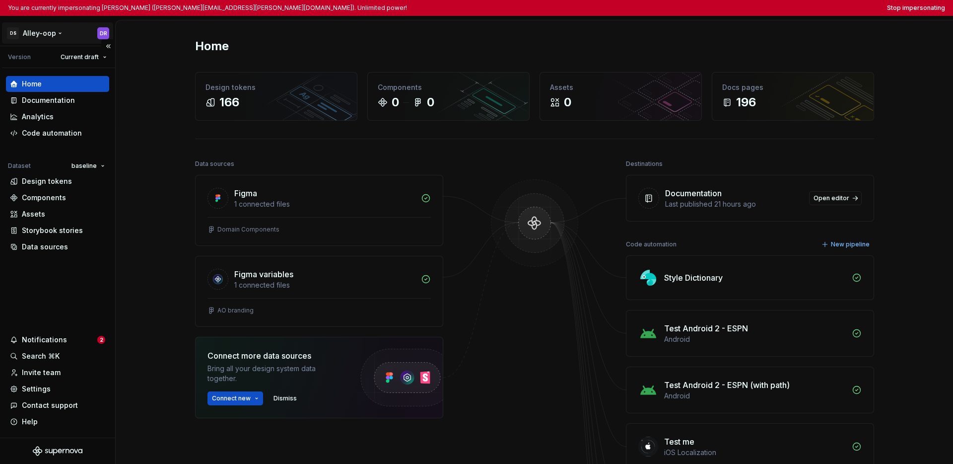
click at [40, 37] on html "You are currently impersonating [PERSON_NAME] ([PERSON_NAME][EMAIL_ADDRESS][PER…" at bounding box center [476, 232] width 953 height 464
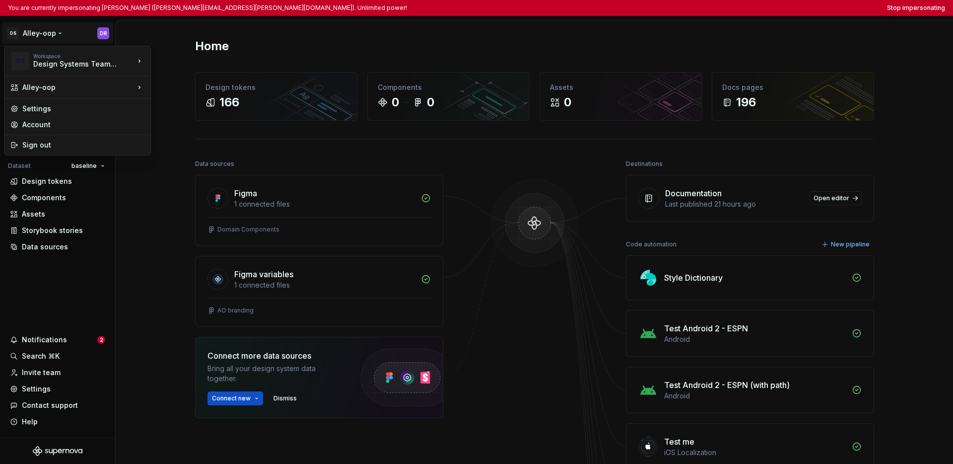
click at [48, 266] on html "You are currently impersonating [PERSON_NAME] ([PERSON_NAME][EMAIL_ADDRESS][PER…" at bounding box center [476, 232] width 953 height 464
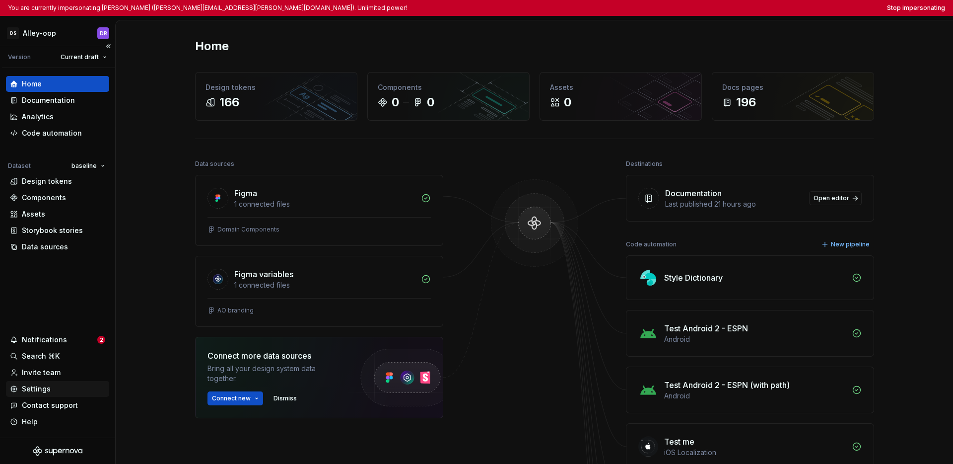
click at [42, 391] on div "Settings" at bounding box center [36, 389] width 29 height 10
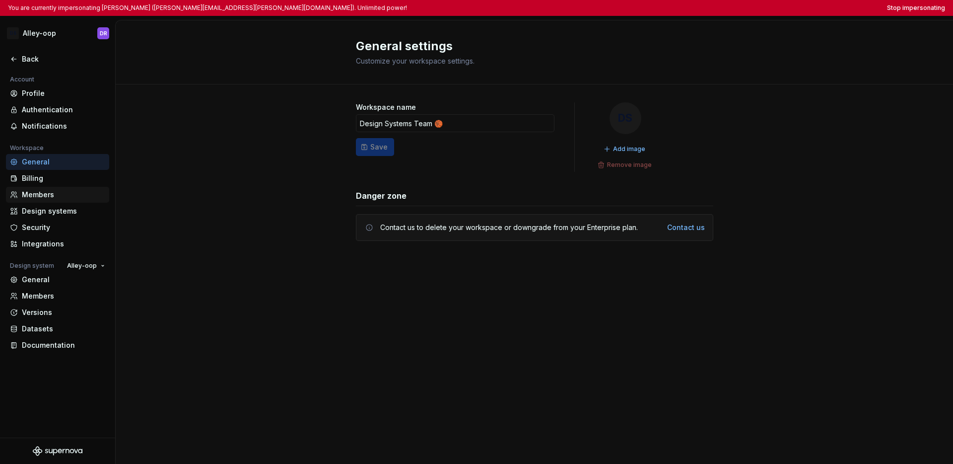
click at [53, 196] on div "Members" at bounding box center [63, 195] width 83 height 10
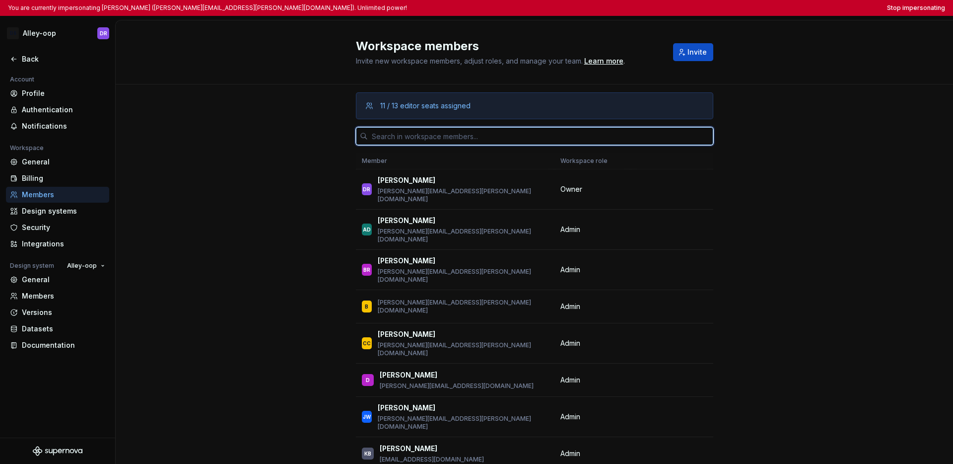
click at [548, 133] on input "text" at bounding box center [541, 136] width 346 height 18
click at [448, 136] on input "text" at bounding box center [541, 136] width 346 height 18
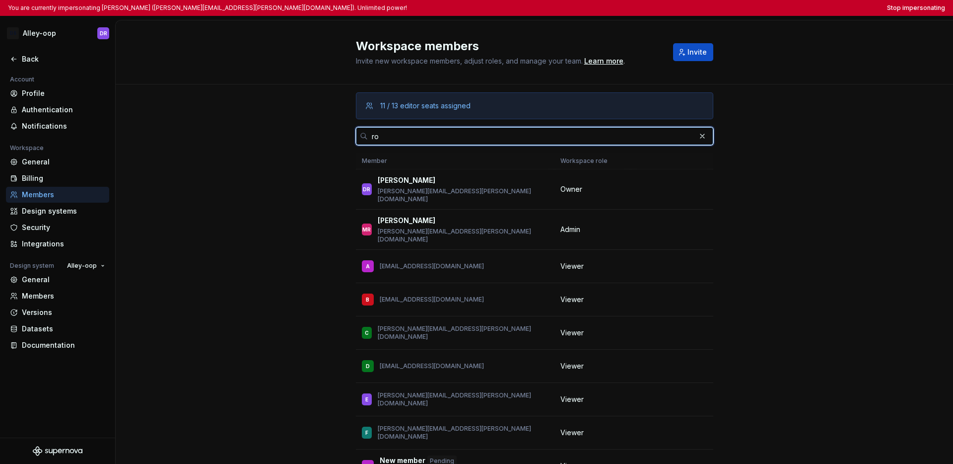
type input "r"
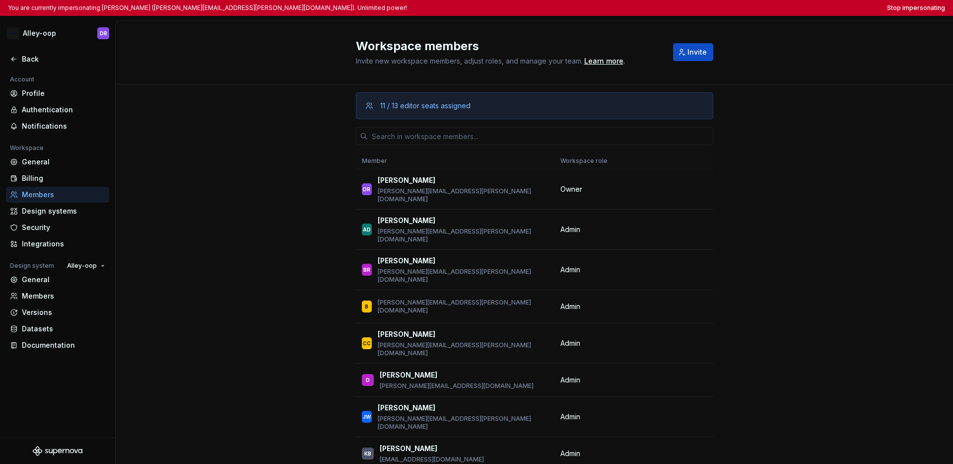
click at [723, 178] on div "11 / 13 editor seats assigned Member Workspace role DR Daryl Robertson daryl.ro…" at bounding box center [535, 305] width 838 height 443
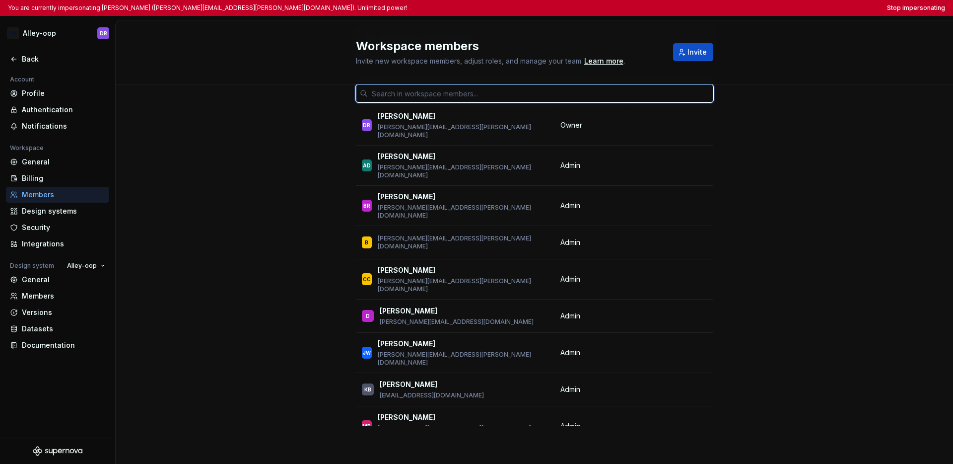
click at [517, 92] on input "text" at bounding box center [541, 93] width 346 height 18
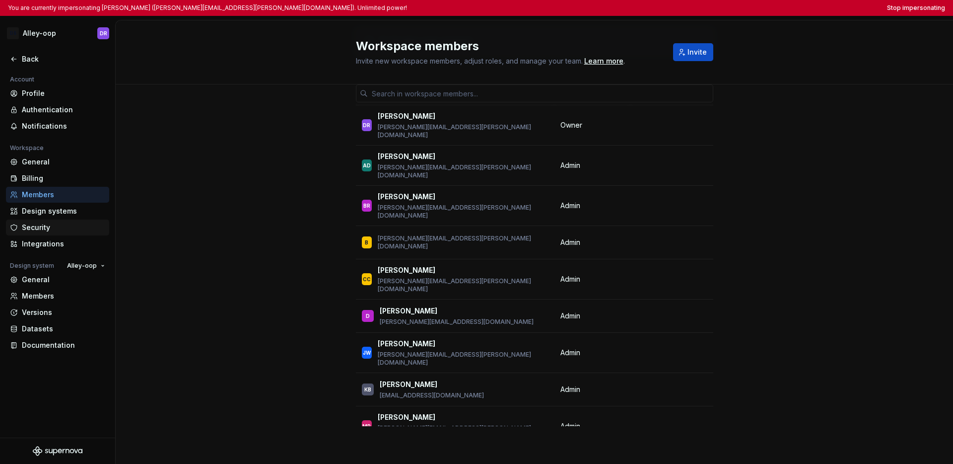
click at [44, 228] on div "Security" at bounding box center [63, 227] width 83 height 10
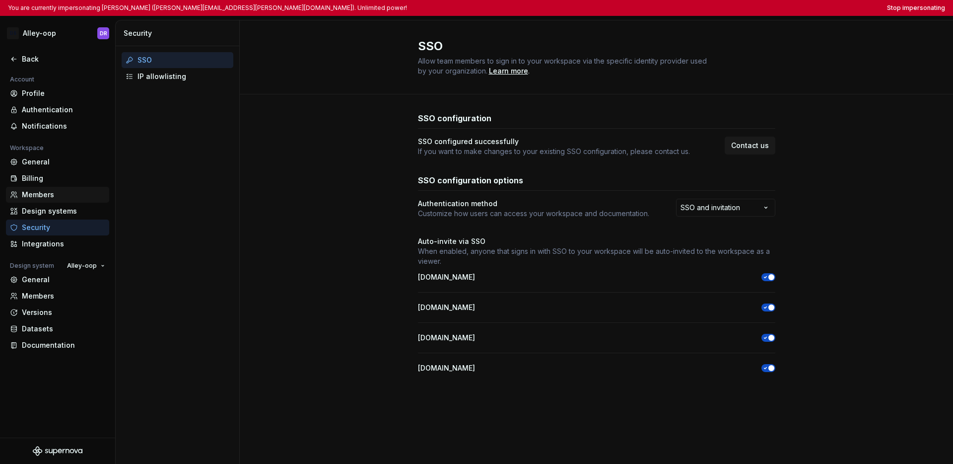
click at [53, 196] on div "Members" at bounding box center [63, 195] width 83 height 10
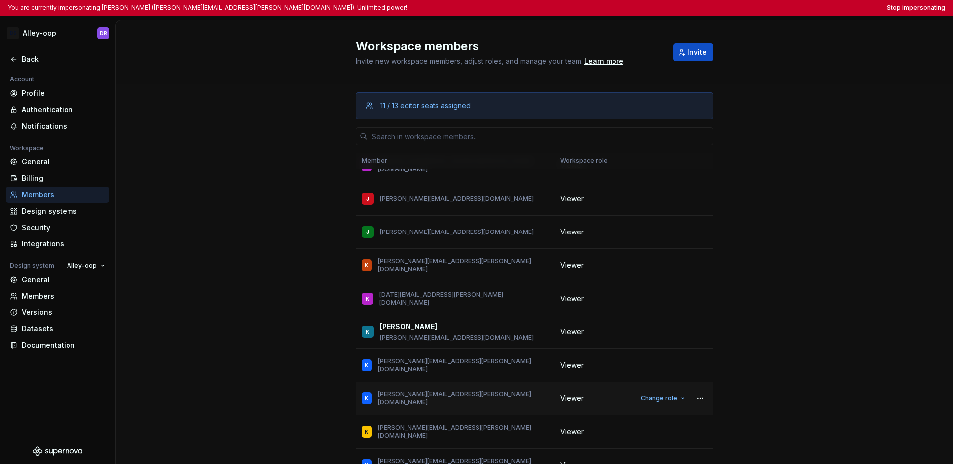
scroll to position [4628, 0]
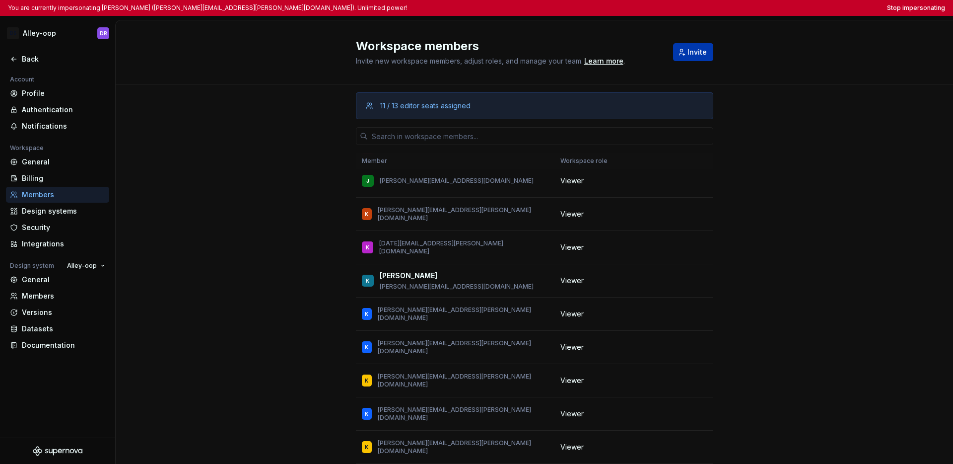
click at [697, 56] on span "Invite" at bounding box center [697, 52] width 19 height 10
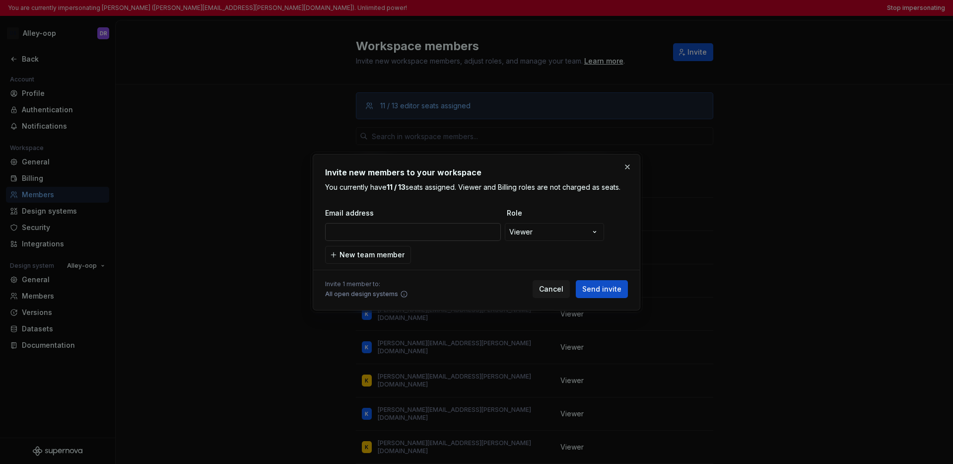
click at [478, 226] on input "email" at bounding box center [413, 232] width 176 height 18
type input "rocco.marinaccio@thescore.com"
click at [611, 290] on span "Send invite" at bounding box center [602, 289] width 39 height 10
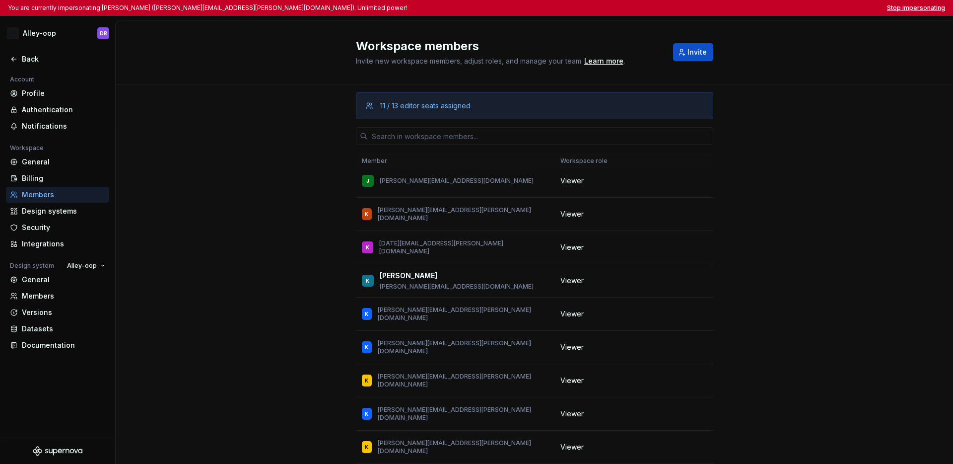
click at [723, 8] on button "Stop impersonating" at bounding box center [916, 8] width 58 height 8
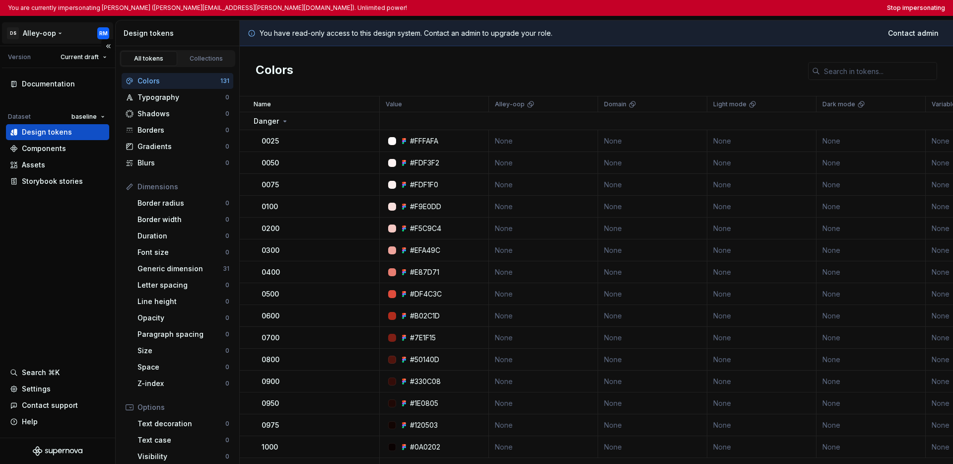
click at [48, 33] on html "You are currently impersonating [PERSON_NAME] ([PERSON_NAME][EMAIL_ADDRESS][PER…" at bounding box center [476, 232] width 953 height 464
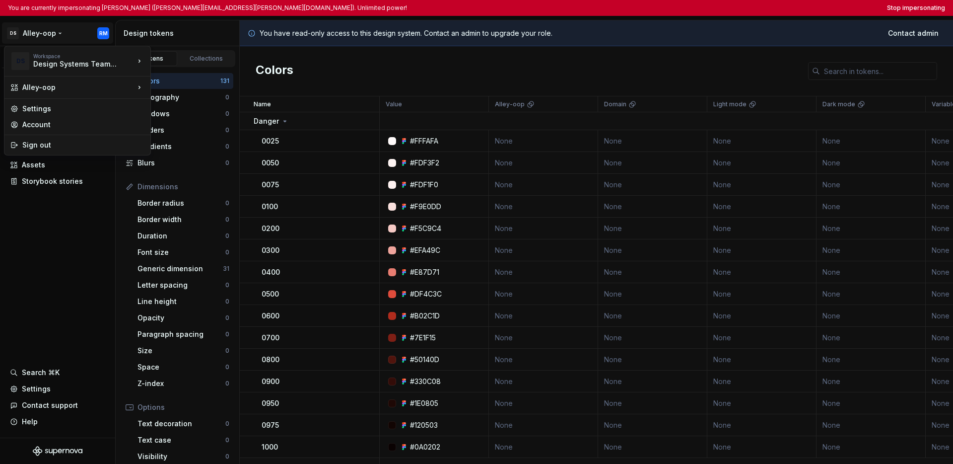
click at [40, 231] on html "You are currently impersonating Rocco Marinaccio (rocco.marinaccio@thescore.com…" at bounding box center [476, 232] width 953 height 464
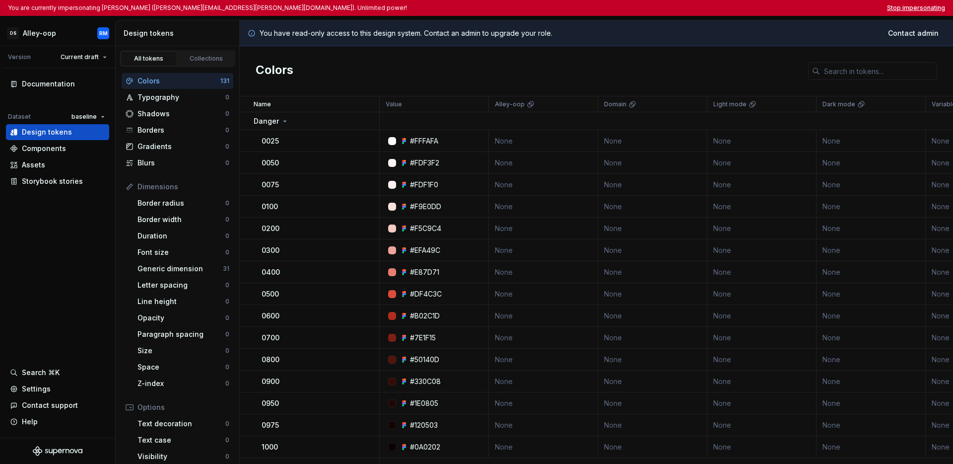
click at [723, 9] on button "Stop impersonating" at bounding box center [916, 8] width 58 height 8
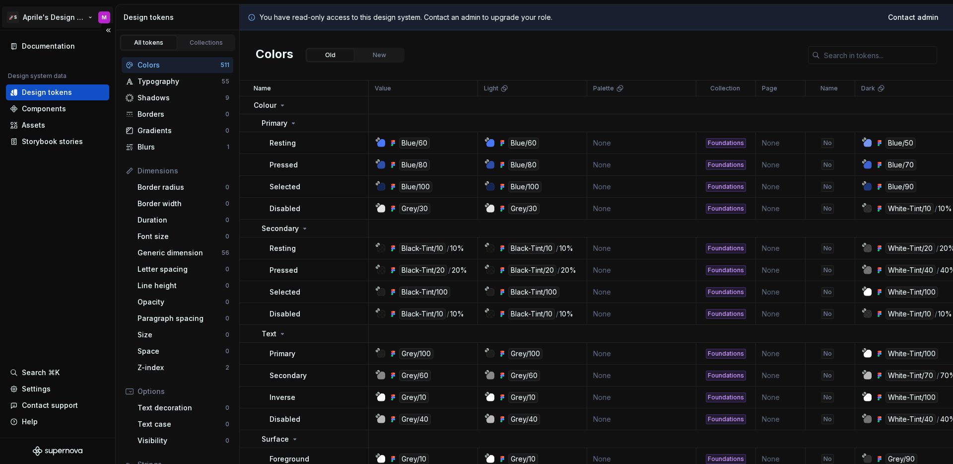
click at [48, 19] on html "🚀S Aprile's Design System M Documentation Design system data Design tokens Comp…" at bounding box center [476, 232] width 953 height 464
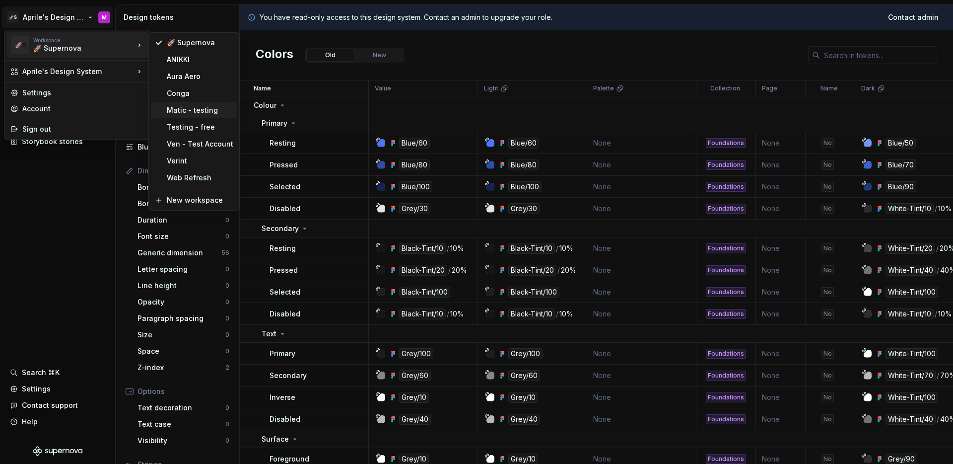
click at [194, 115] on div "Matic - testing" at bounding box center [194, 110] width 86 height 16
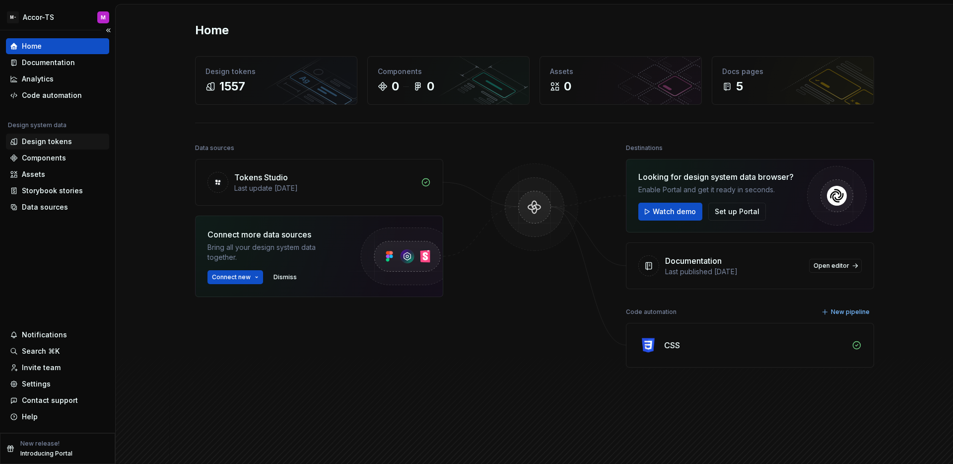
click at [67, 140] on div "Design tokens" at bounding box center [47, 142] width 50 height 10
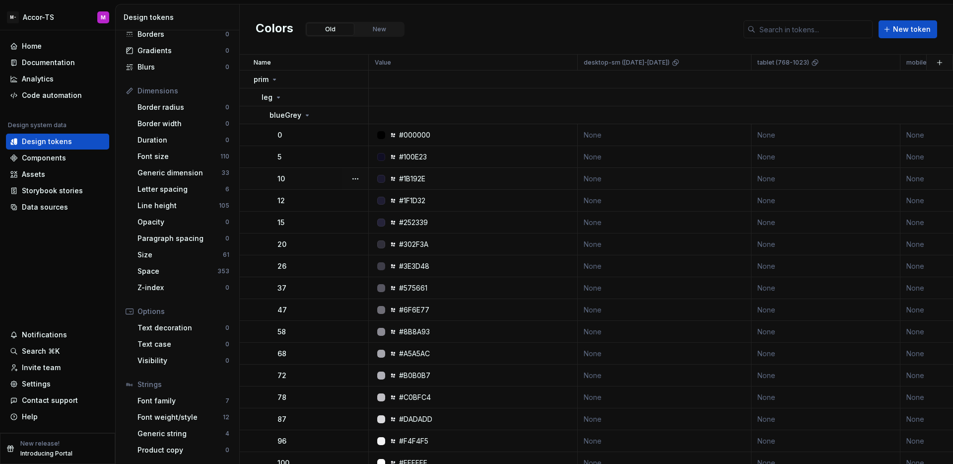
scroll to position [0, 46]
